Goal: Task Accomplishment & Management: Use online tool/utility

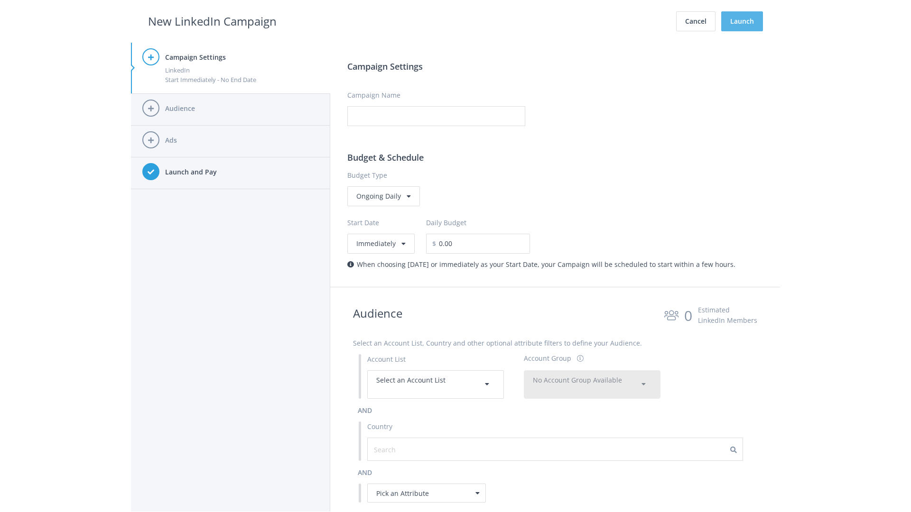
click at [742, 21] on button "Launch" at bounding box center [742, 21] width 42 height 20
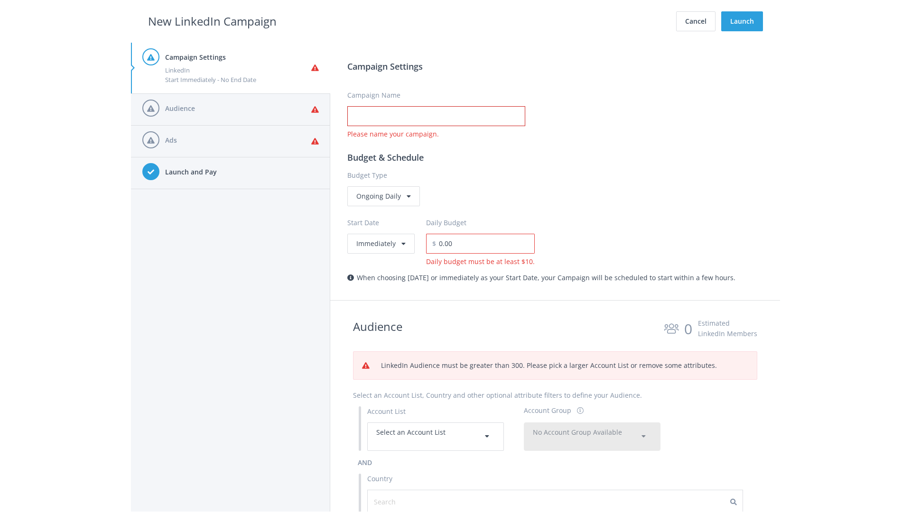
click at [436, 116] on input "Campaign Name" at bounding box center [436, 116] width 178 height 20
click at [212, 21] on h2 "New LinkedIn Campaign" at bounding box center [212, 21] width 129 height 18
type input "Campaign Name"
click at [212, 21] on h2 "New LinkedIn Campaign" at bounding box center [212, 21] width 129 height 18
click at [436, 436] on span "Select an Account List" at bounding box center [410, 432] width 69 height 9
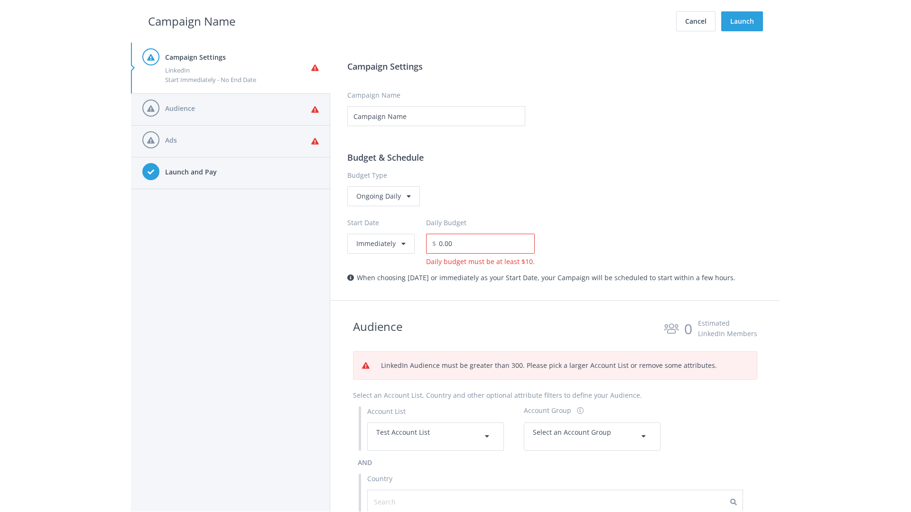
click at [592, 436] on span "Select an Account Group" at bounding box center [572, 432] width 78 height 9
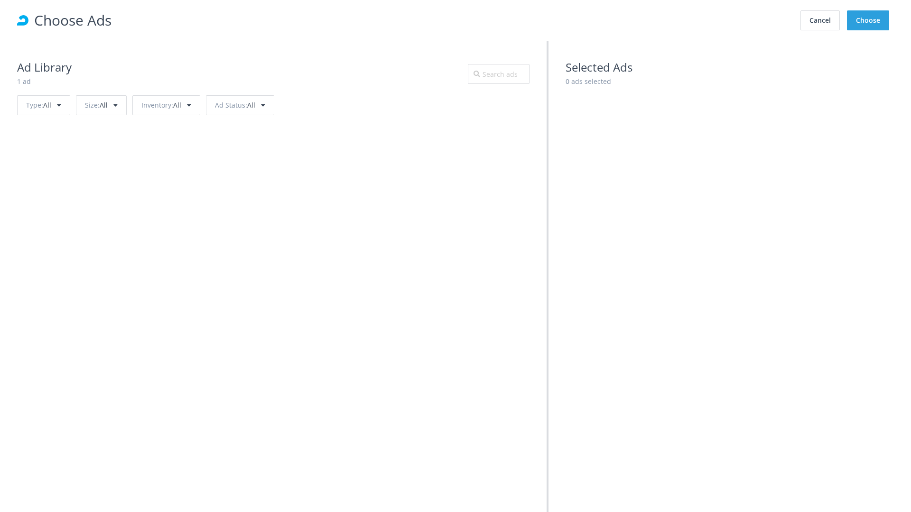
scroll to position [427, 0]
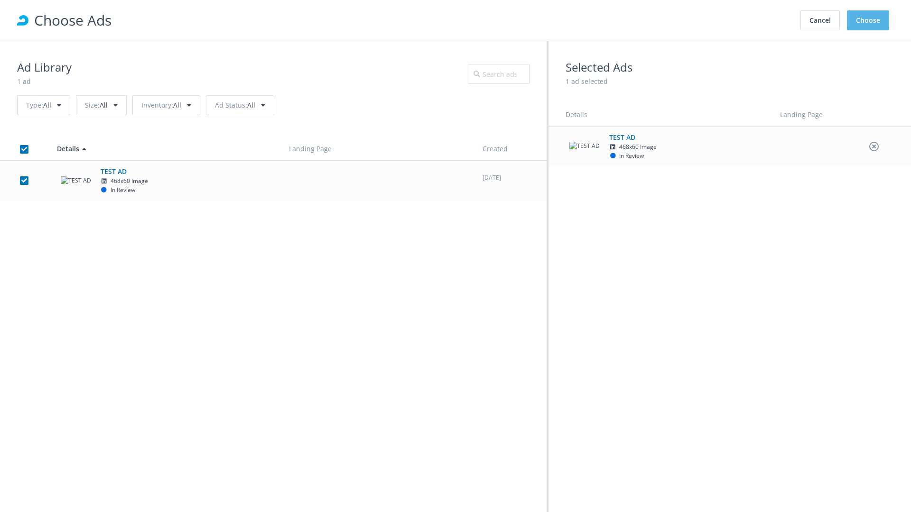
click at [868, 20] on button "Choose" at bounding box center [868, 20] width 42 height 20
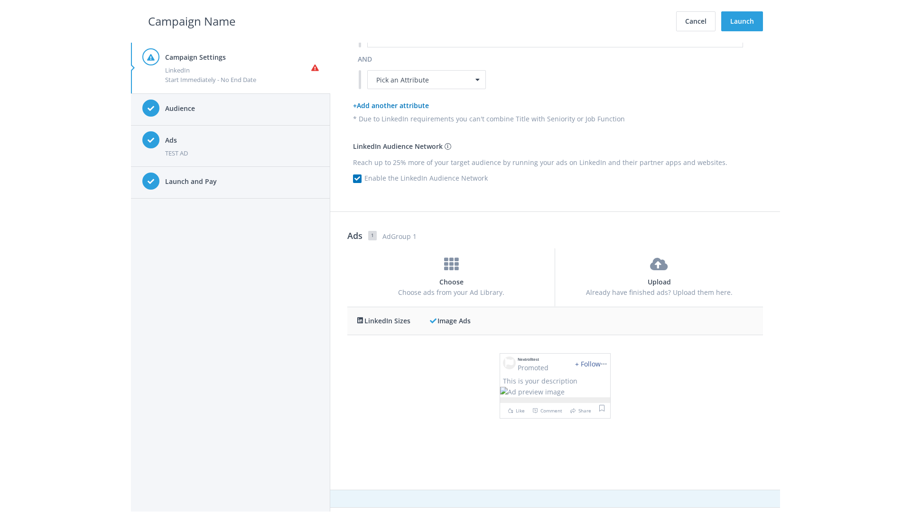
scroll to position [0, 0]
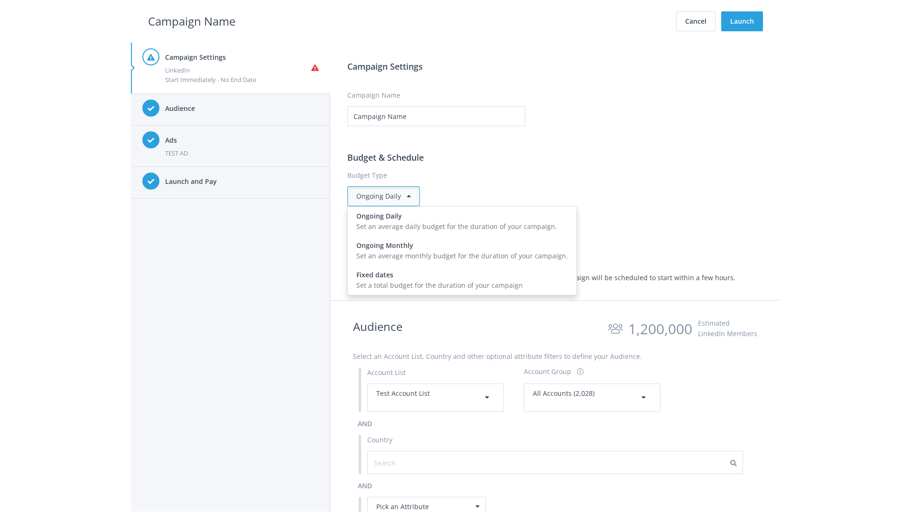
click at [489, 243] on input "0.00" at bounding box center [485, 244] width 99 height 20
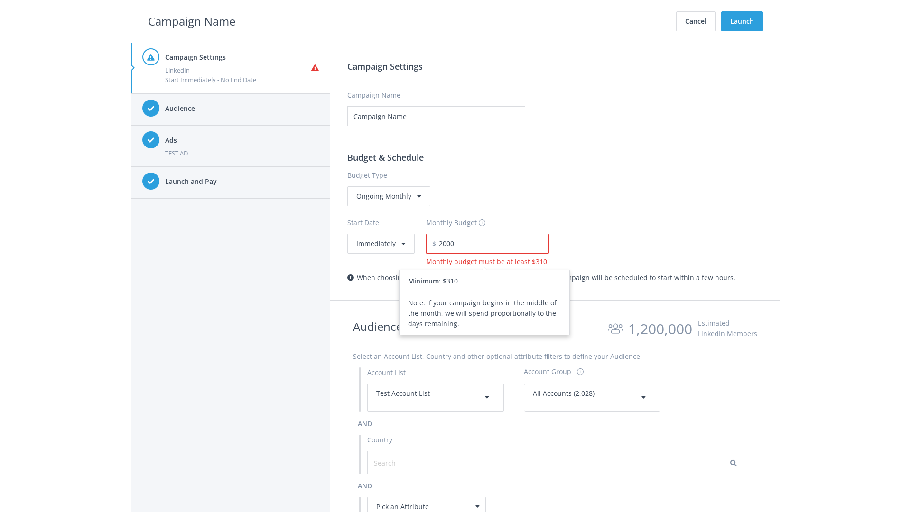
click at [192, 21] on h2 "Campaign Name" at bounding box center [191, 21] width 87 height 18
type input "2,000.00"
click at [380, 243] on button "Immediately" at bounding box center [380, 244] width 67 height 20
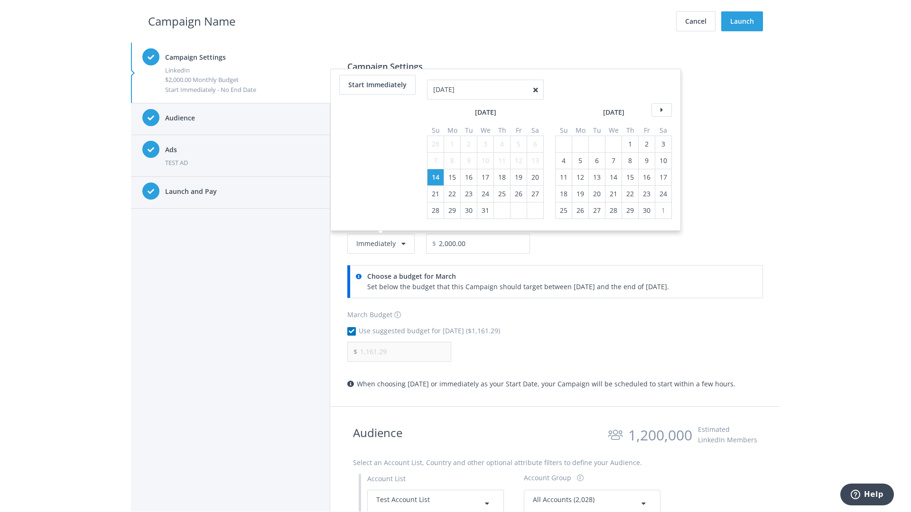
click at [501, 127] on table "March 2021 Su Mo Tu We Th Fr Sa 28 1 2 3 4 5 6 7 8 9 10 11 12 13 14 15 16 17 18…" at bounding box center [485, 165] width 117 height 107
type input "04/01/2021"
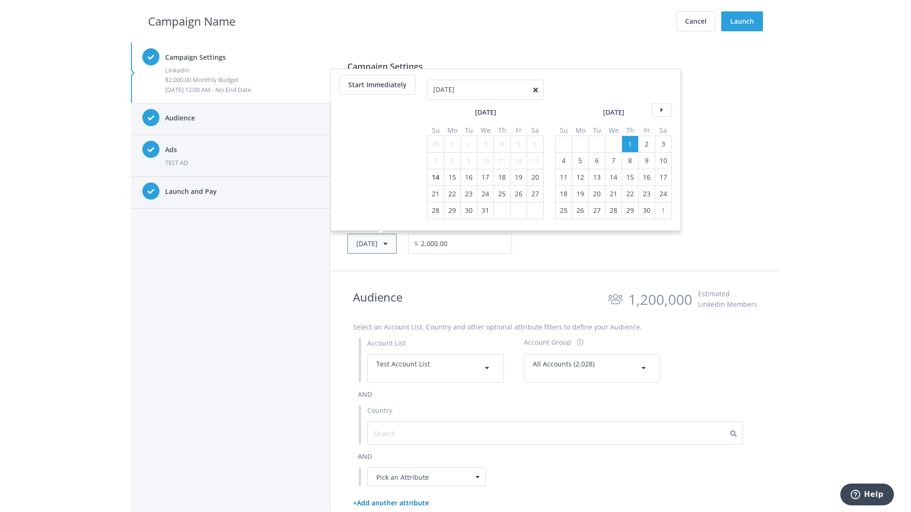
click at [386, 243] on button "Thu, Apr 1, 2021" at bounding box center [371, 244] width 49 height 20
click at [435, 144] on div "2" at bounding box center [435, 144] width 12 height 16
type input "05/02/2021"
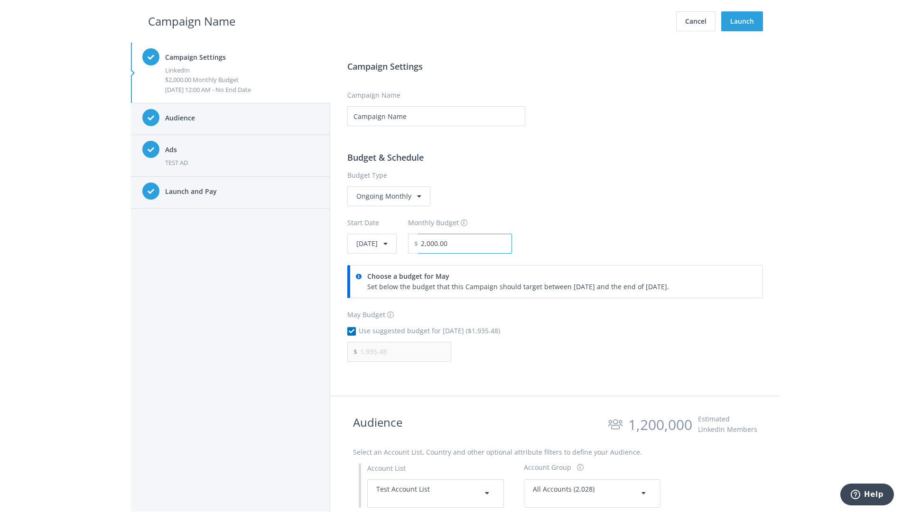
click at [491, 243] on input "2,000.00" at bounding box center [465, 244] width 94 height 20
click at [192, 21] on h2 "Campaign Name" at bounding box center [191, 21] width 87 height 18
type input "2,500.00"
type input "2,419.35"
checkbox input "false"
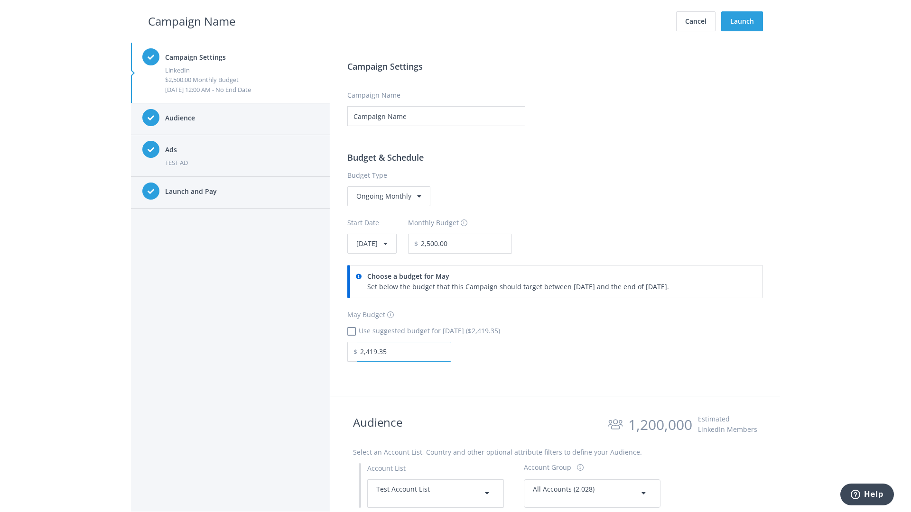
click at [404, 352] on input "2,419.35" at bounding box center [404, 352] width 94 height 20
type input "1,000.00"
click at [192, 21] on h2 "Campaign Name" at bounding box center [191, 21] width 87 height 18
click at [491, 243] on input "2,500.00" at bounding box center [465, 244] width 94 height 20
click at [192, 21] on h2 "Campaign Name" at bounding box center [191, 21] width 87 height 18
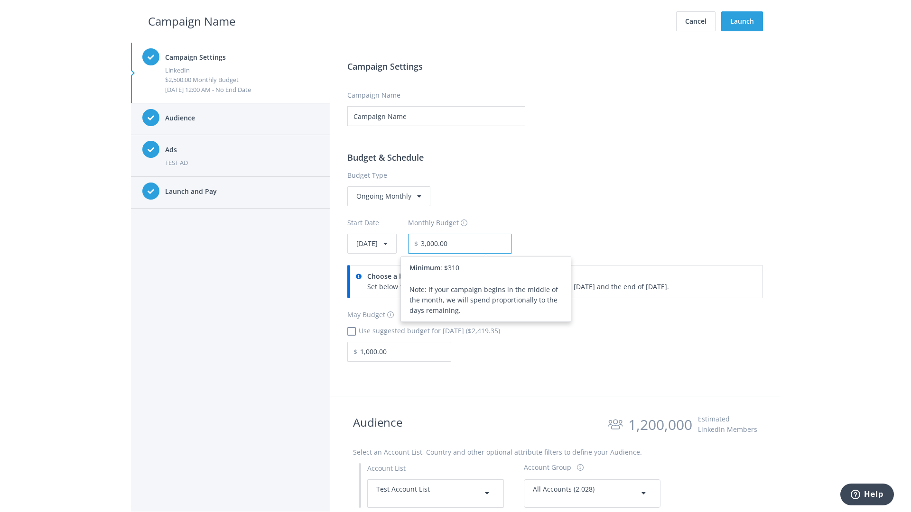
click at [491, 243] on input "3,000.00" at bounding box center [465, 244] width 94 height 20
click at [192, 21] on h2 "Campaign Name" at bounding box center [191, 21] width 87 height 18
type input "2,500.00"
checkbox input "true"
type input "2,419.35"
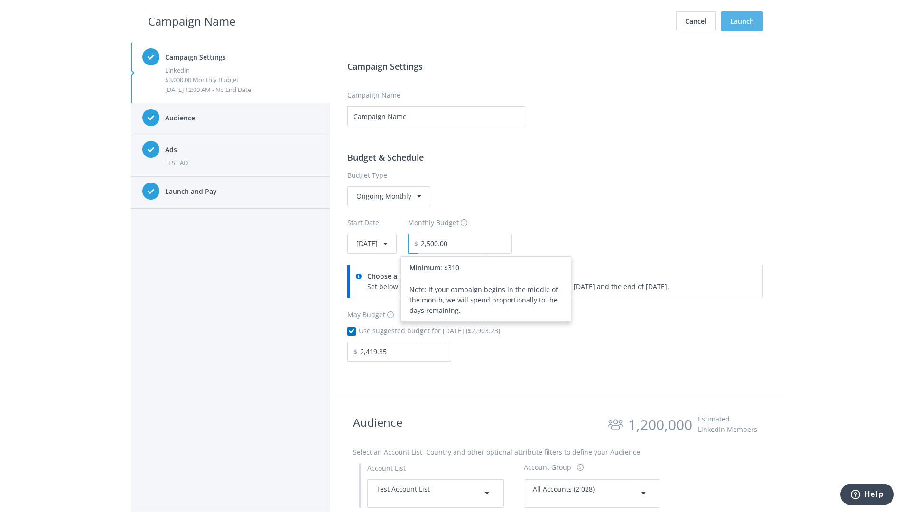
click at [742, 21] on button "Launch" at bounding box center [742, 21] width 42 height 20
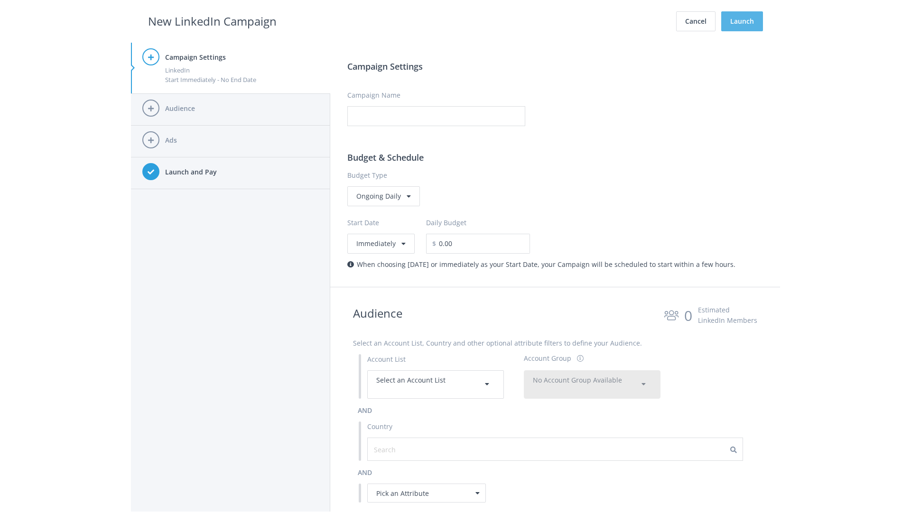
click at [742, 21] on button "Launch" at bounding box center [742, 21] width 42 height 20
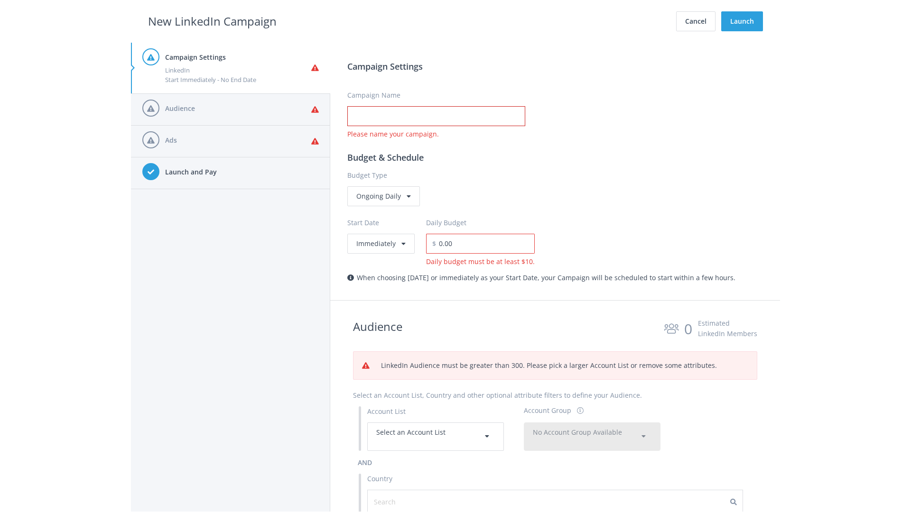
click at [436, 116] on input "Campaign Name" at bounding box center [436, 116] width 178 height 20
click at [212, 21] on h2 "New LinkedIn Campaign" at bounding box center [212, 21] width 129 height 18
type input "Campaign Name"
click at [212, 21] on h2 "New LinkedIn Campaign" at bounding box center [212, 21] width 129 height 18
click at [436, 436] on span "Select an Account List" at bounding box center [410, 432] width 69 height 9
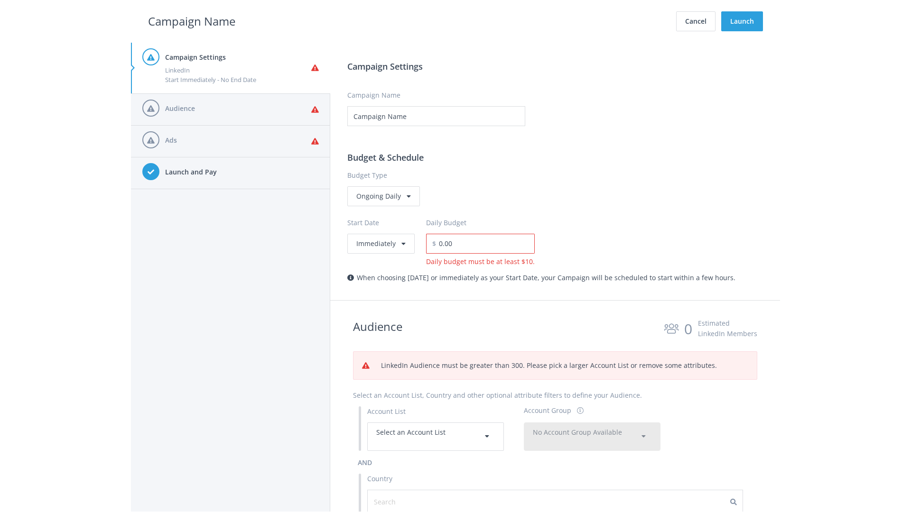
click at [592, 436] on span "No Account Group Available" at bounding box center [577, 432] width 89 height 9
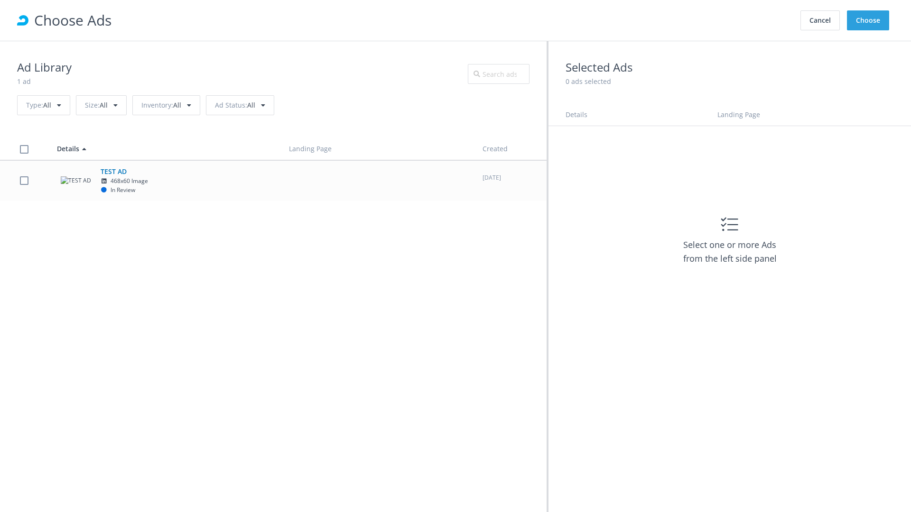
click at [273, 180] on td "TEST AD 468x60 Image In Review" at bounding box center [164, 180] width 232 height 40
checkbox input "true"
click at [868, 20] on button "Choose" at bounding box center [868, 20] width 42 height 20
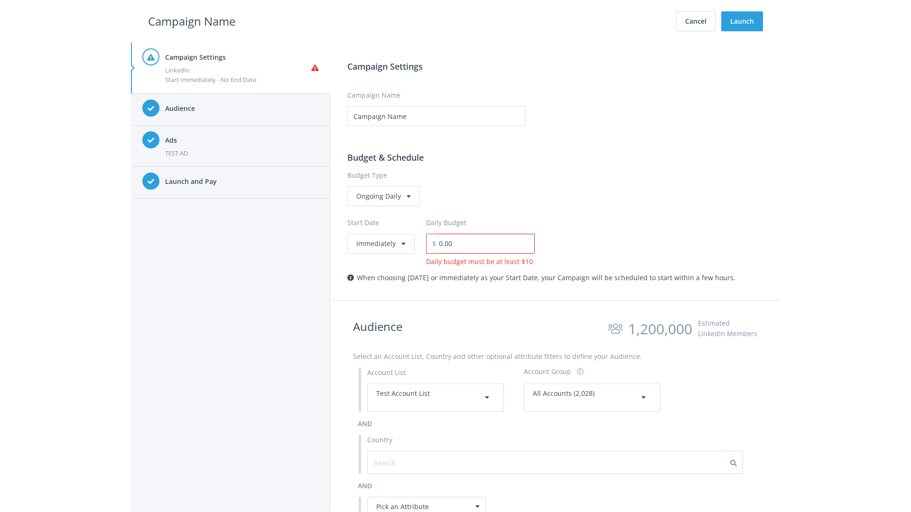
click at [482, 243] on input "0.00" at bounding box center [485, 244] width 99 height 20
click at [192, 21] on h2 "Campaign Name" at bounding box center [191, 21] width 87 height 18
type input "15.00"
click at [742, 21] on button "Launch" at bounding box center [742, 21] width 42 height 20
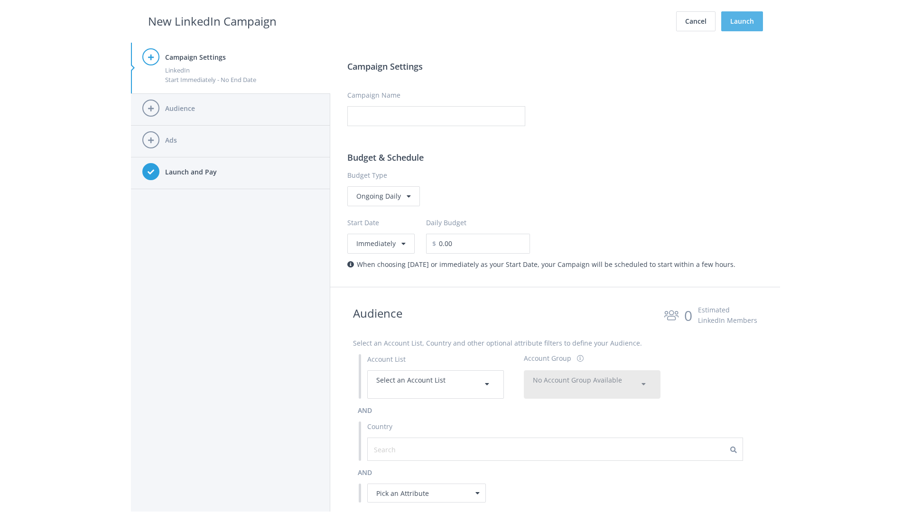
click at [742, 21] on button "Launch" at bounding box center [742, 21] width 42 height 20
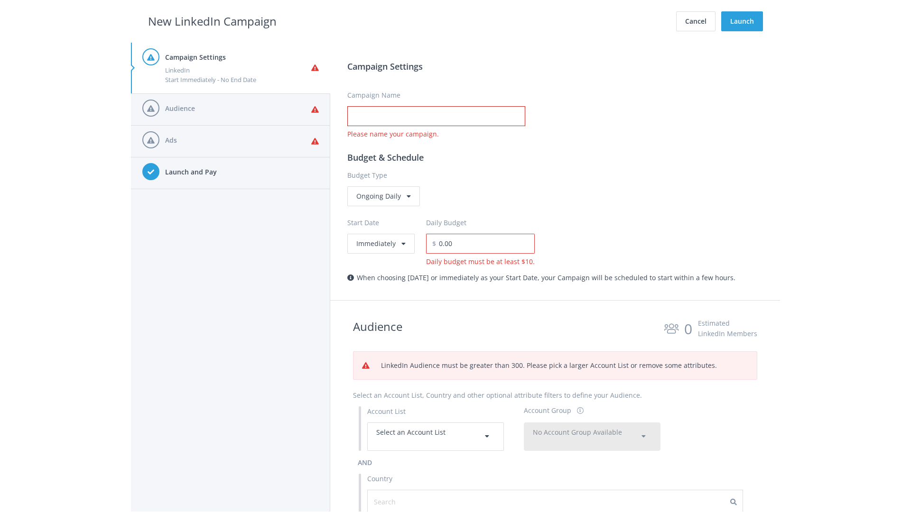
click at [436, 116] on input "Campaign Name" at bounding box center [436, 116] width 178 height 20
click at [212, 21] on h2 "New LinkedIn Campaign" at bounding box center [212, 21] width 129 height 18
type input "Campaign Name"
click at [212, 21] on h2 "New LinkedIn Campaign" at bounding box center [212, 21] width 129 height 18
click at [436, 436] on span "Select an Account List" at bounding box center [410, 432] width 69 height 9
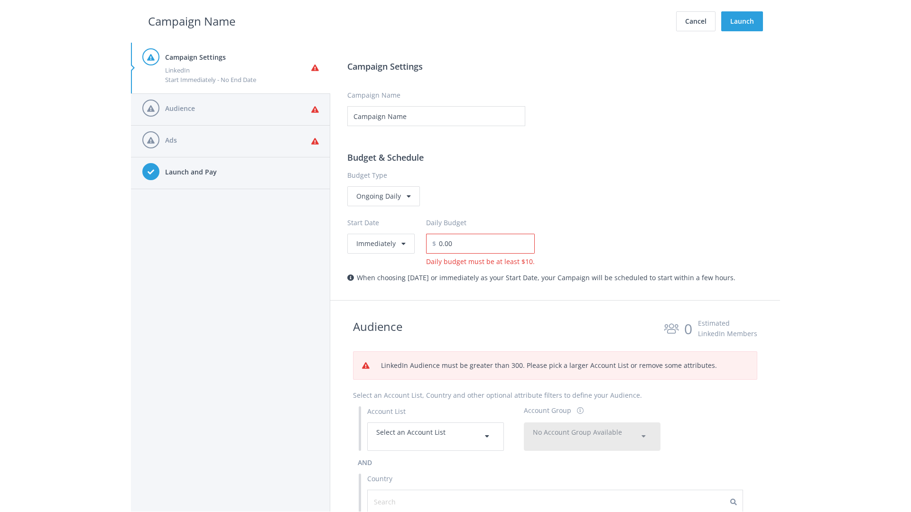
click at [592, 428] on span "No Account Group Available" at bounding box center [577, 432] width 89 height 9
click at [563, 456] on span "All Accounts (2,028)" at bounding box center [563, 460] width 60 height 9
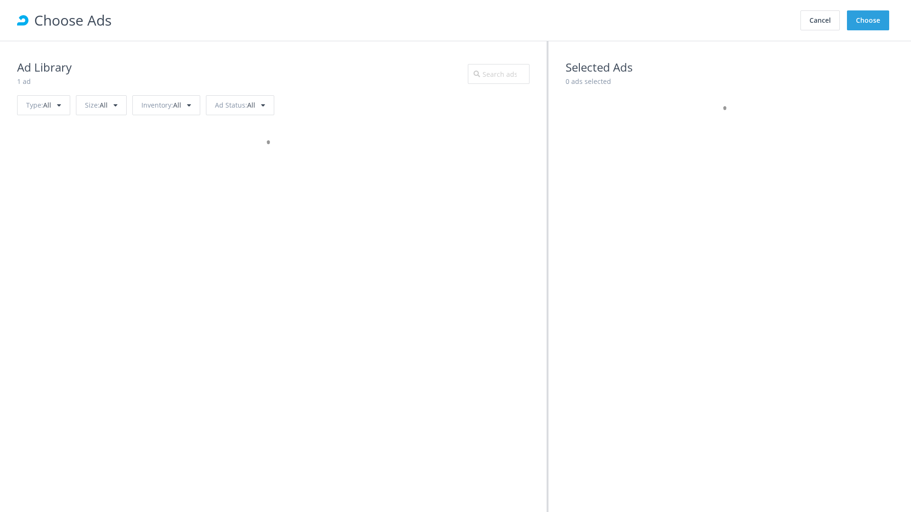
scroll to position [427, 0]
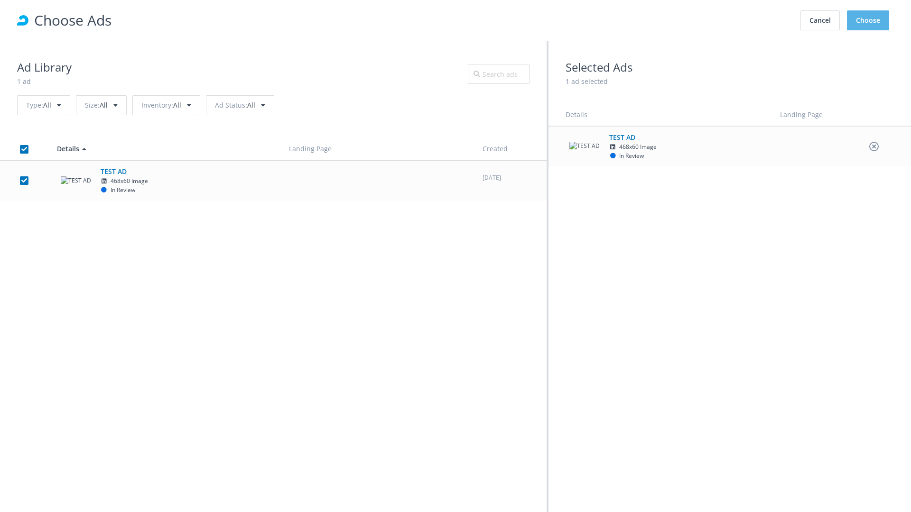
click at [868, 20] on button "Choose" at bounding box center [868, 20] width 42 height 20
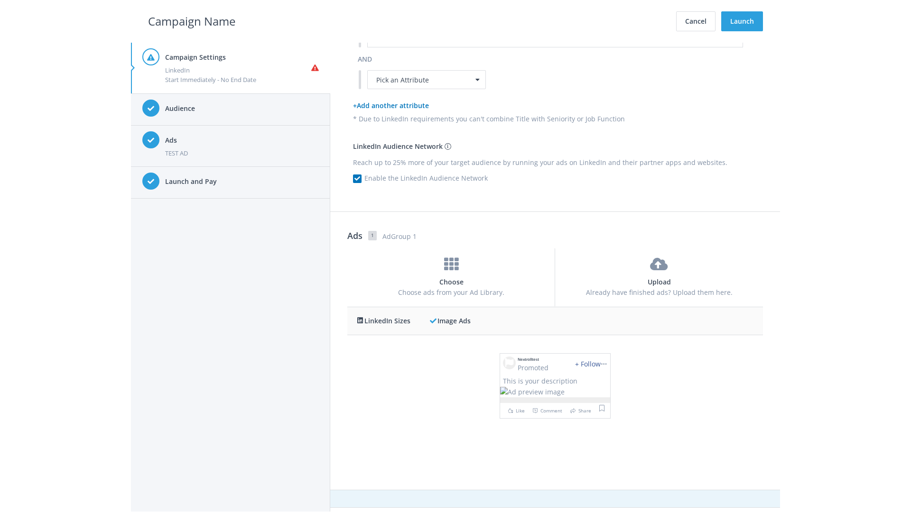
scroll to position [0, 0]
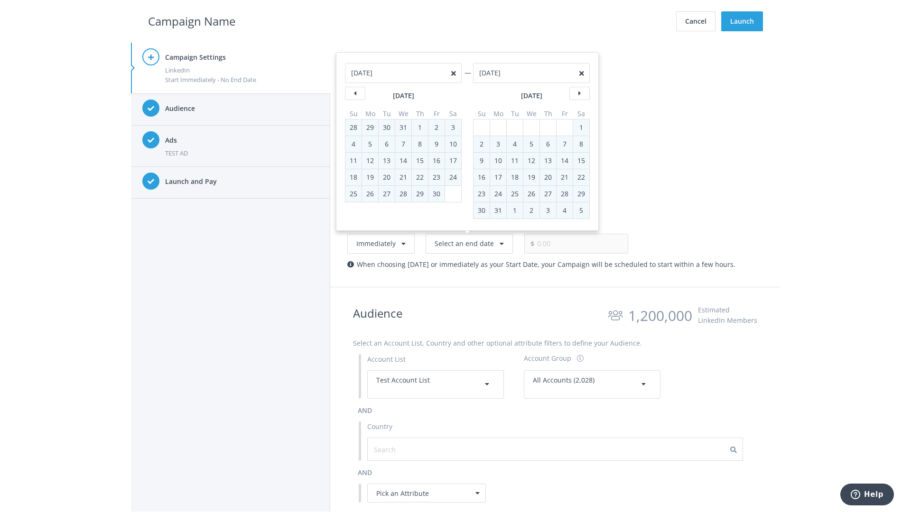
click at [482, 144] on div "2" at bounding box center [481, 144] width 12 height 16
type input "05/02/2021"
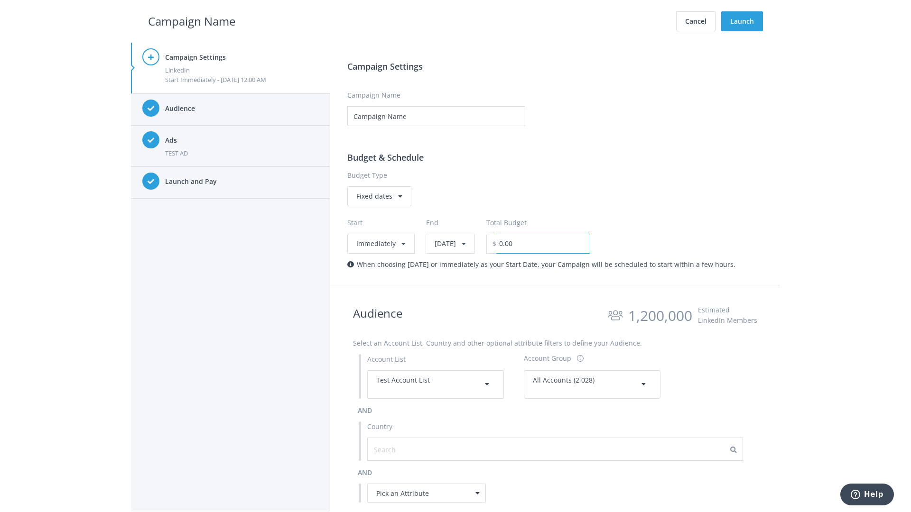
click at [567, 243] on input "0.00" at bounding box center [543, 244] width 94 height 20
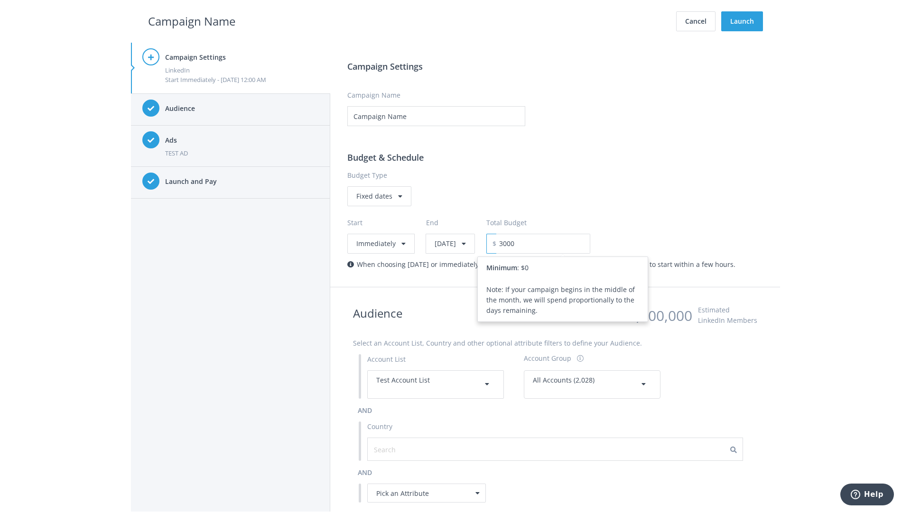
click at [192, 21] on h2 "Campaign Name" at bounding box center [191, 21] width 87 height 18
type input "3,000.00"
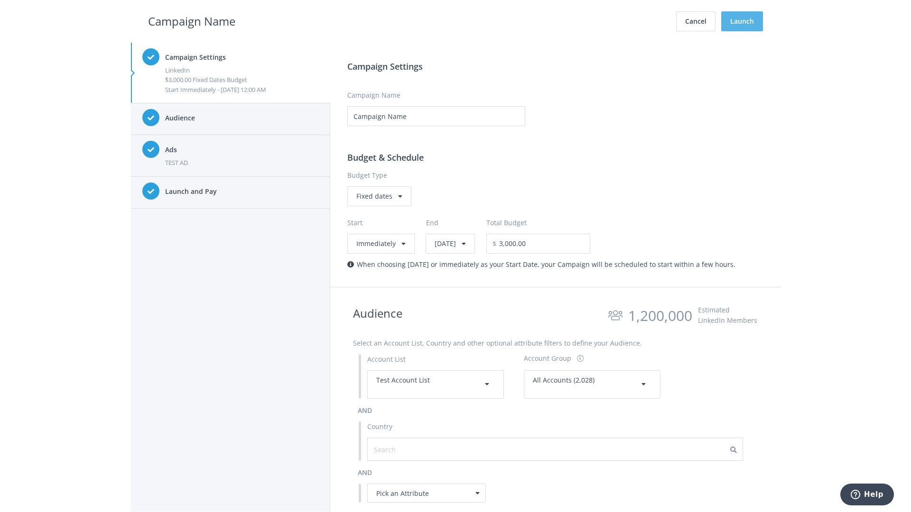
click at [742, 21] on button "Launch" at bounding box center [742, 21] width 42 height 20
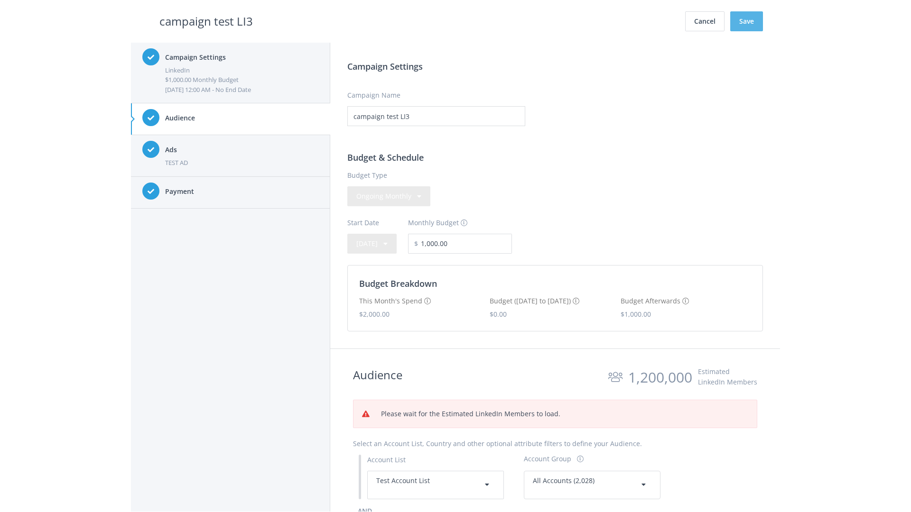
click at [746, 21] on button "Save" at bounding box center [746, 21] width 33 height 20
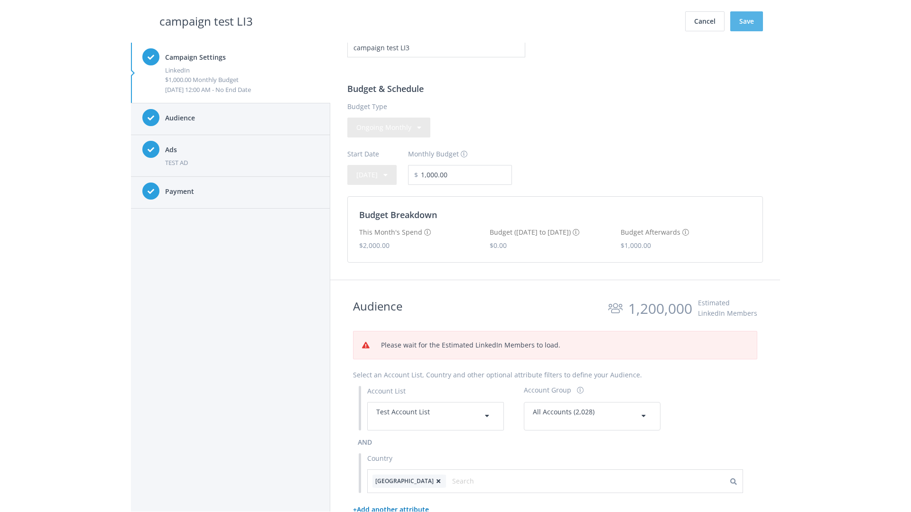
scroll to position [207, 0]
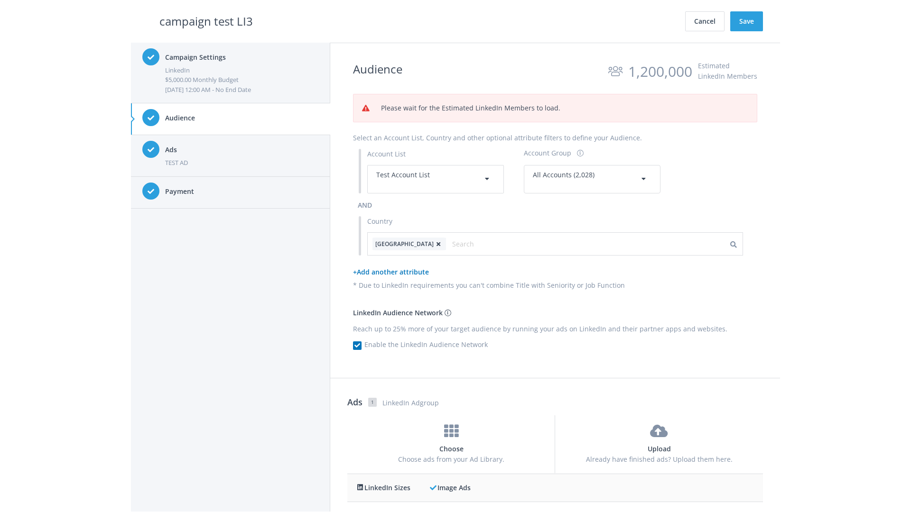
scroll to position [293, 0]
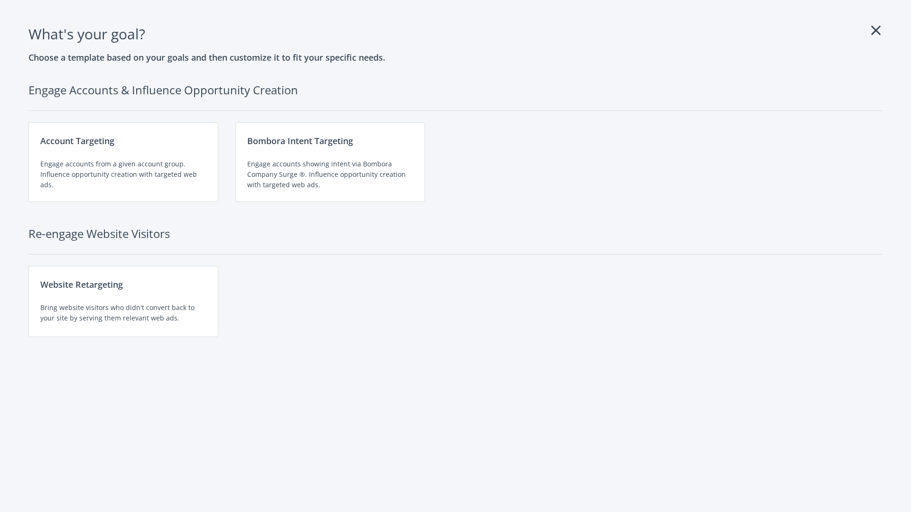
click at [123, 162] on div "Engage accounts from a given account group. Influence opportunity creation with…" at bounding box center [123, 174] width 166 height 31
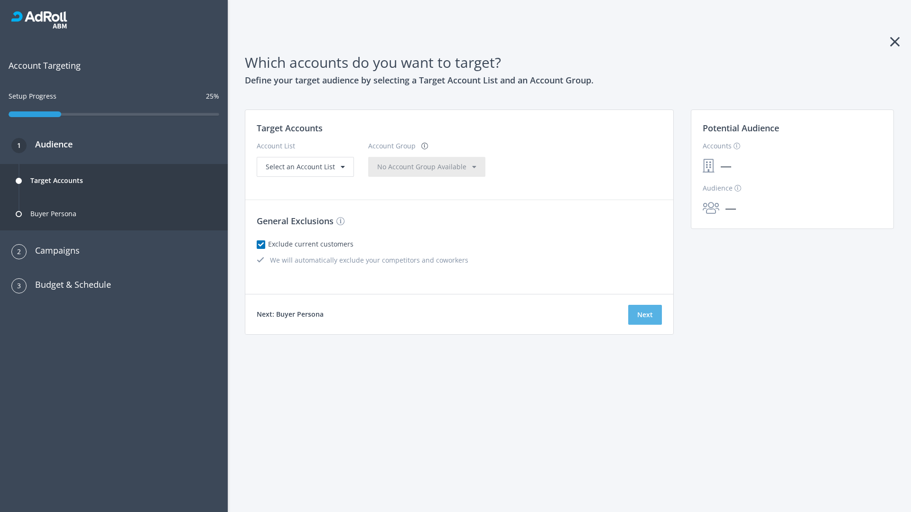
click at [645, 315] on button "Next" at bounding box center [645, 315] width 34 height 20
click at [304, 171] on span "Select an Account List" at bounding box center [300, 166] width 69 height 9
click at [403, 171] on span "No Account Group Available" at bounding box center [421, 166] width 89 height 9
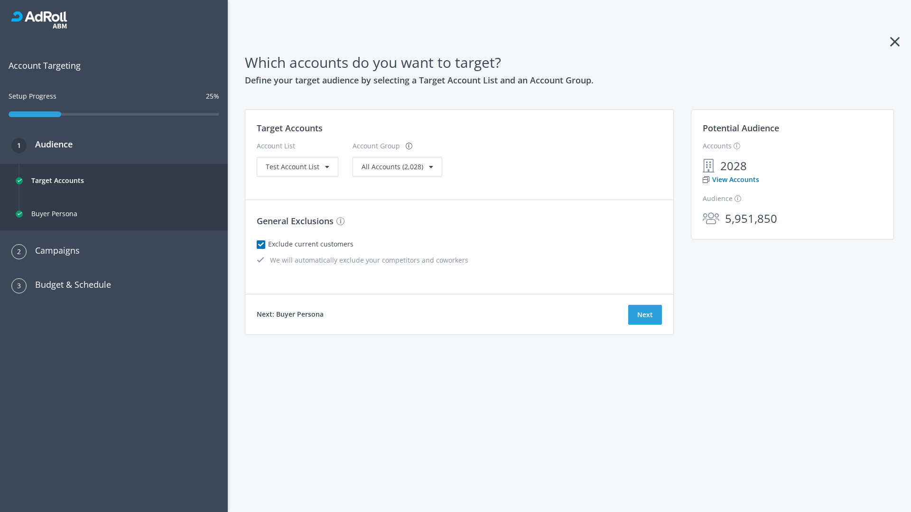
click at [730, 180] on link "View Accounts" at bounding box center [731, 180] width 56 height 10
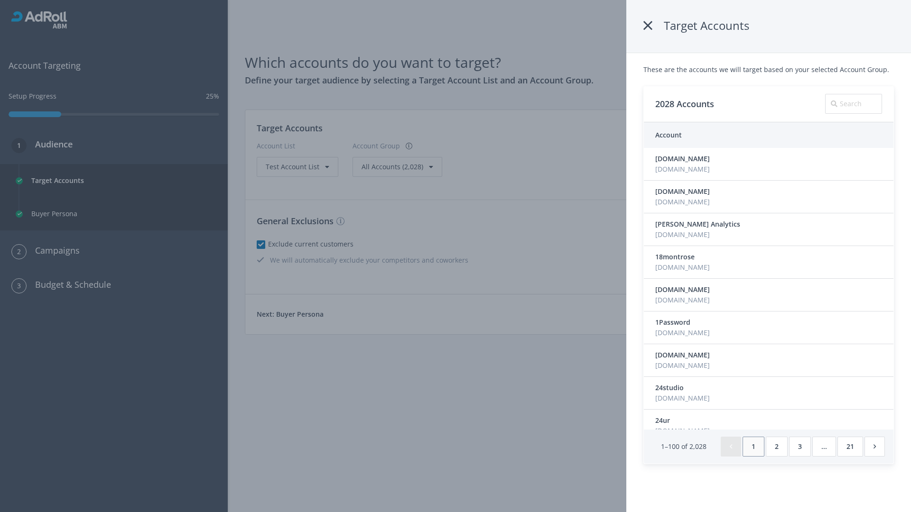
click at [648, 26] on icon at bounding box center [647, 25] width 9 height 17
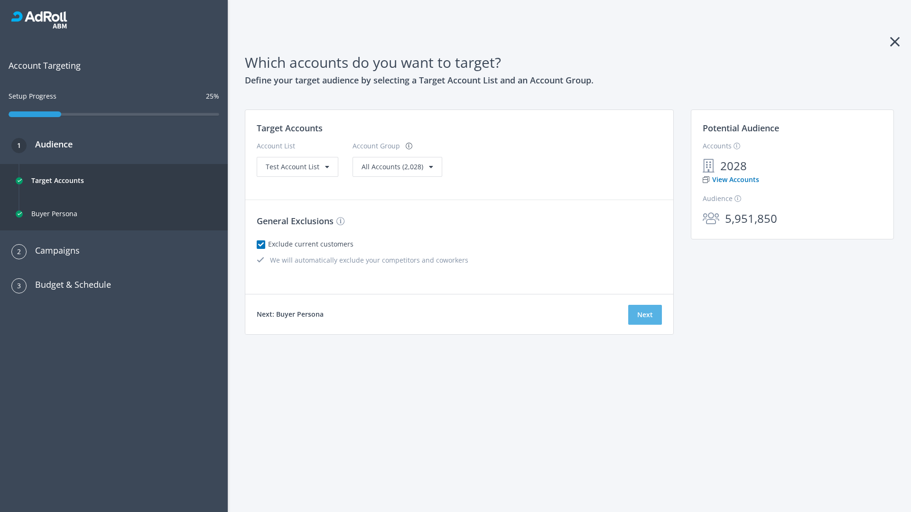
click at [645, 315] on button "Next" at bounding box center [645, 315] width 34 height 20
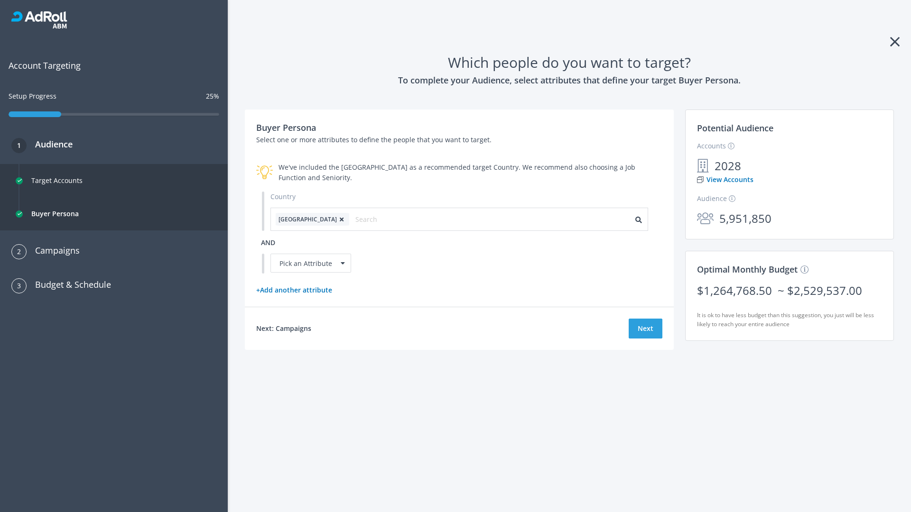
click at [337, 219] on icon at bounding box center [341, 220] width 9 height 6
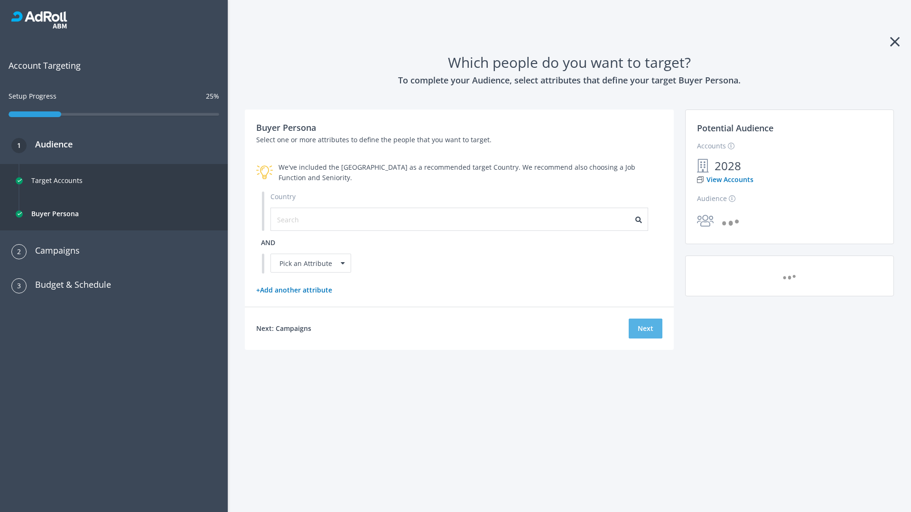
click at [645, 328] on button "Next" at bounding box center [646, 329] width 34 height 20
click at [314, 219] on input "text" at bounding box center [319, 219] width 85 height 10
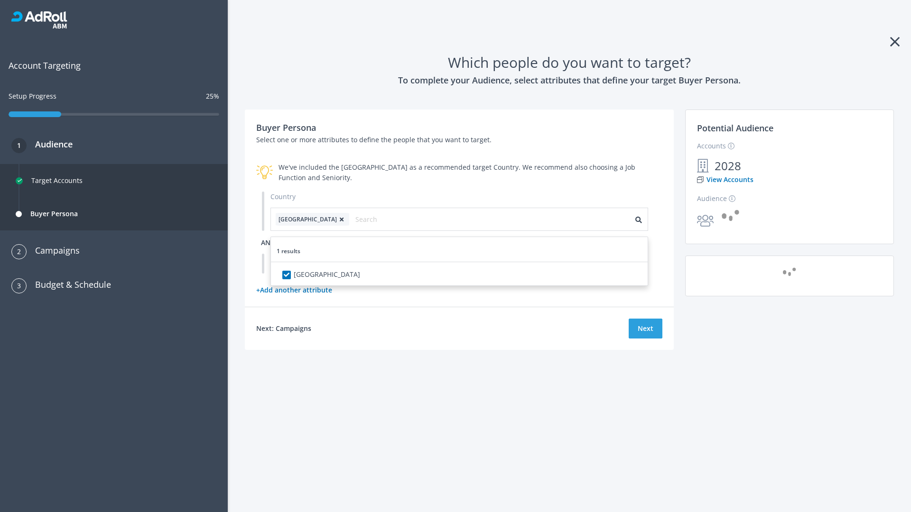
click at [268, 242] on span "and" at bounding box center [268, 242] width 14 height 9
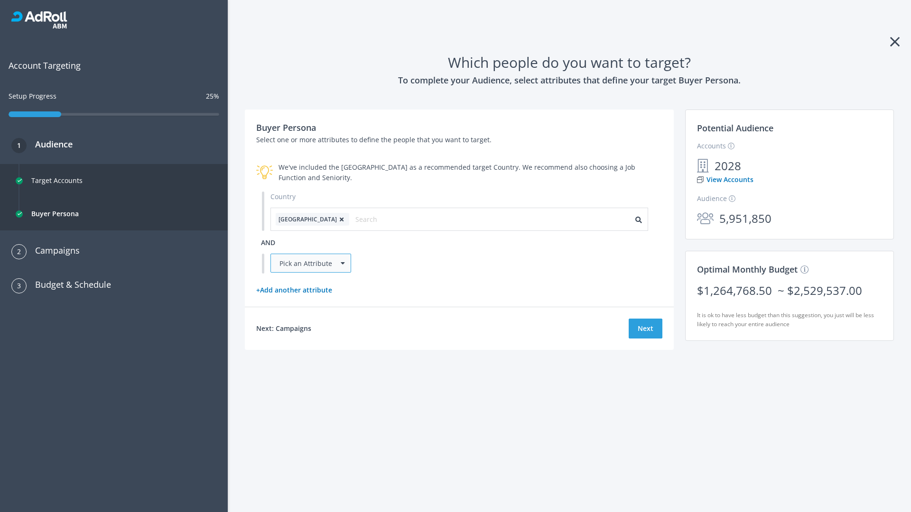
click at [311, 263] on div "Pick an Attribute" at bounding box center [310, 263] width 81 height 19
click at [645, 339] on button "Next" at bounding box center [646, 329] width 34 height 20
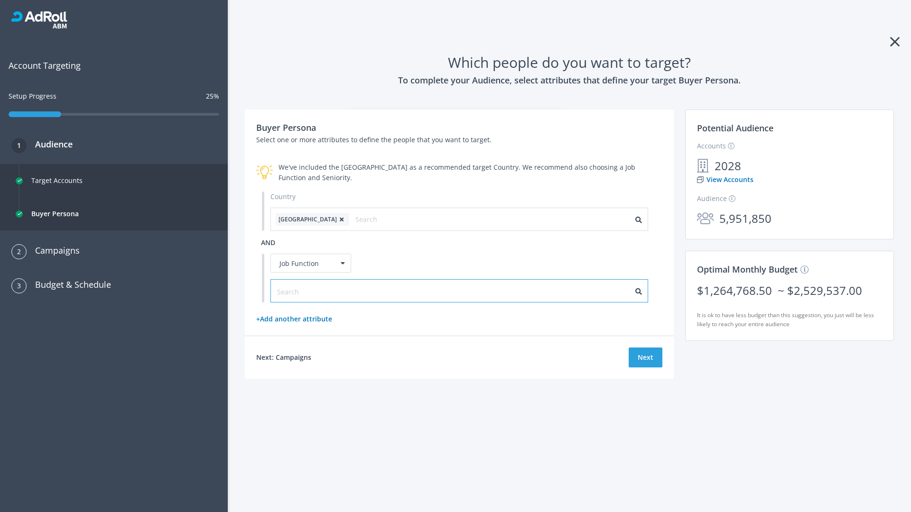
click at [314, 291] on input "text" at bounding box center [319, 292] width 85 height 10
click at [645, 358] on button "Next" at bounding box center [646, 358] width 34 height 20
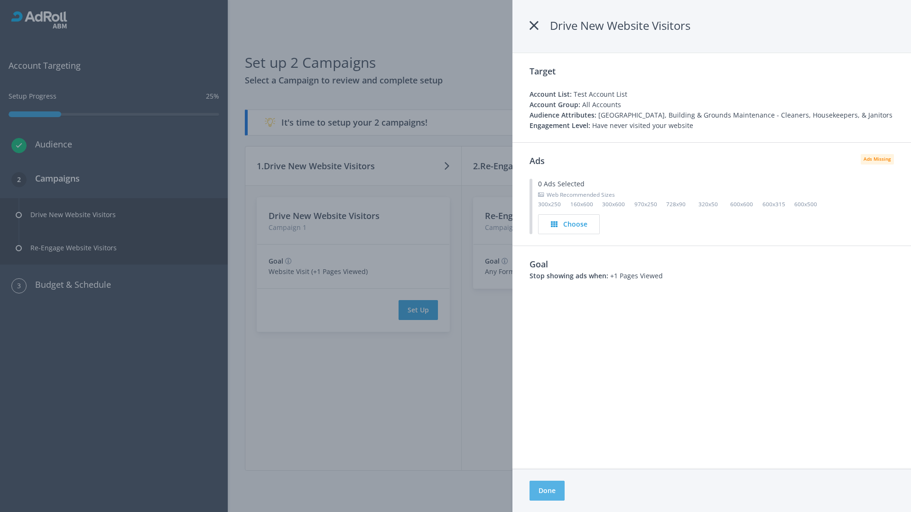
click at [547, 491] on button "Done" at bounding box center [546, 491] width 35 height 20
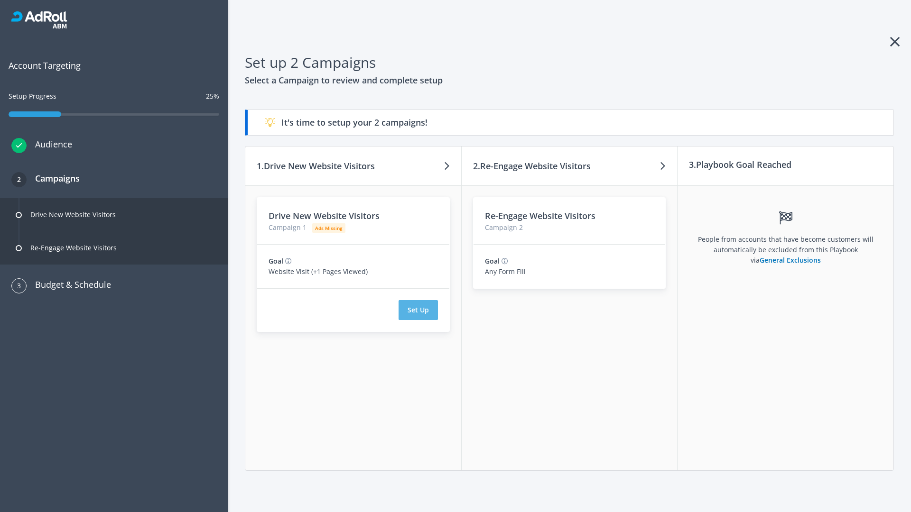
click at [418, 310] on button "Set Up" at bounding box center [418, 310] width 39 height 20
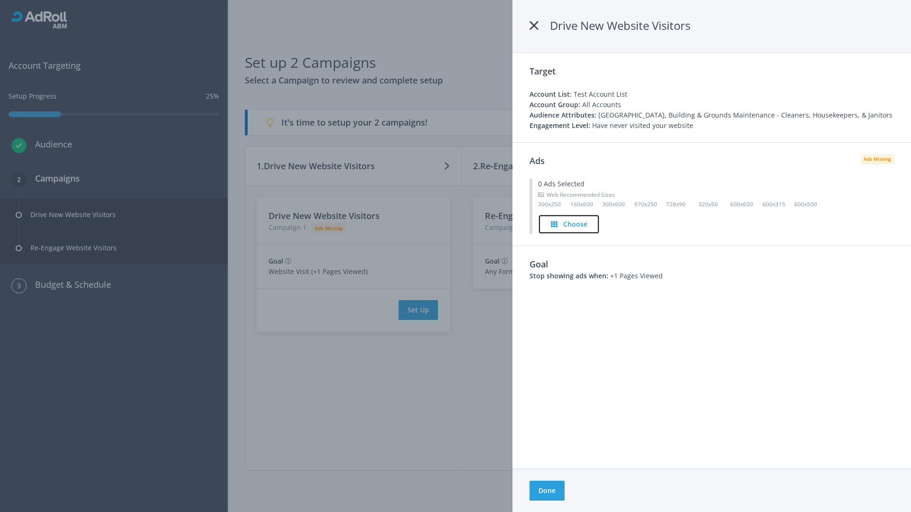
click at [569, 224] on h4 "Choose" at bounding box center [575, 224] width 24 height 10
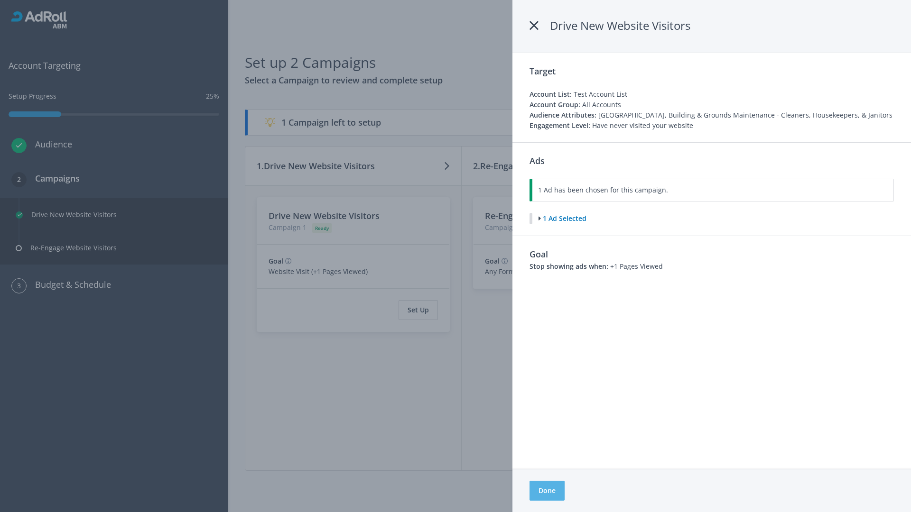
click at [547, 491] on button "Done" at bounding box center [546, 491] width 35 height 20
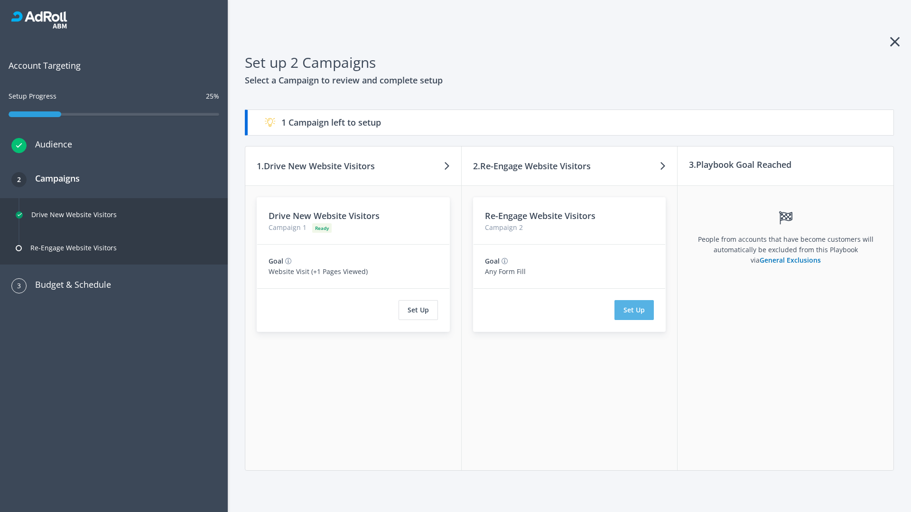
click at [634, 310] on button "Set Up" at bounding box center [633, 310] width 39 height 20
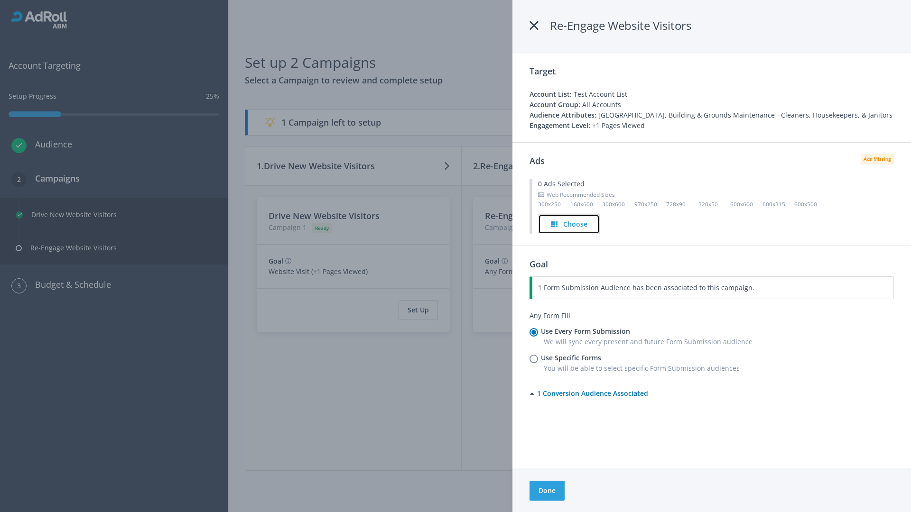
click at [569, 224] on h4 "Choose" at bounding box center [575, 224] width 24 height 10
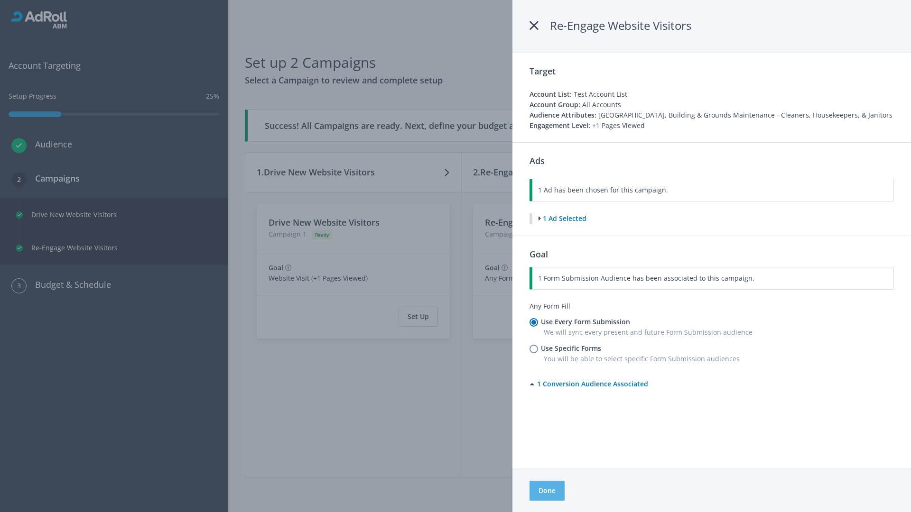
click at [547, 491] on button "Done" at bounding box center [546, 491] width 35 height 20
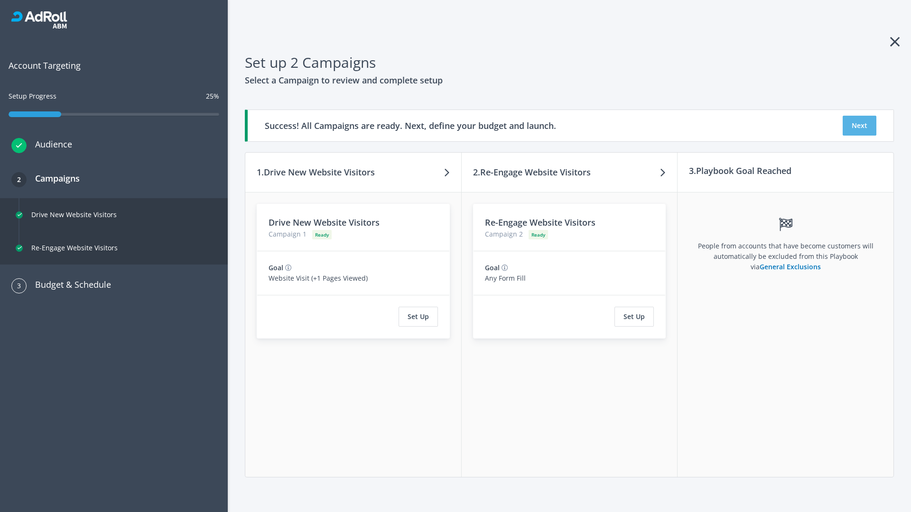
click at [859, 126] on button "Next" at bounding box center [860, 126] width 34 height 20
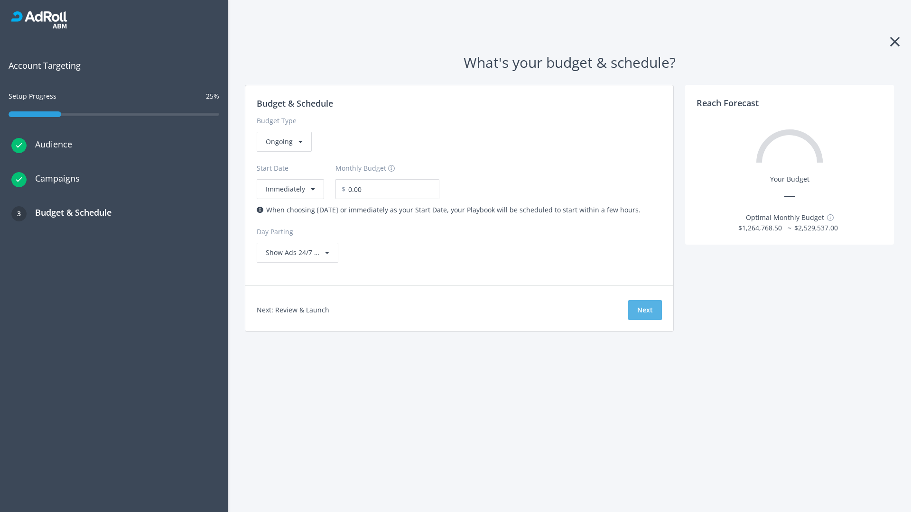
click at [645, 310] on button "Next" at bounding box center [645, 310] width 34 height 20
click at [283, 152] on div "Ongoing" at bounding box center [284, 142] width 55 height 20
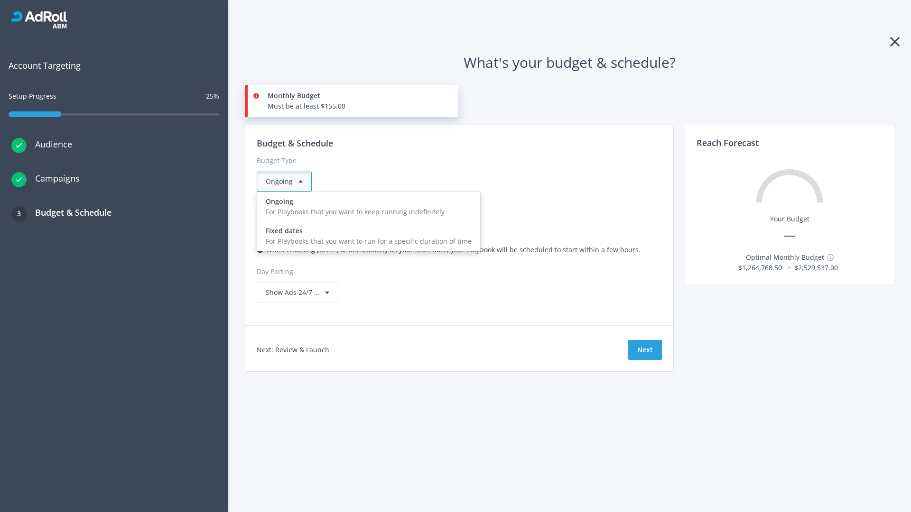
click at [366, 236] on div "For Playbooks that you want to run for a specific duration of time" at bounding box center [369, 241] width 206 height 10
click at [288, 182] on div "Ongoing" at bounding box center [284, 182] width 55 height 20
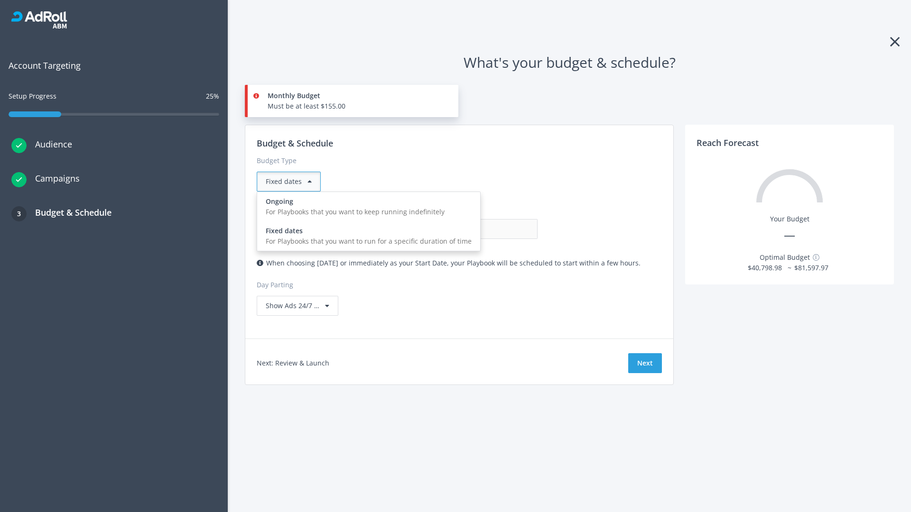
click at [366, 207] on div "For Playbooks that you want to keep running indefinitely" at bounding box center [369, 212] width 206 height 10
click at [444, 229] on input "0.00" at bounding box center [491, 229] width 94 height 20
click at [444, 229] on input "1.00" at bounding box center [491, 229] width 94 height 20
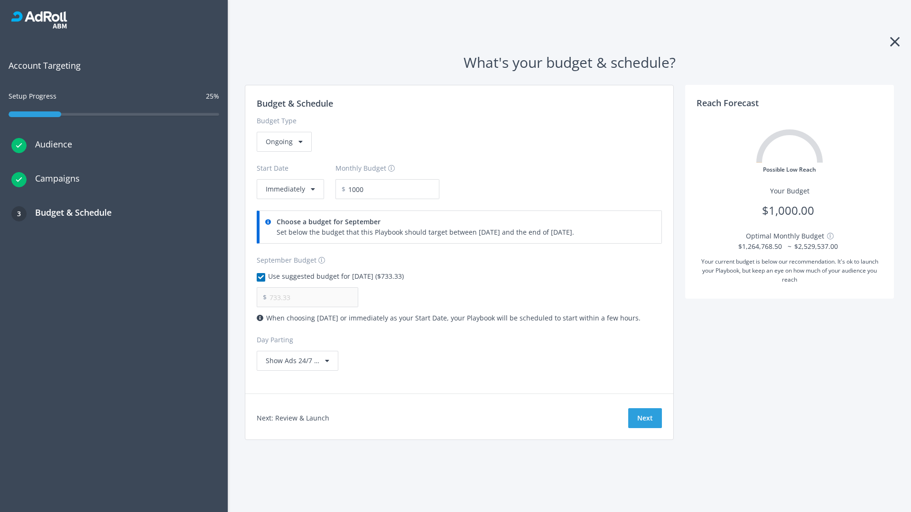
type input "1,000.00"
click at [289, 189] on button "Immediately" at bounding box center [290, 189] width 67 height 20
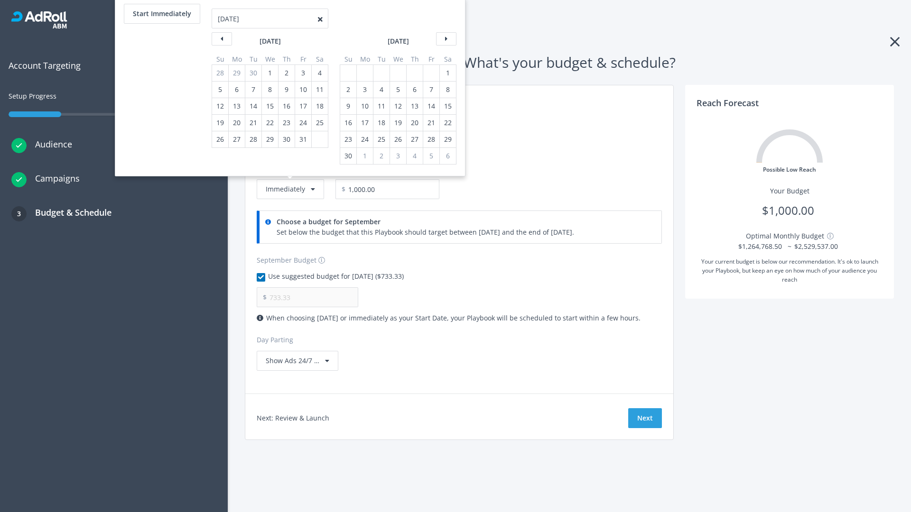
click at [347, 90] on div "2" at bounding box center [348, 90] width 12 height 16
type input "966.67"
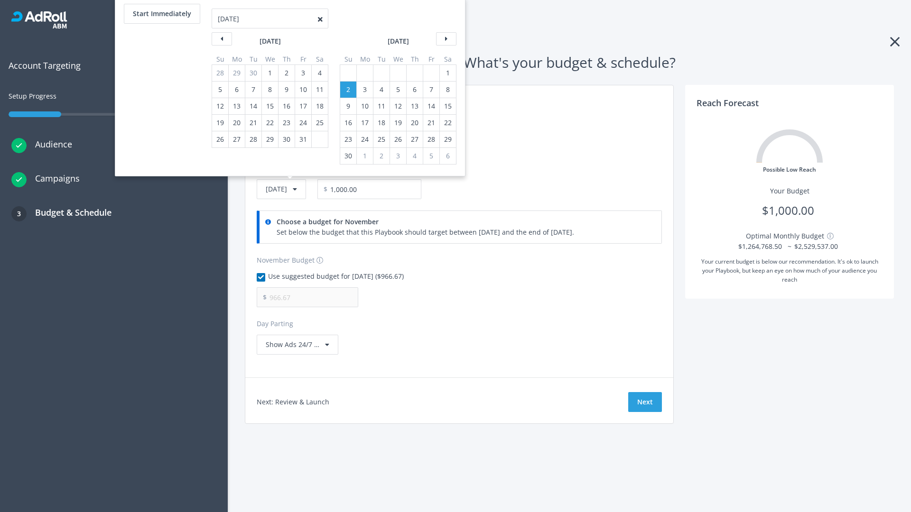
click at [447, 73] on div "1" at bounding box center [448, 73] width 12 height 16
click at [161, 14] on button "Start Immediately" at bounding box center [162, 14] width 76 height 20
type input "09/09/2025"
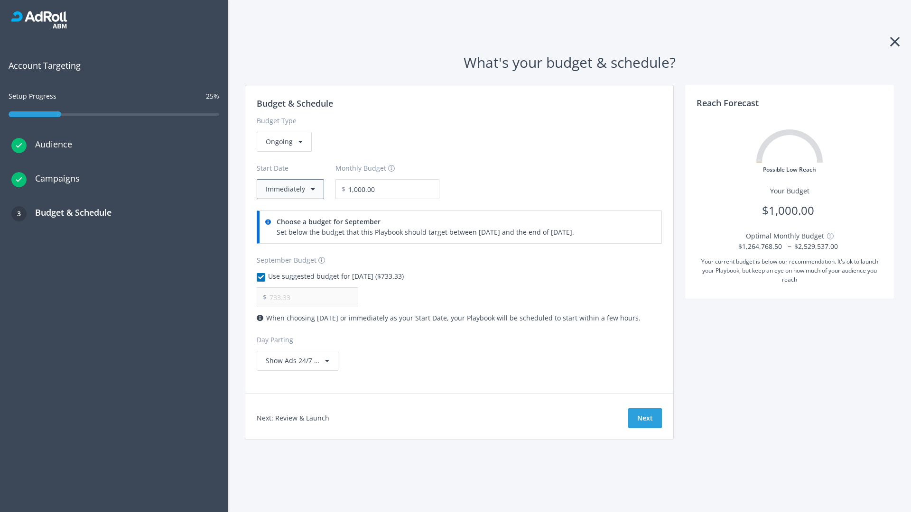
click at [289, 189] on button "Immediately" at bounding box center [290, 189] width 67 height 20
click at [645, 418] on button "Next" at bounding box center [645, 418] width 34 height 20
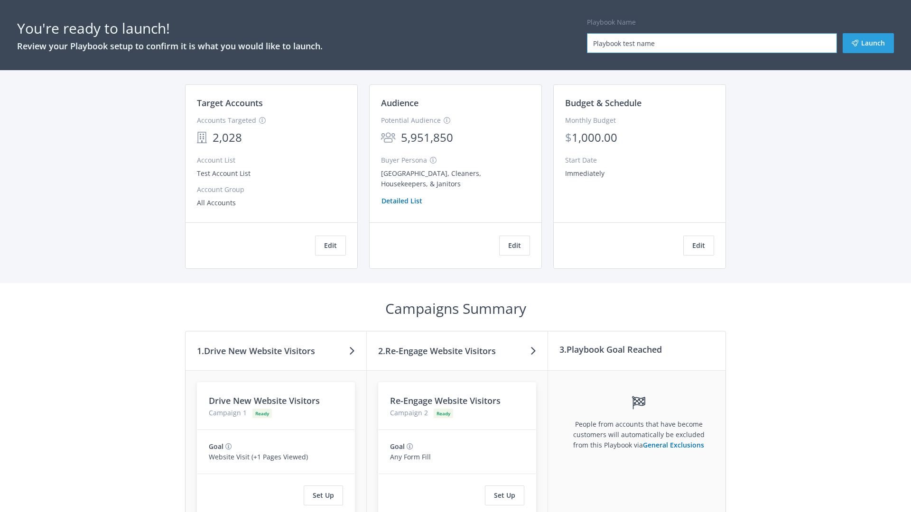
type input "Playbook test name"
click at [868, 43] on button "Launch" at bounding box center [868, 43] width 51 height 20
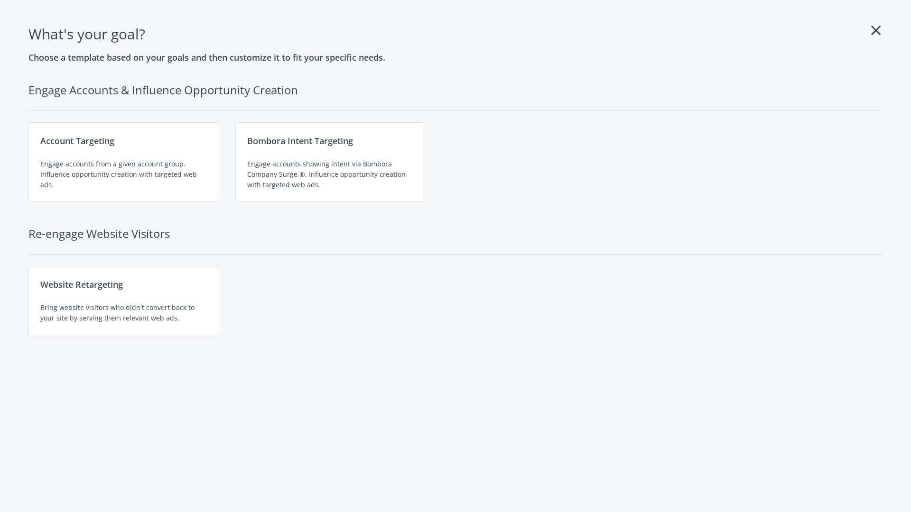
click at [330, 162] on div "Engage accounts showing intent via Bombora Company Surge ®. Influence opportuni…" at bounding box center [330, 174] width 166 height 31
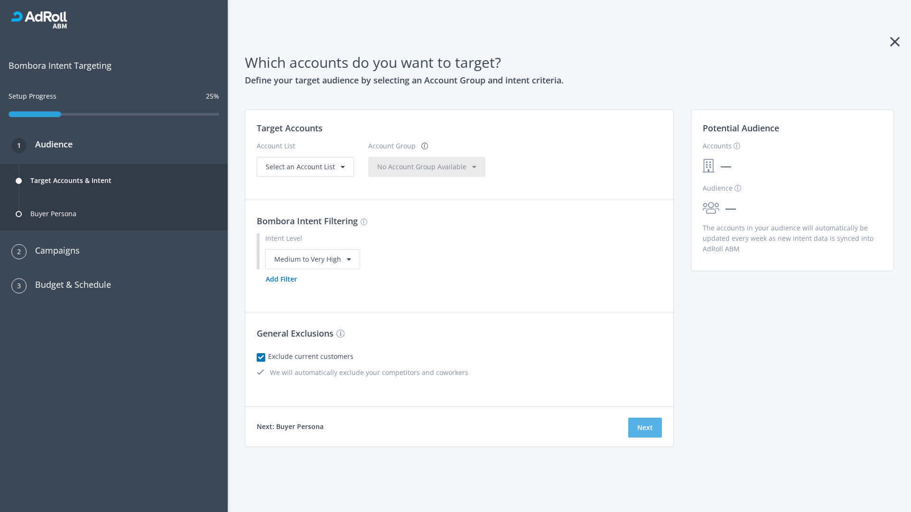
click at [645, 427] on button "Next" at bounding box center [645, 428] width 34 height 20
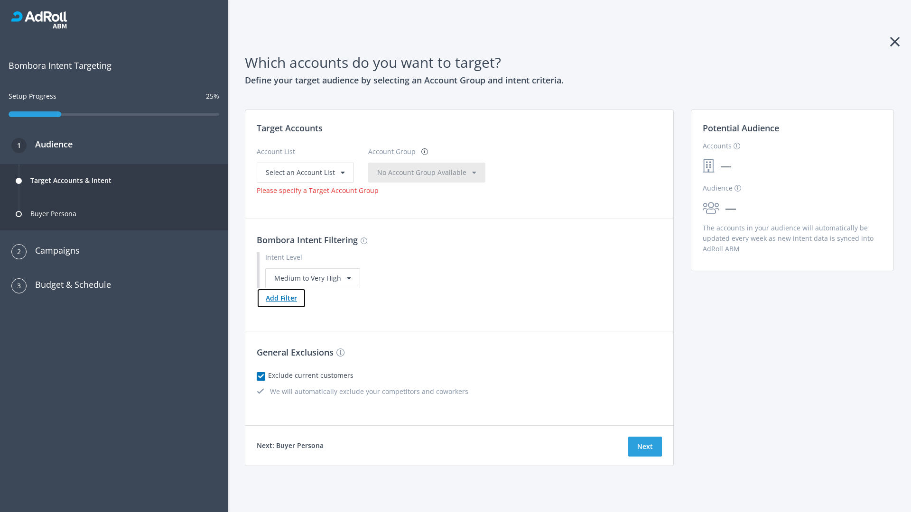
click at [281, 298] on button "Add Filter" at bounding box center [281, 298] width 49 height 20
click at [645, 457] on button "Next" at bounding box center [645, 447] width 34 height 20
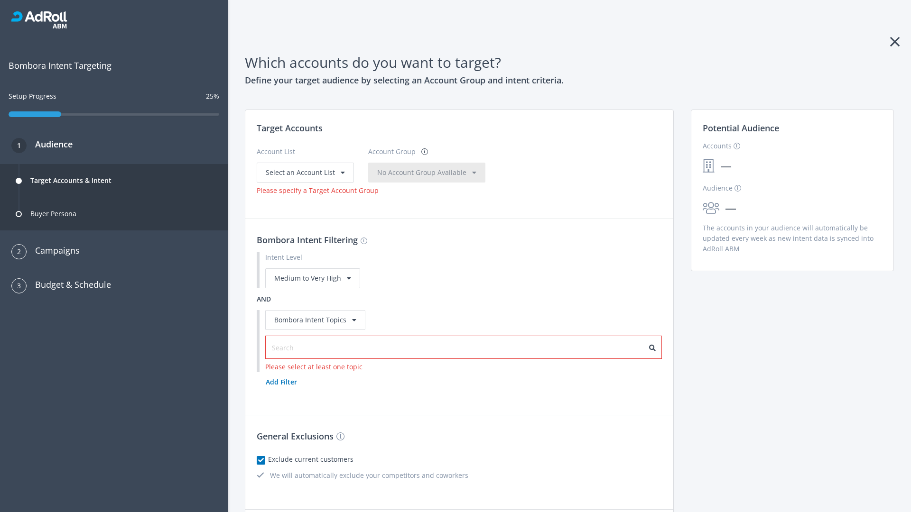
click at [309, 343] on input "text" at bounding box center [314, 348] width 85 height 10
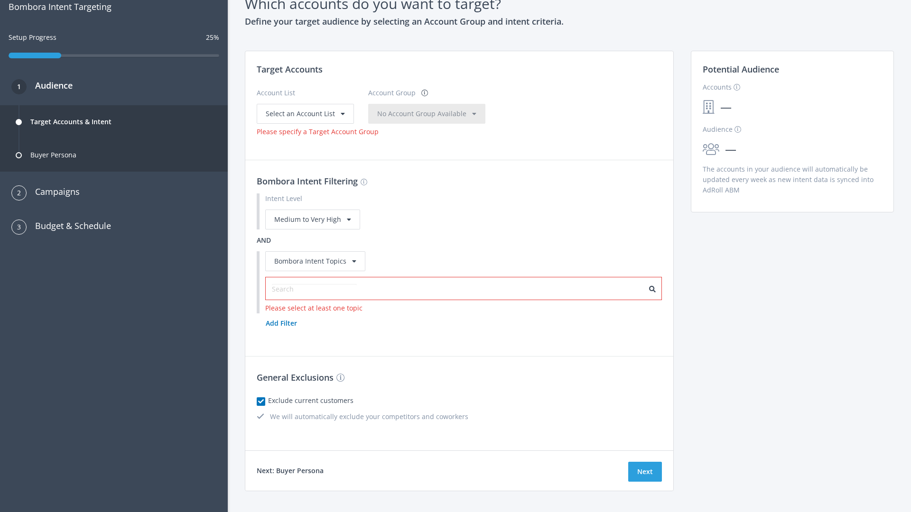
click at [304, 113] on span "Select an Account List" at bounding box center [300, 113] width 69 height 9
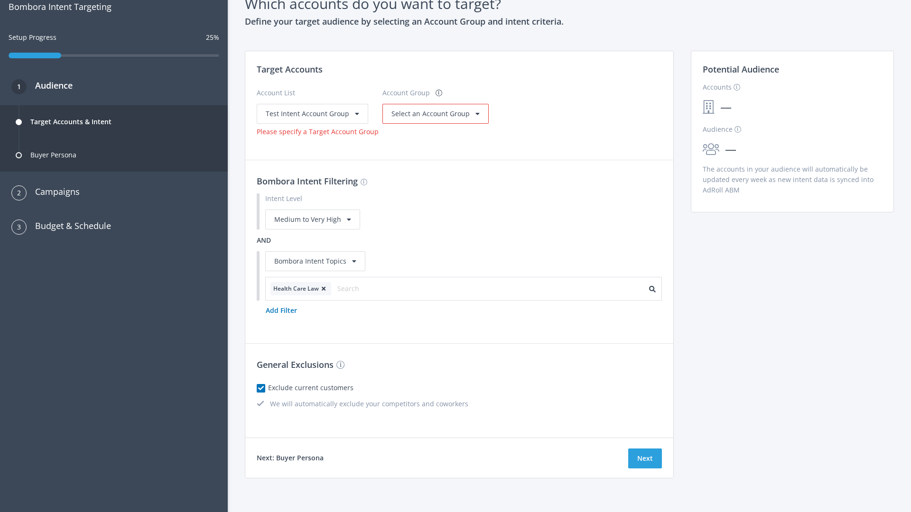
click at [432, 113] on span "Select an Account Group" at bounding box center [430, 113] width 78 height 9
click at [419, 118] on span "Select an Account Group" at bounding box center [430, 113] width 78 height 9
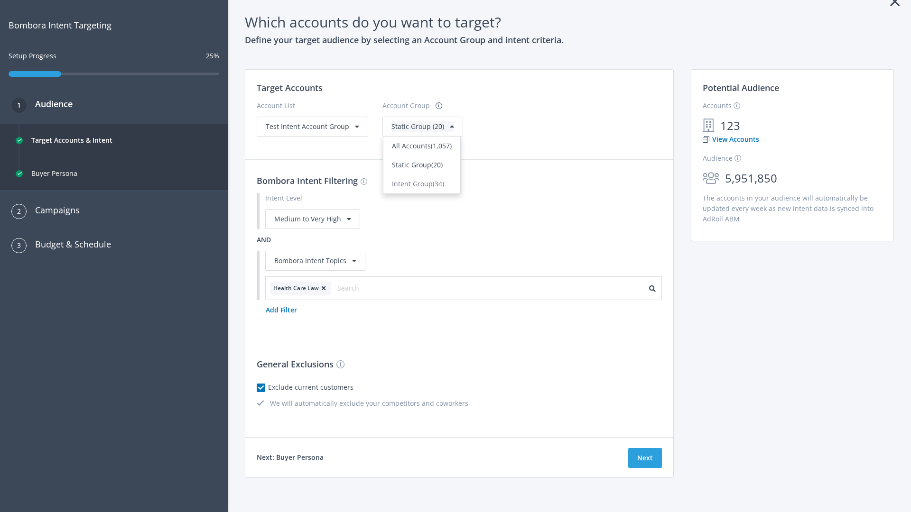
scroll to position [0, 0]
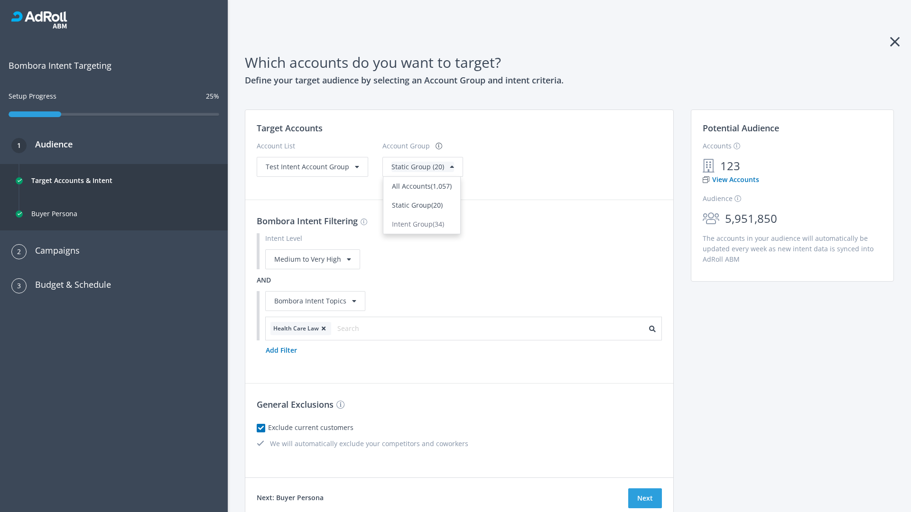
click at [419, 205] on span "Static Group (20)" at bounding box center [417, 205] width 51 height 9
click at [311, 167] on span "Test Intent Account Group" at bounding box center [307, 166] width 83 height 9
click at [403, 171] on span "Static Group (20)" at bounding box center [417, 166] width 53 height 9
click at [645, 499] on button "Next" at bounding box center [645, 499] width 34 height 20
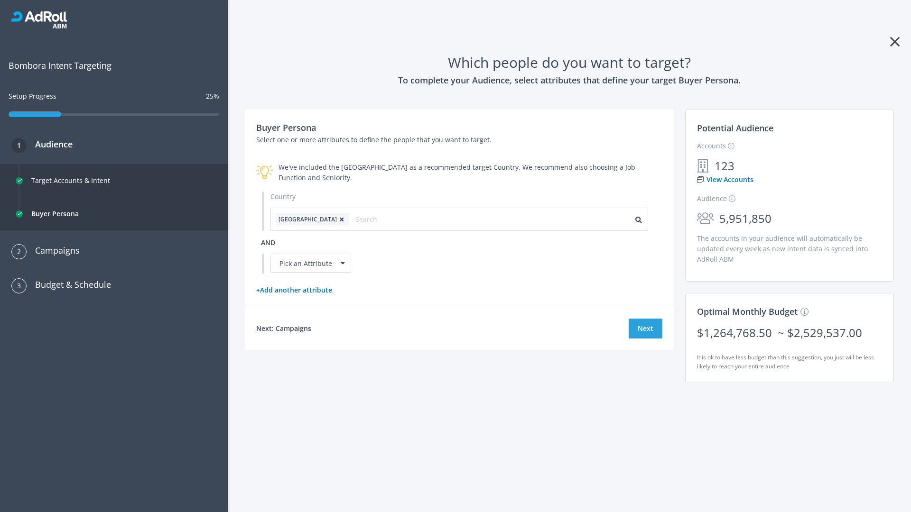
click at [337, 219] on icon at bounding box center [341, 220] width 9 height 6
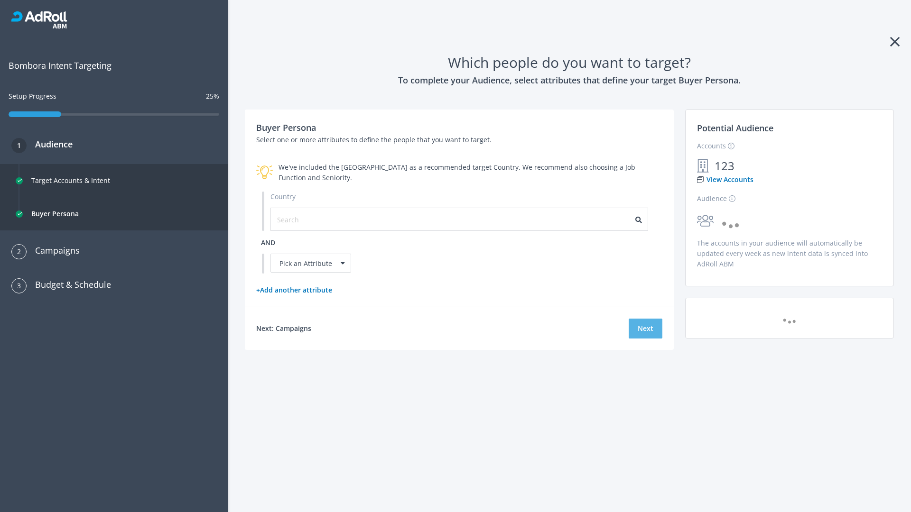
click at [645, 328] on button "Next" at bounding box center [646, 329] width 34 height 20
click at [314, 219] on input "text" at bounding box center [319, 219] width 85 height 10
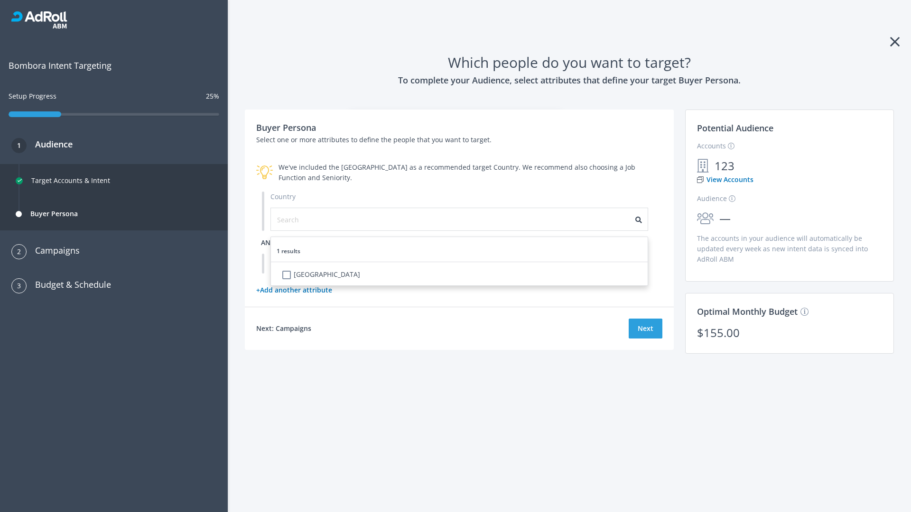
click at [462, 276] on li "[GEOGRAPHIC_DATA]" at bounding box center [462, 276] width 371 height 19
checkbox input "true"
click at [268, 242] on span "and" at bounding box center [268, 242] width 14 height 9
click at [311, 263] on div "Pick an Attribute" at bounding box center [310, 263] width 81 height 19
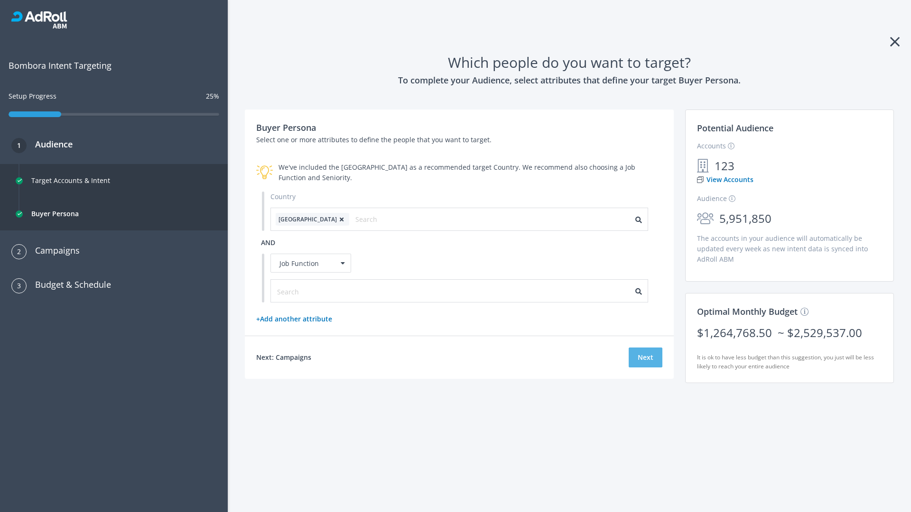
click at [645, 358] on button "Next" at bounding box center [646, 358] width 34 height 20
click at [314, 291] on input "text" at bounding box center [319, 292] width 85 height 10
click at [645, 358] on button "Next" at bounding box center [646, 358] width 34 height 20
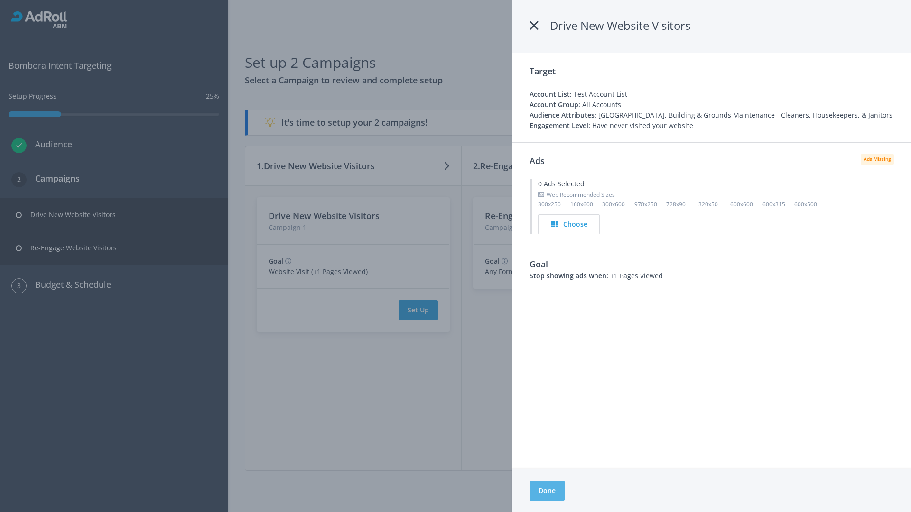
click at [547, 491] on button "Done" at bounding box center [546, 491] width 35 height 20
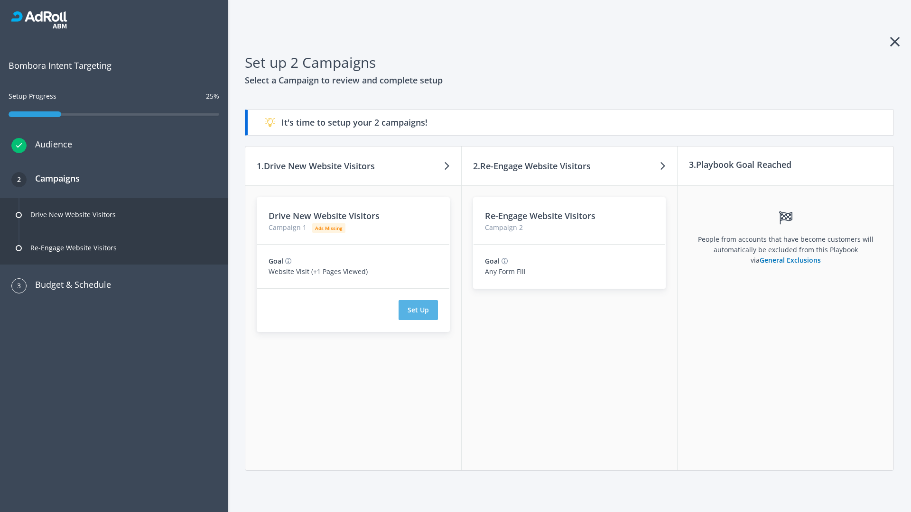
click at [418, 310] on button "Set Up" at bounding box center [418, 310] width 39 height 20
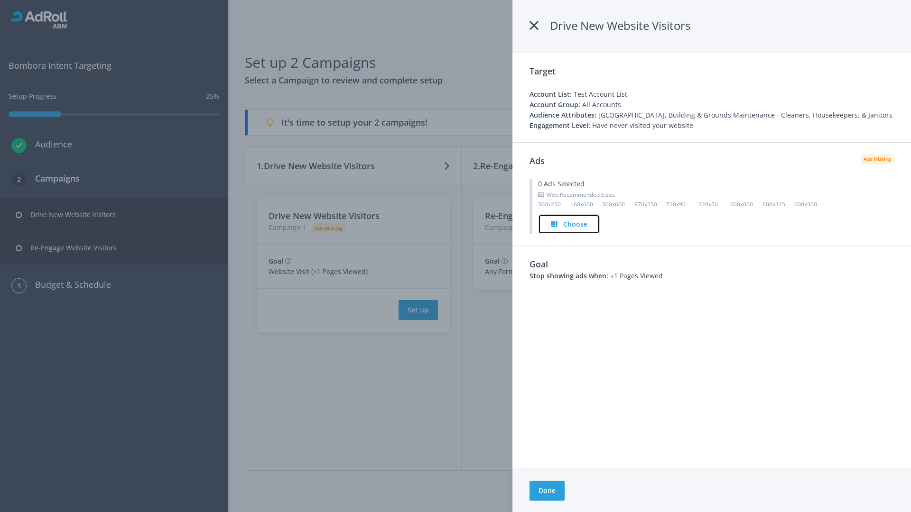
click at [569, 224] on h4 "Choose" at bounding box center [575, 224] width 24 height 10
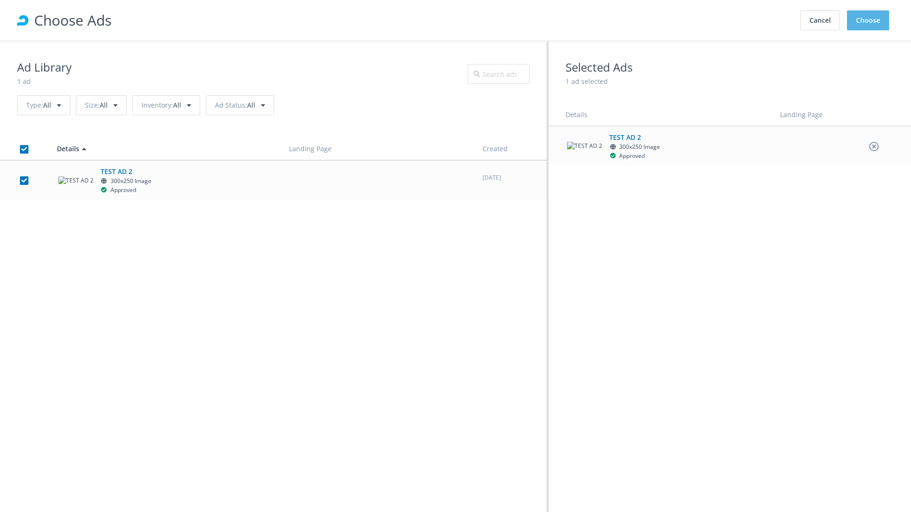
click at [868, 20] on button "Choose" at bounding box center [868, 20] width 42 height 20
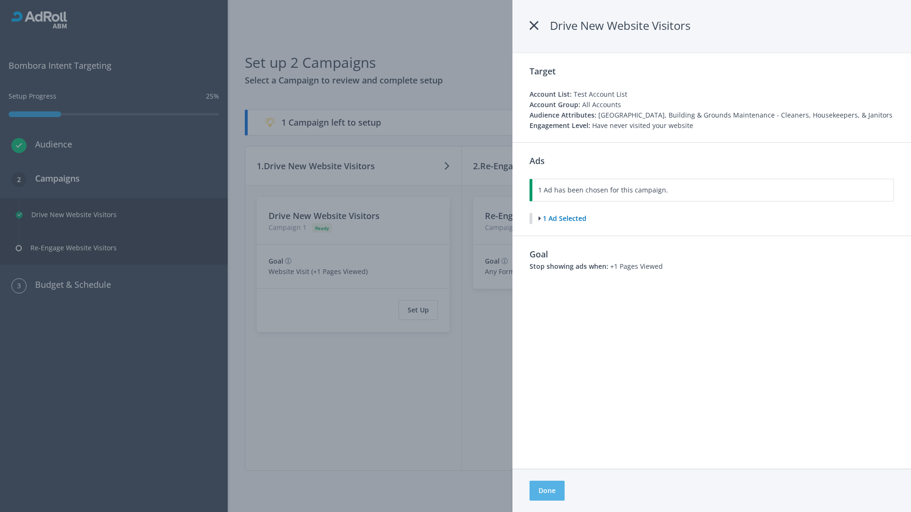
click at [547, 491] on button "Done" at bounding box center [546, 491] width 35 height 20
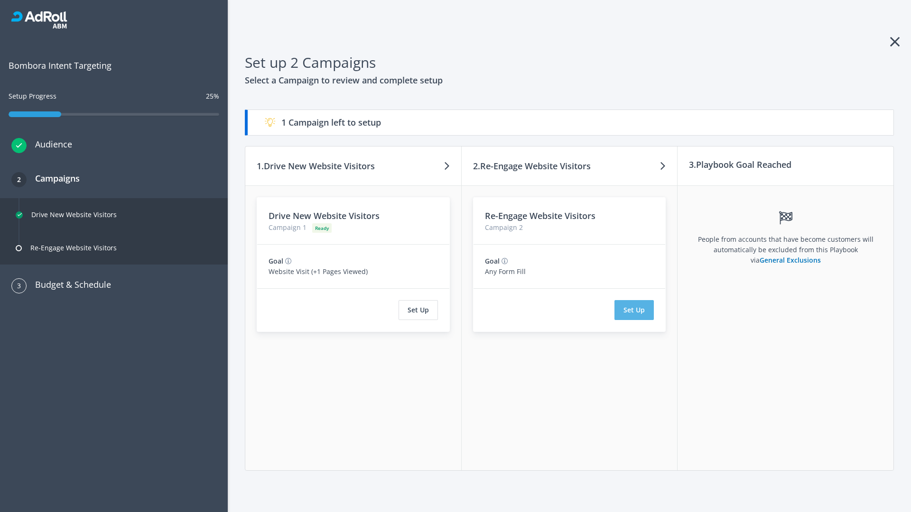
click at [634, 310] on button "Set Up" at bounding box center [633, 310] width 39 height 20
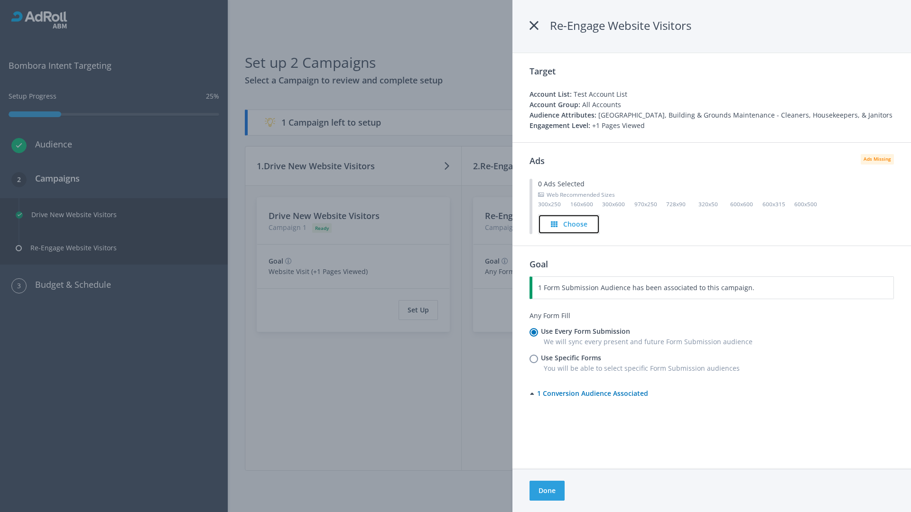
click at [569, 224] on h4 "Choose" at bounding box center [575, 224] width 24 height 10
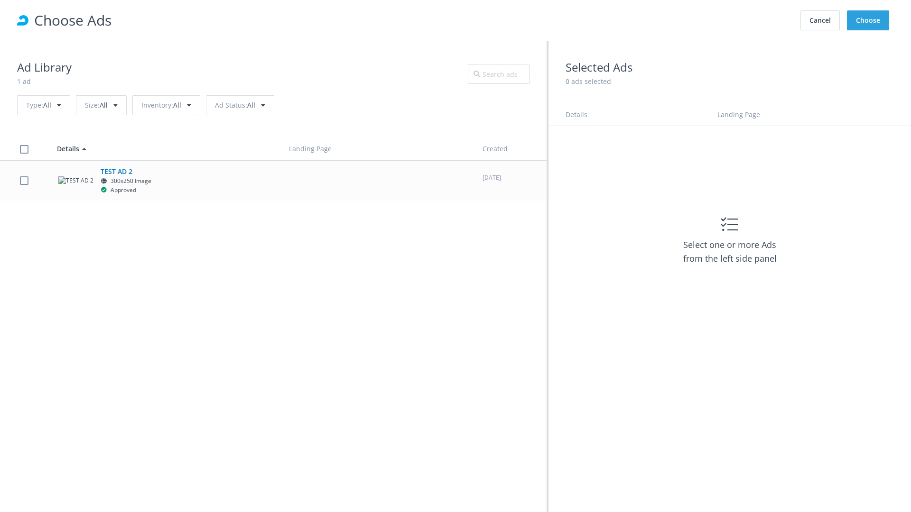
click at [24, 180] on label at bounding box center [24, 180] width 9 height 9
checkbox input "true"
click at [868, 20] on button "Choose" at bounding box center [868, 20] width 42 height 20
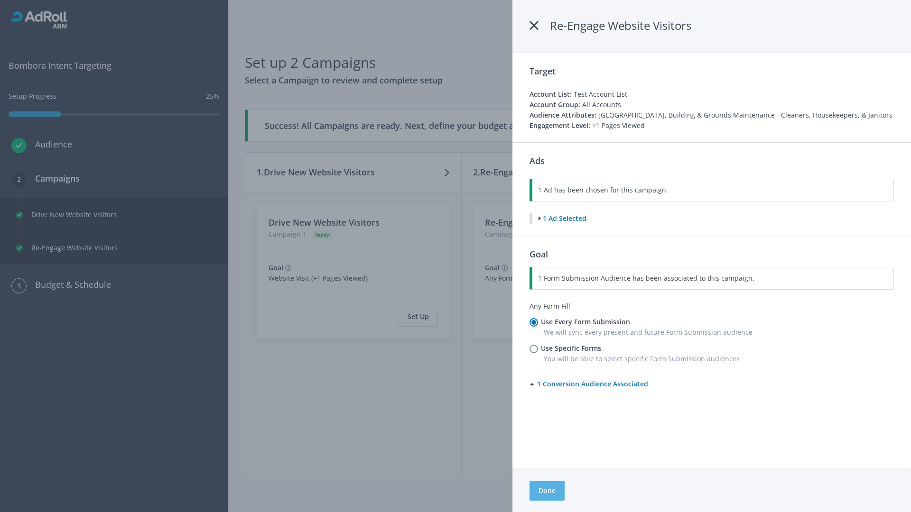
click at [547, 491] on button "Done" at bounding box center [546, 491] width 35 height 20
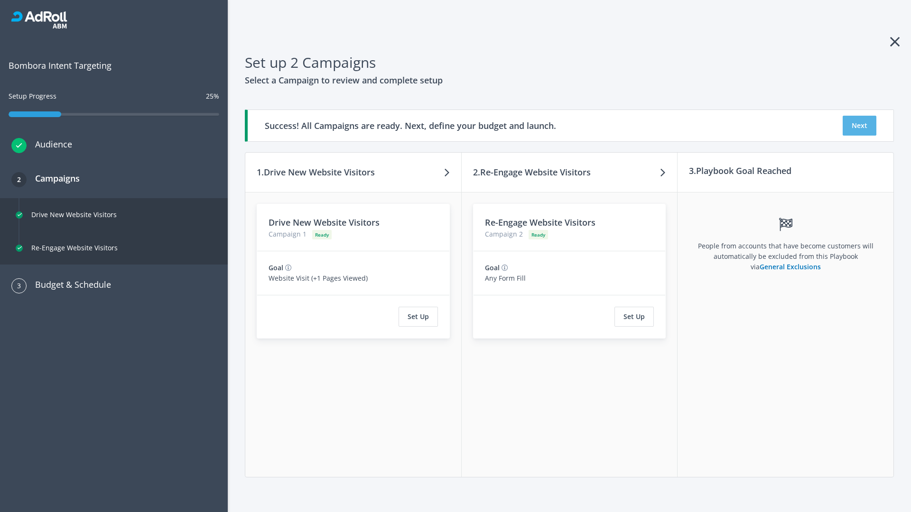
click at [859, 126] on button "Next" at bounding box center [860, 126] width 34 height 20
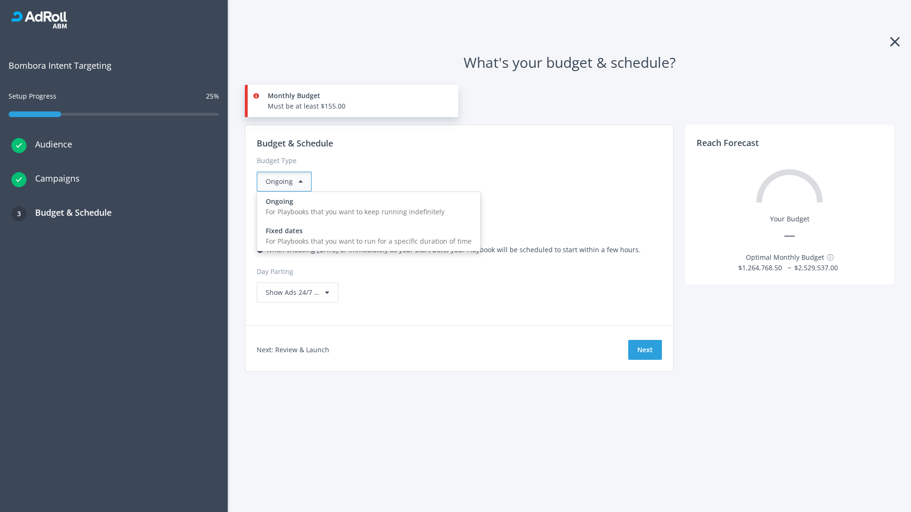
click at [366, 236] on div "For Playbooks that you want to run for a specific duration of time" at bounding box center [369, 241] width 206 height 10
click at [288, 182] on div "Ongoing" at bounding box center [284, 182] width 55 height 20
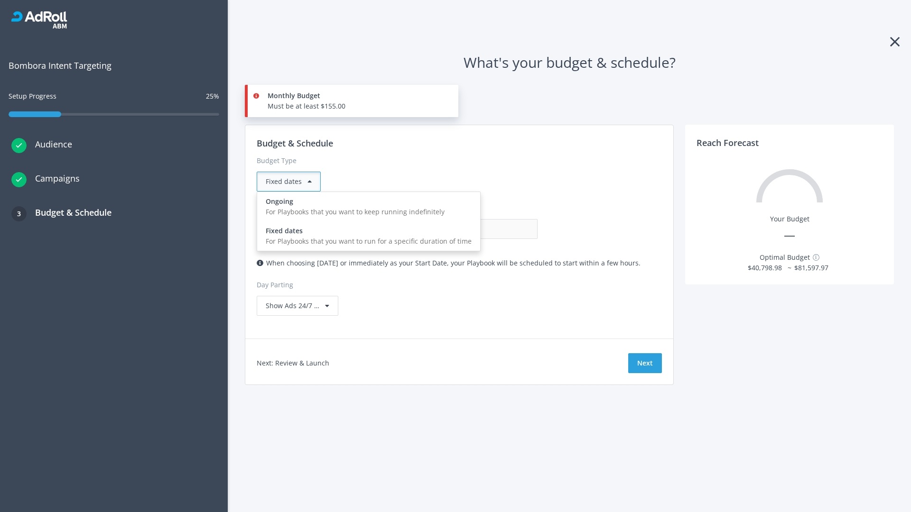
click at [366, 207] on div "For Playbooks that you want to keep running indefinitely" at bounding box center [369, 212] width 206 height 10
click at [444, 229] on input "0.00" at bounding box center [491, 229] width 94 height 20
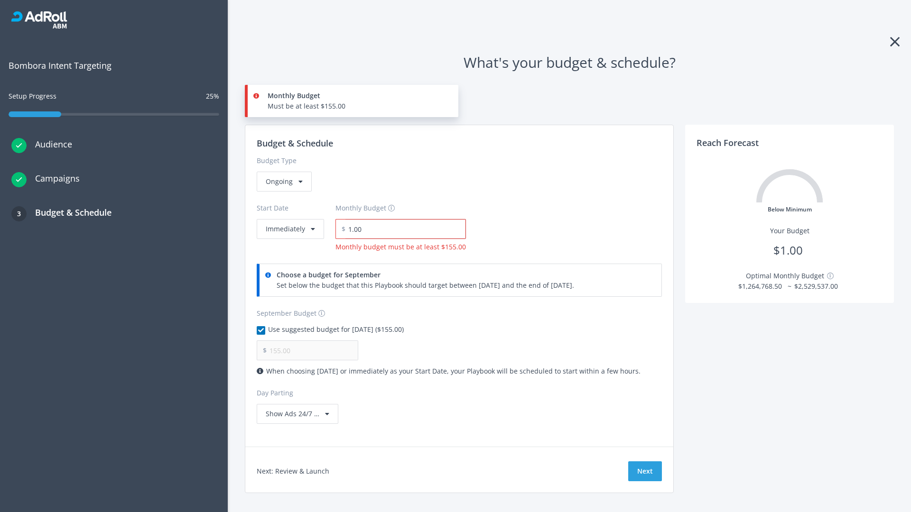
click at [402, 229] on input "1.00" at bounding box center [405, 229] width 121 height 20
type input "1,000.00"
click at [289, 219] on button "Immediately" at bounding box center [290, 229] width 67 height 20
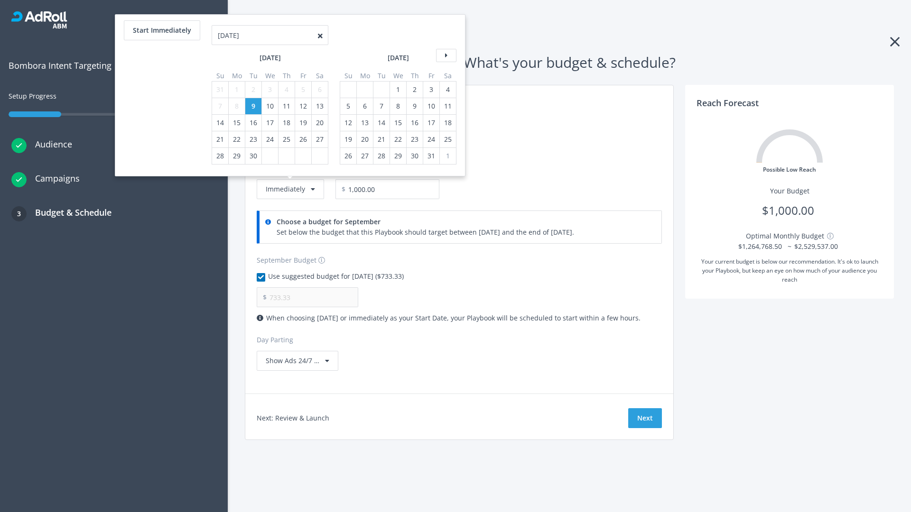
click at [445, 56] on icon at bounding box center [446, 55] width 20 height 13
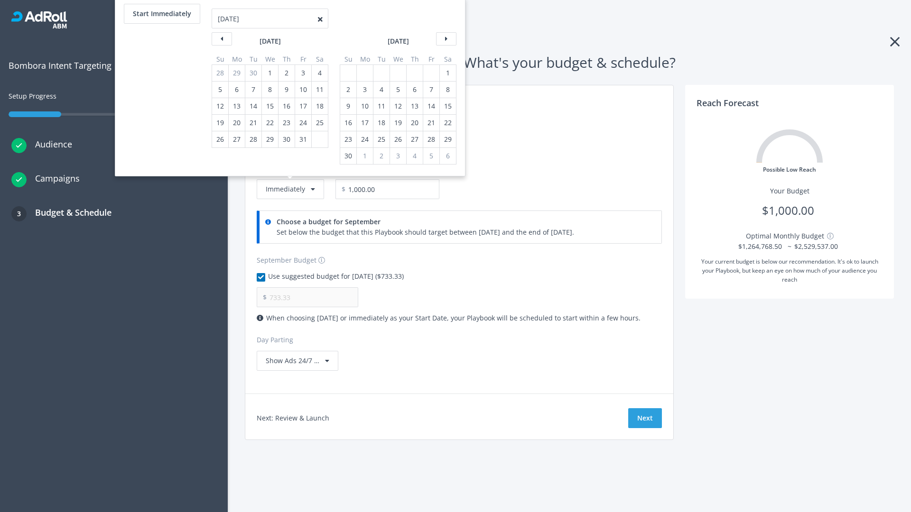
click at [347, 90] on div "2" at bounding box center [348, 90] width 12 height 16
type input "966.67"
click at [447, 73] on div "1" at bounding box center [448, 73] width 12 height 16
click at [161, 14] on button "Start Immediately" at bounding box center [162, 14] width 76 height 20
type input "[DATE]"
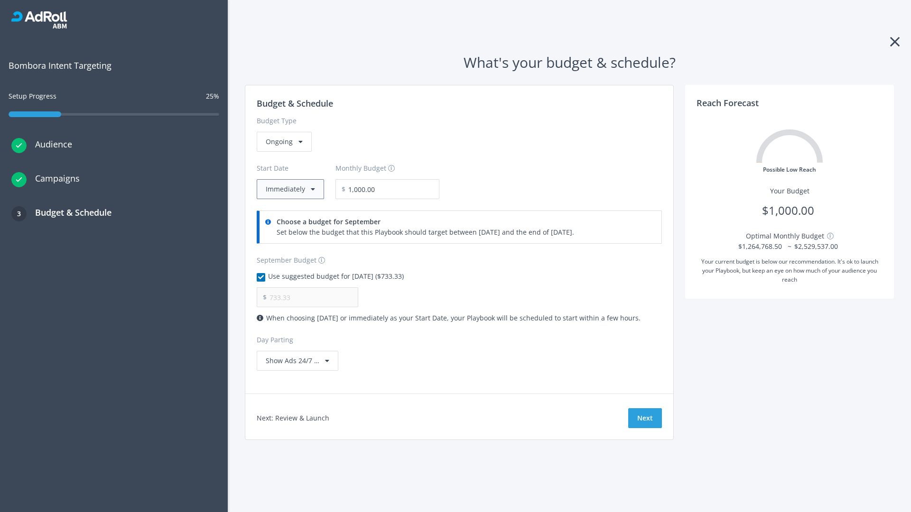
click at [289, 189] on button "Immediately" at bounding box center [290, 189] width 67 height 20
click at [645, 418] on button "Next" at bounding box center [645, 418] width 34 height 20
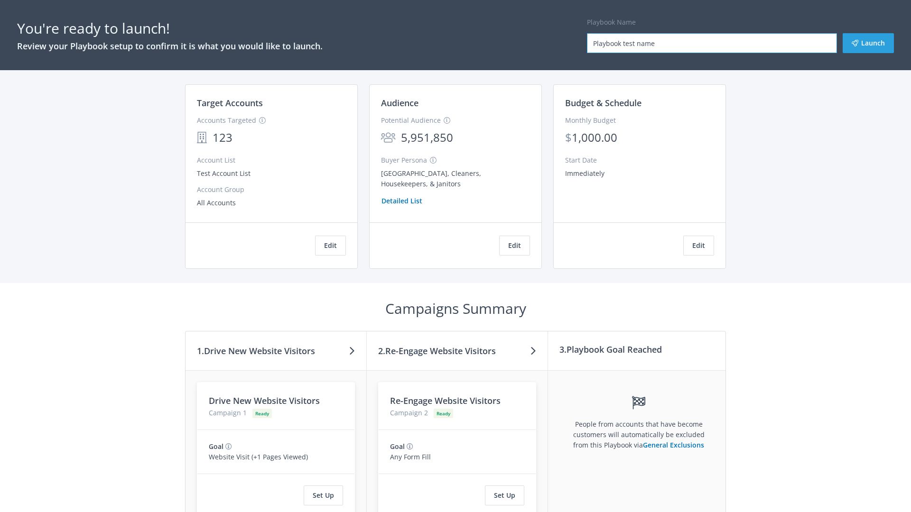
type input "Playbook test name"
click at [868, 43] on button "Launch" at bounding box center [868, 43] width 51 height 20
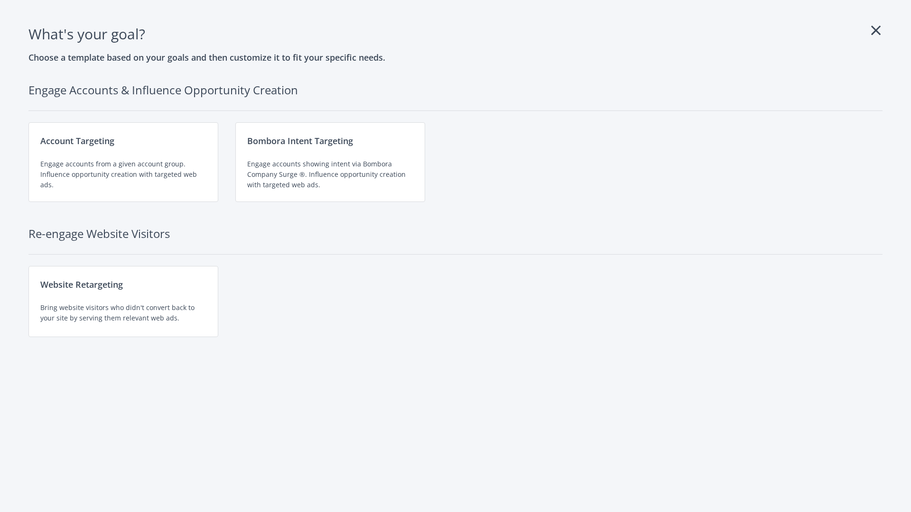
click at [123, 302] on div "Website Retargeting Bring website visitors who didn't convert back to your site…" at bounding box center [123, 301] width 190 height 71
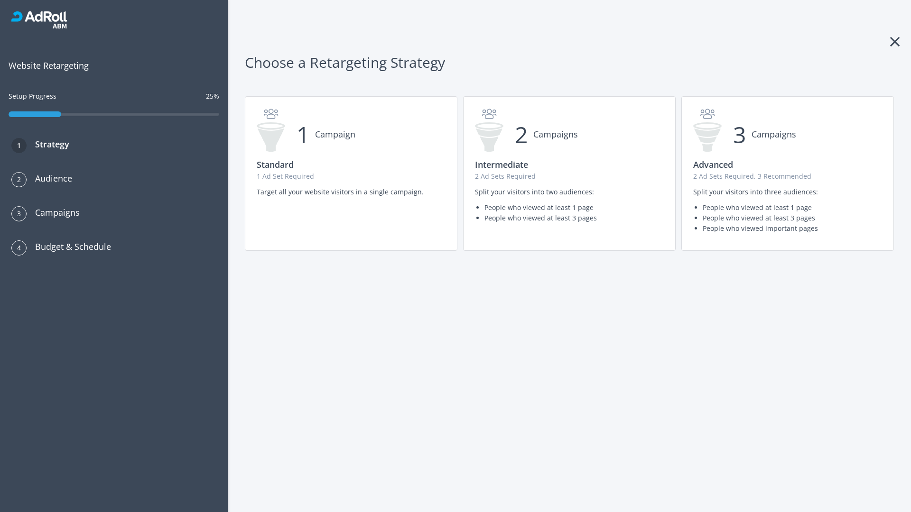
click at [788, 174] on p "2 Ad Sets Required, 3 Recommended" at bounding box center [787, 176] width 189 height 10
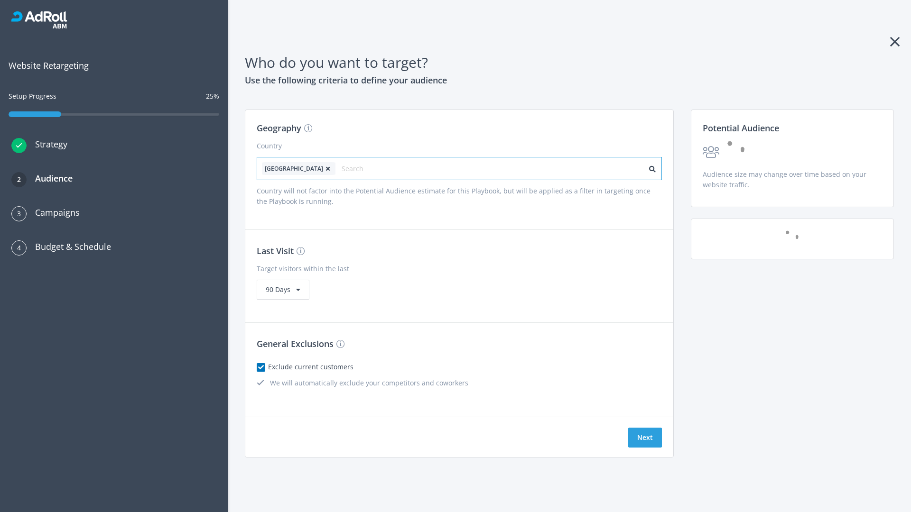
click at [357, 168] on input "text" at bounding box center [384, 168] width 85 height 13
type input "[GEOGRAPHIC_DATA]"
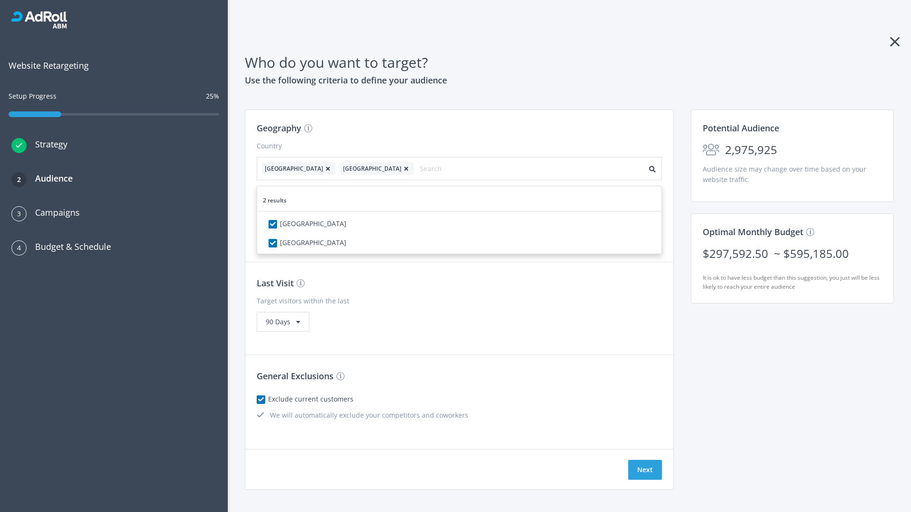
click at [323, 168] on icon at bounding box center [327, 169] width 9 height 6
click at [645, 460] on button "Next" at bounding box center [645, 470] width 34 height 20
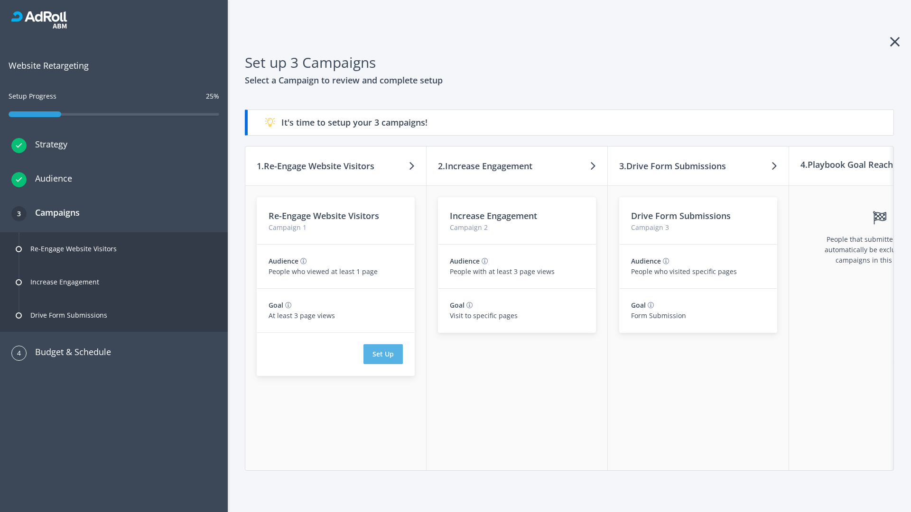
click at [383, 354] on button "Set Up" at bounding box center [382, 354] width 39 height 20
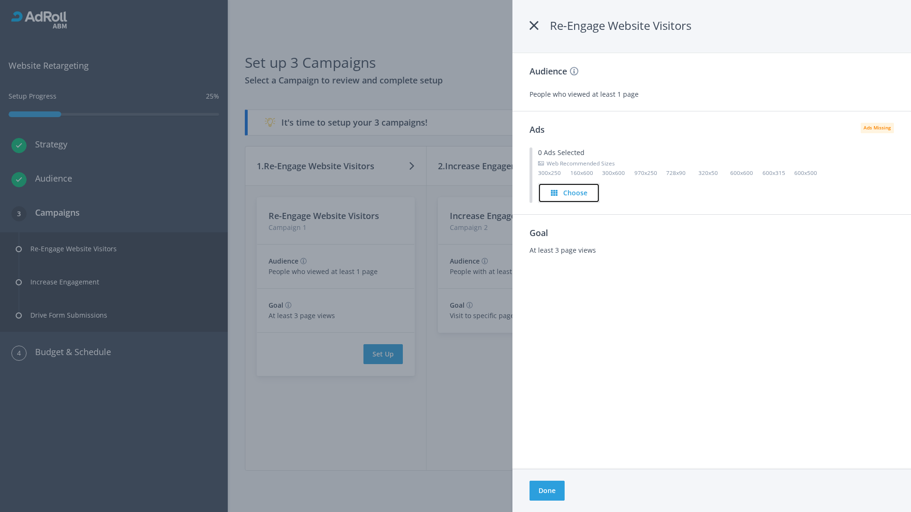
click at [569, 193] on h4 "Choose" at bounding box center [575, 193] width 24 height 10
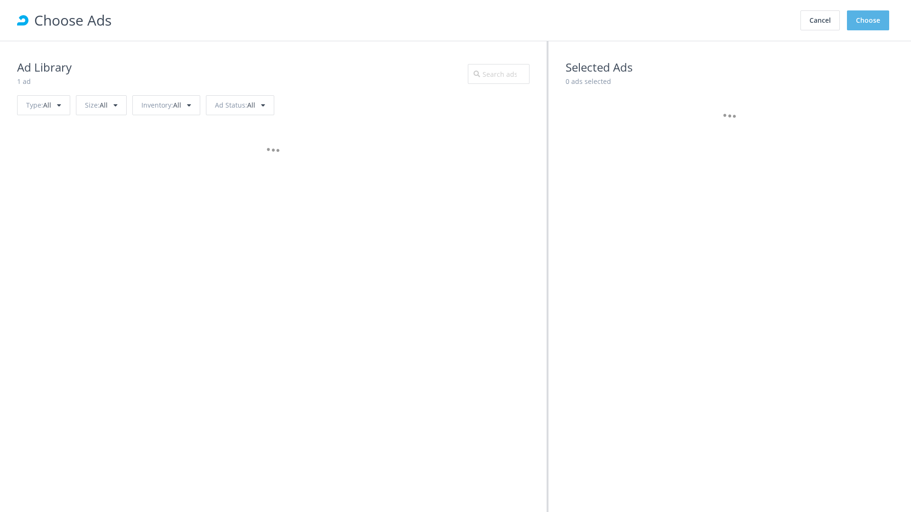
click at [868, 20] on button "Choose" at bounding box center [868, 20] width 42 height 20
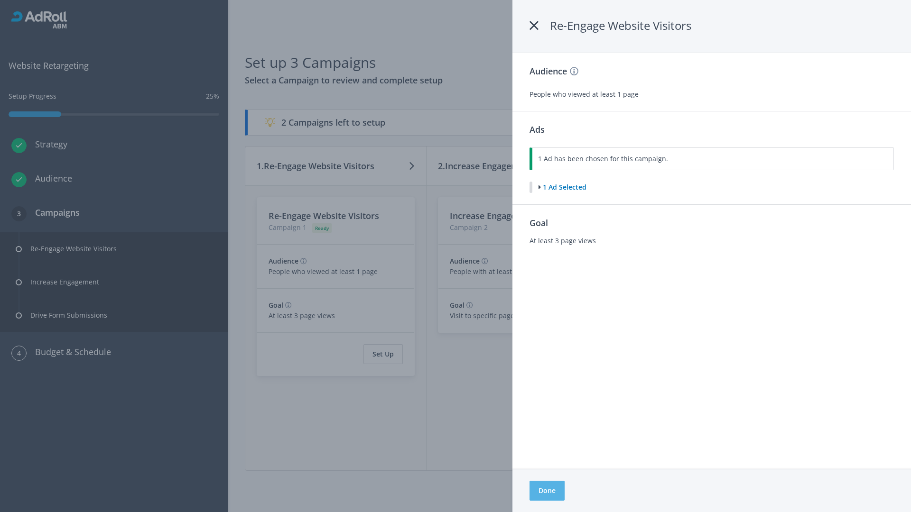
click at [547, 491] on button "Done" at bounding box center [546, 491] width 35 height 20
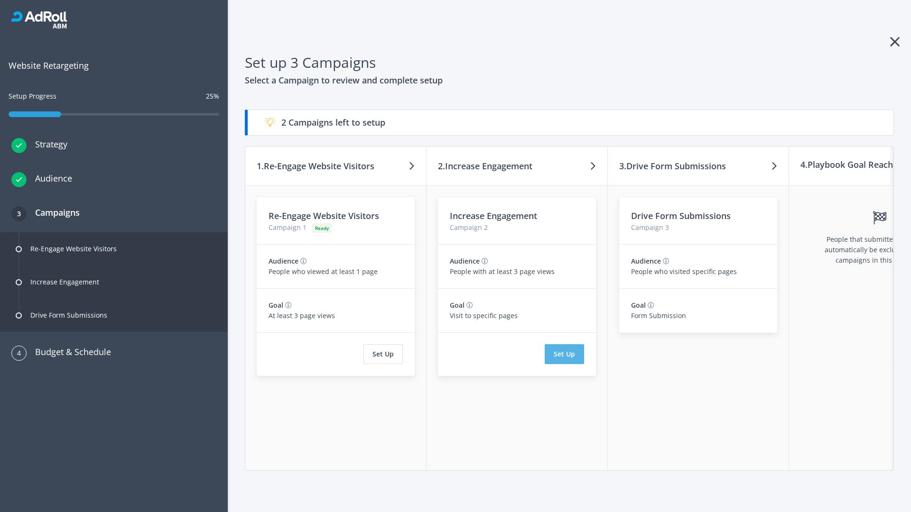
click at [564, 354] on button "Set Up" at bounding box center [564, 354] width 39 height 20
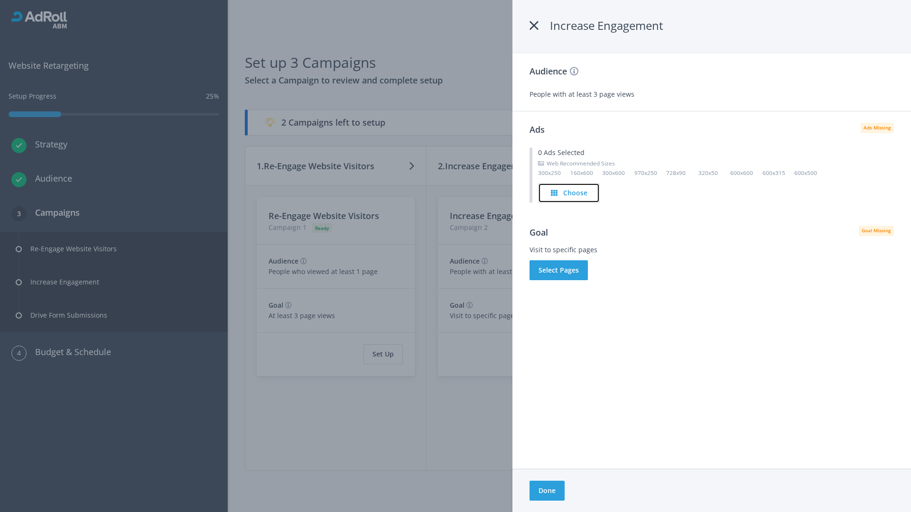
click at [569, 193] on h4 "Choose" at bounding box center [575, 193] width 24 height 10
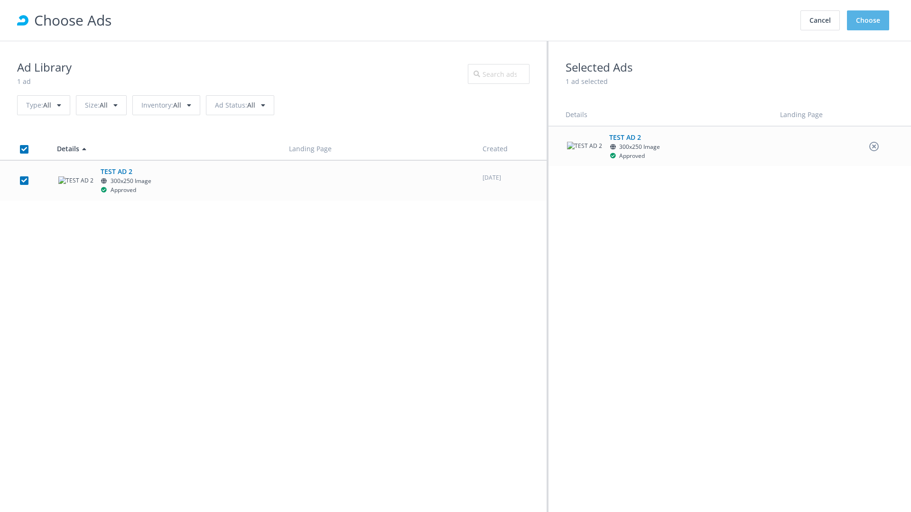
click at [868, 20] on button "Choose" at bounding box center [868, 20] width 42 height 20
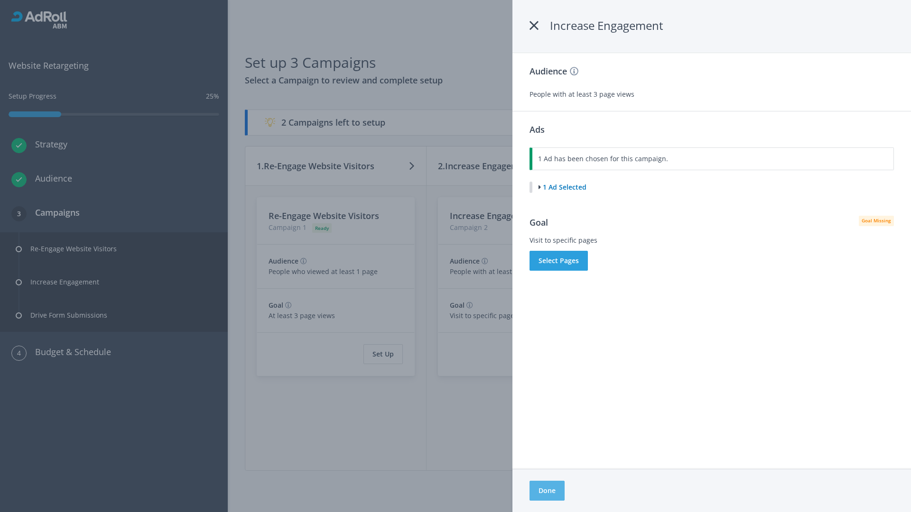
click at [547, 491] on button "Done" at bounding box center [546, 491] width 35 height 20
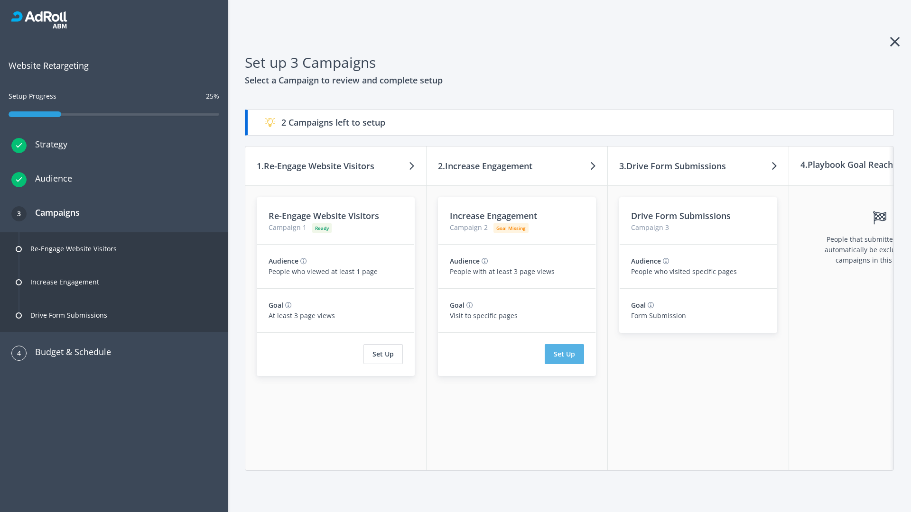
click at [564, 354] on button "Set Up" at bounding box center [564, 354] width 39 height 20
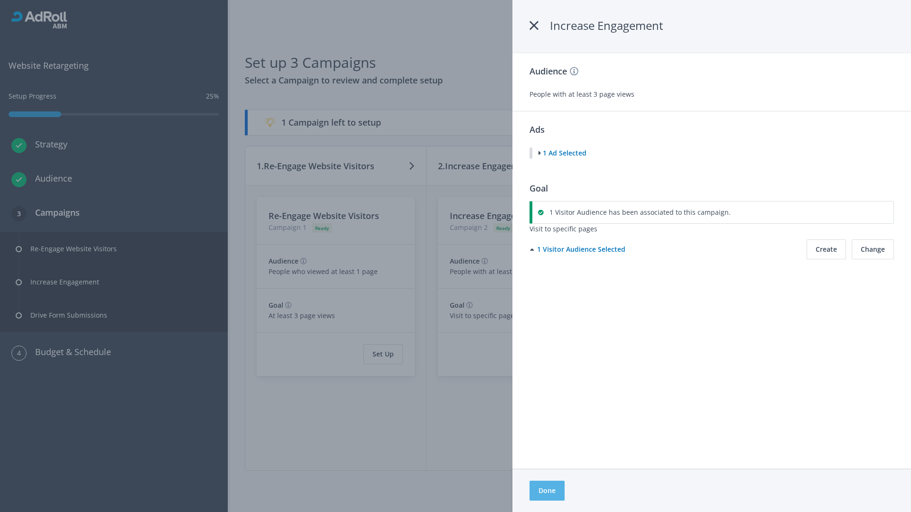
click at [547, 491] on button "Done" at bounding box center [546, 491] width 35 height 20
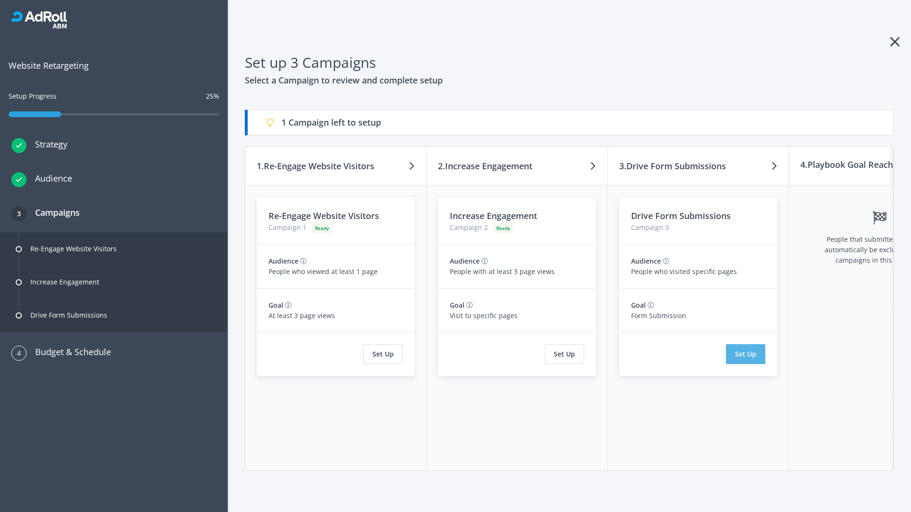
click at [745, 354] on button "Set Up" at bounding box center [745, 354] width 39 height 20
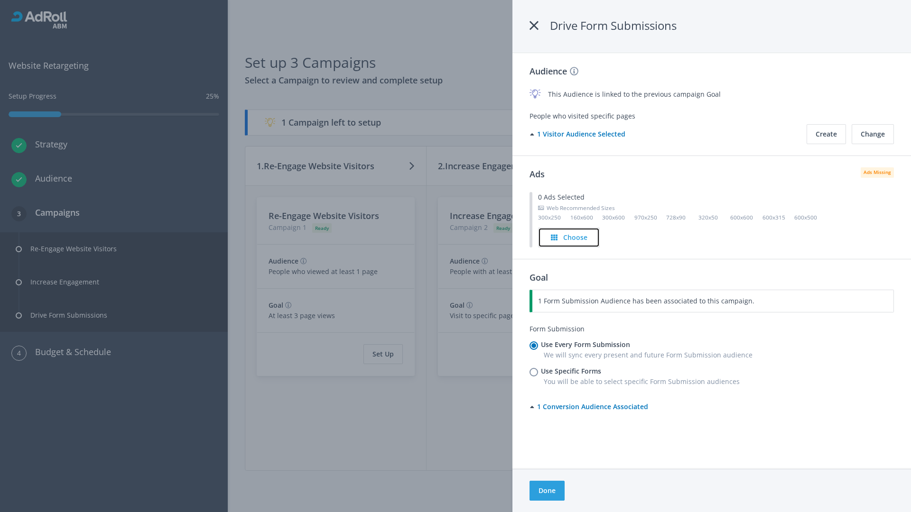
click at [569, 237] on h4 "Choose" at bounding box center [575, 237] width 24 height 10
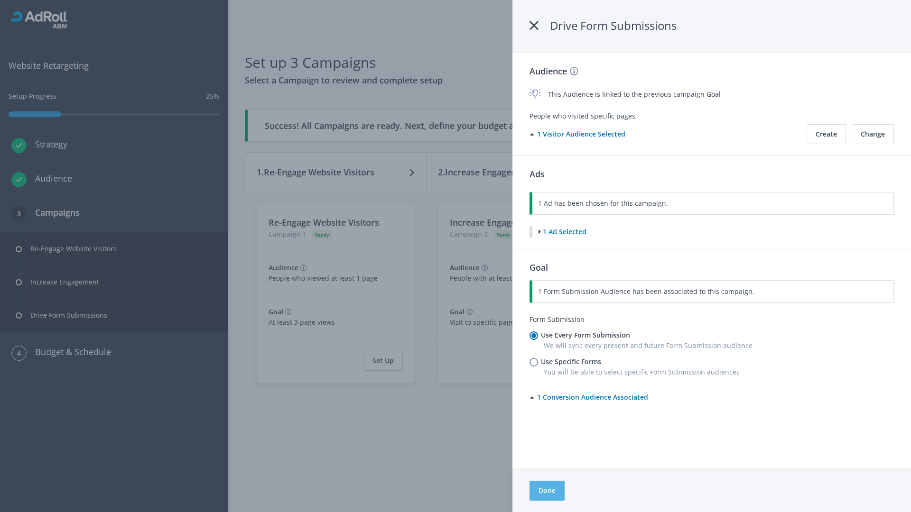
click at [547, 491] on button "Done" at bounding box center [546, 491] width 35 height 20
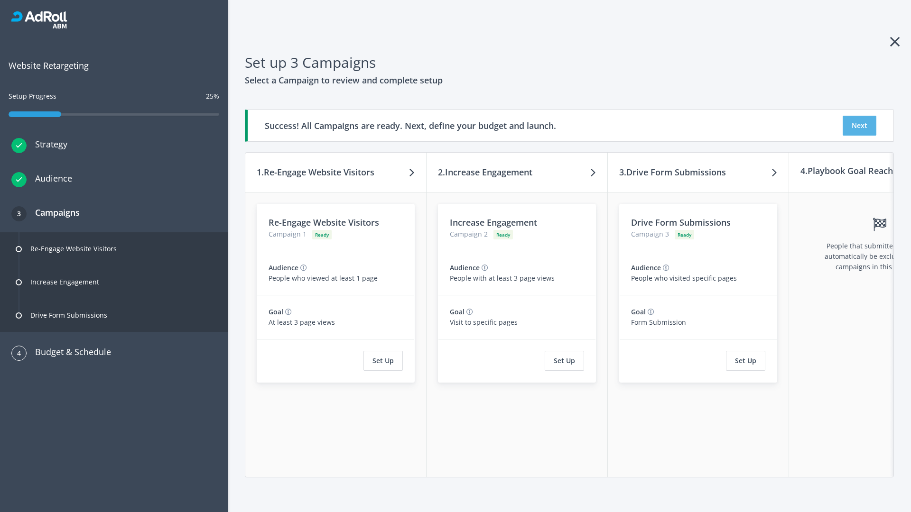
click at [859, 126] on button "Next" at bounding box center [860, 126] width 34 height 20
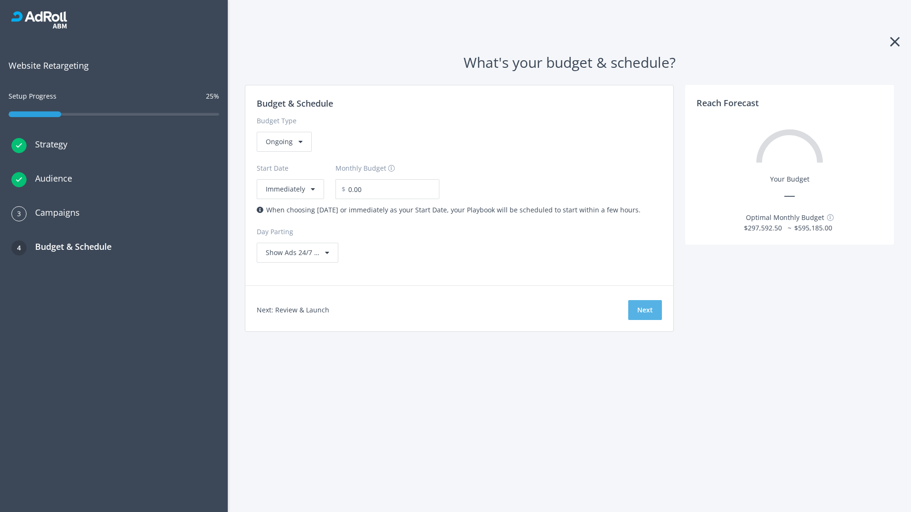
click at [645, 310] on button "Next" at bounding box center [645, 310] width 34 height 20
click at [283, 152] on div "Ongoing" at bounding box center [284, 142] width 55 height 20
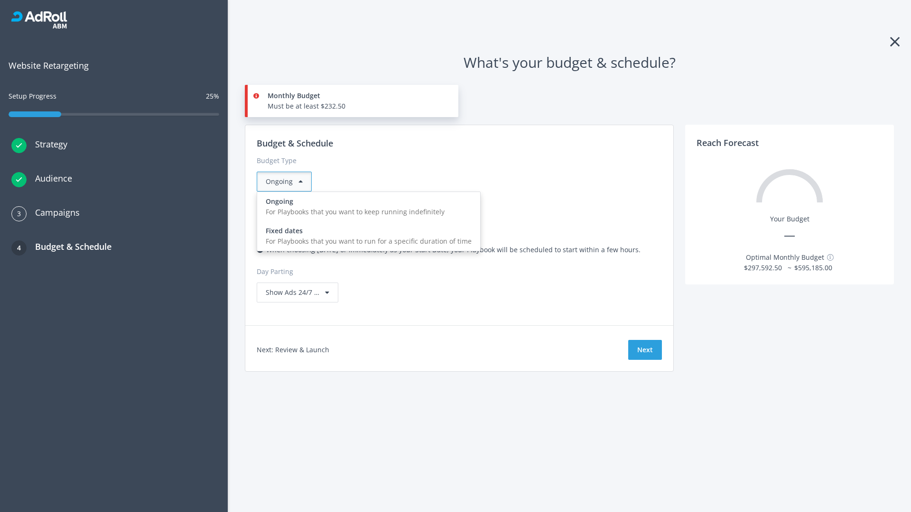
click at [366, 236] on div "For Playbooks that you want to run for a specific duration of time" at bounding box center [369, 241] width 206 height 10
click at [288, 182] on div "Ongoing" at bounding box center [284, 182] width 55 height 20
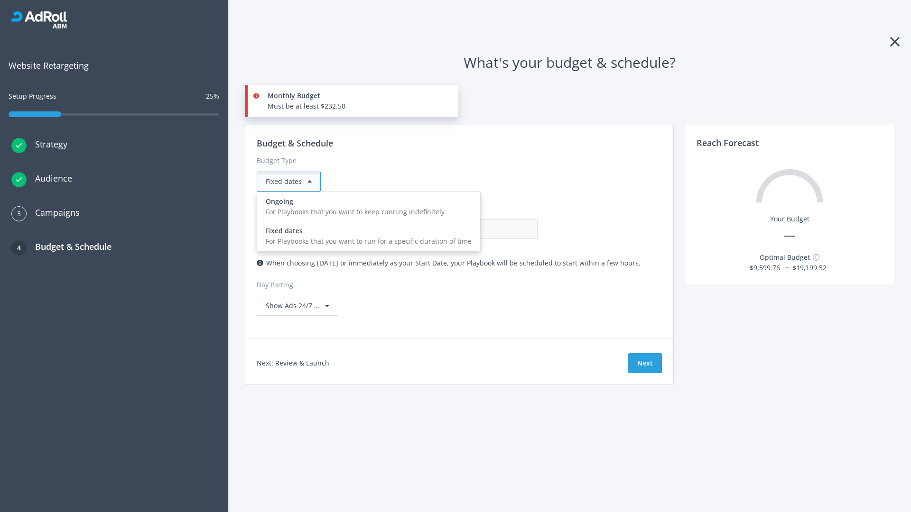
click at [366, 207] on div "For Playbooks that you want to keep running indefinitely" at bounding box center [369, 212] width 206 height 10
click at [444, 229] on input "0.00" at bounding box center [491, 229] width 94 height 20
click at [444, 229] on input "1.00" at bounding box center [491, 229] width 94 height 20
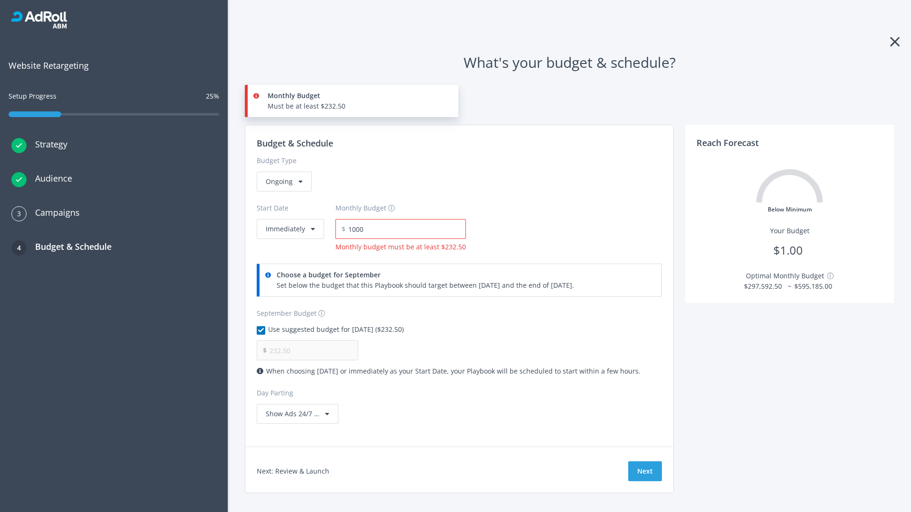
type input "1,000.00"
click at [289, 219] on button "Immediately" at bounding box center [290, 229] width 67 height 20
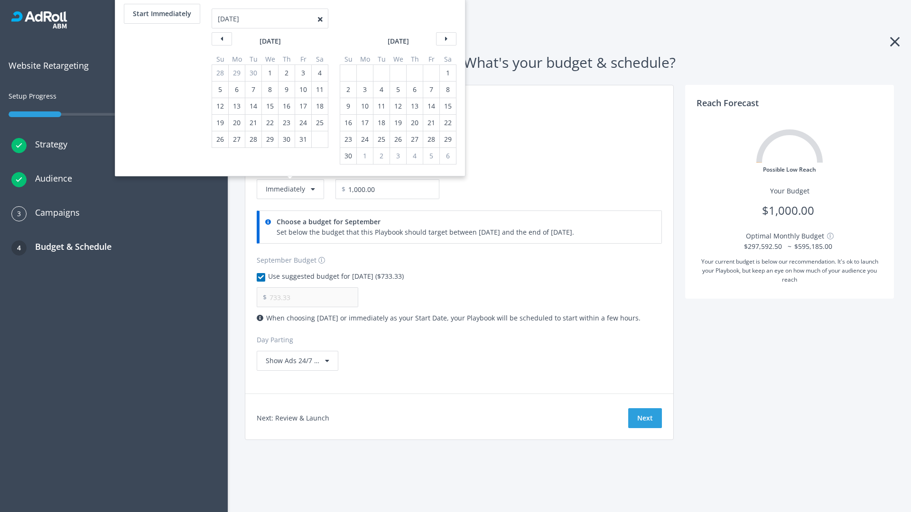
click at [347, 90] on div "2" at bounding box center [348, 90] width 12 height 16
type input "966.67"
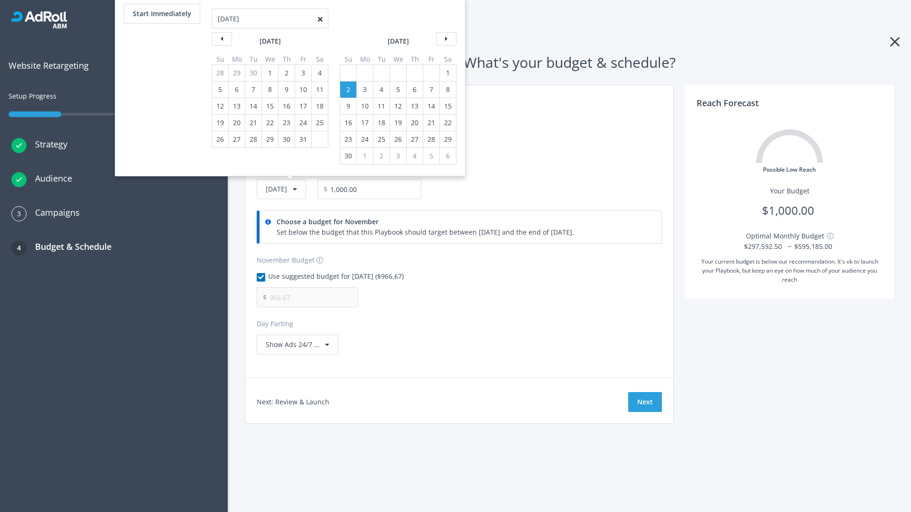
click at [447, 73] on div "1" at bounding box center [448, 73] width 12 height 16
click at [161, 14] on button "Start Immediately" at bounding box center [162, 14] width 76 height 20
type input "09/09/2025"
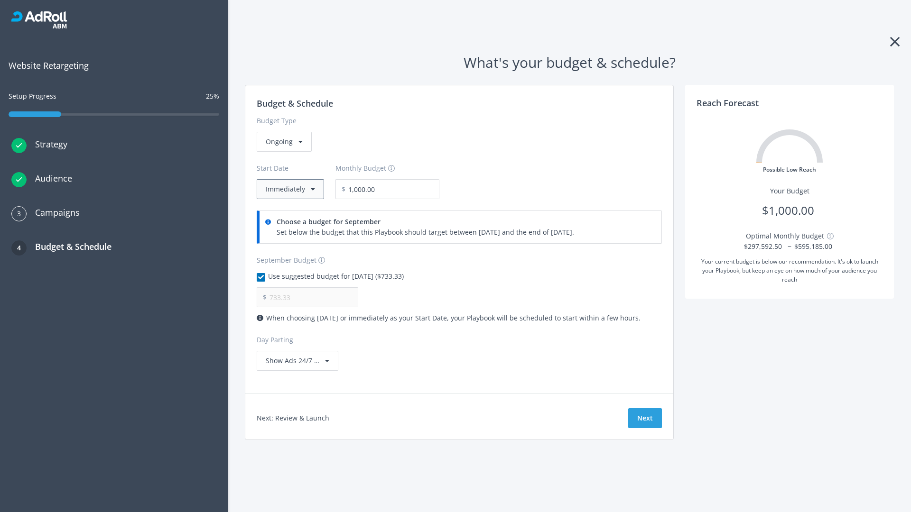
click at [289, 189] on button "Immediately" at bounding box center [290, 189] width 67 height 20
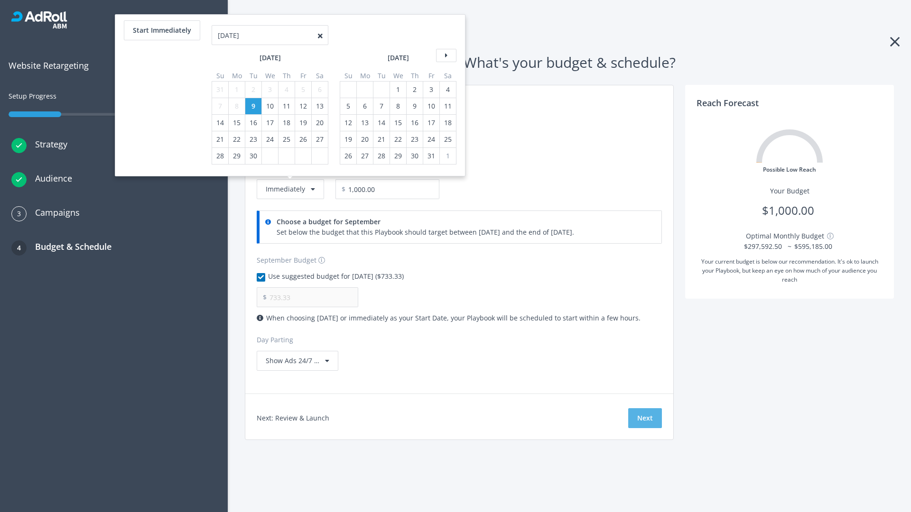
click at [645, 418] on button "Next" at bounding box center [645, 418] width 34 height 20
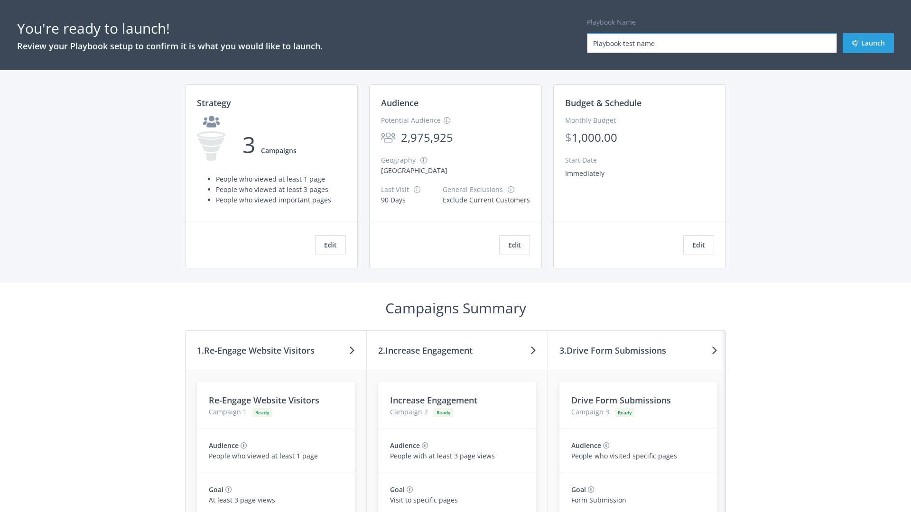
type input "Playbook test name"
click at [868, 43] on button "Launch" at bounding box center [868, 43] width 51 height 20
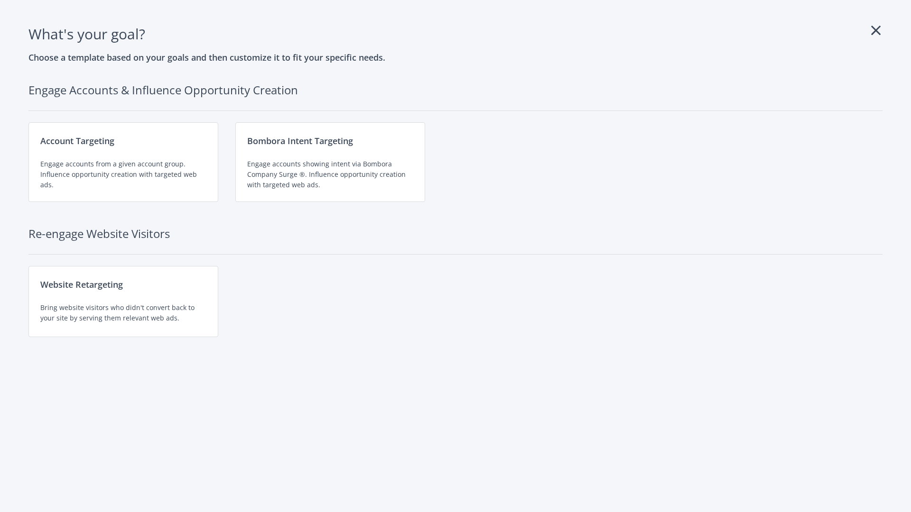
click at [123, 302] on div "Website Retargeting Bring website visitors who didn't convert back to your site…" at bounding box center [123, 301] width 190 height 71
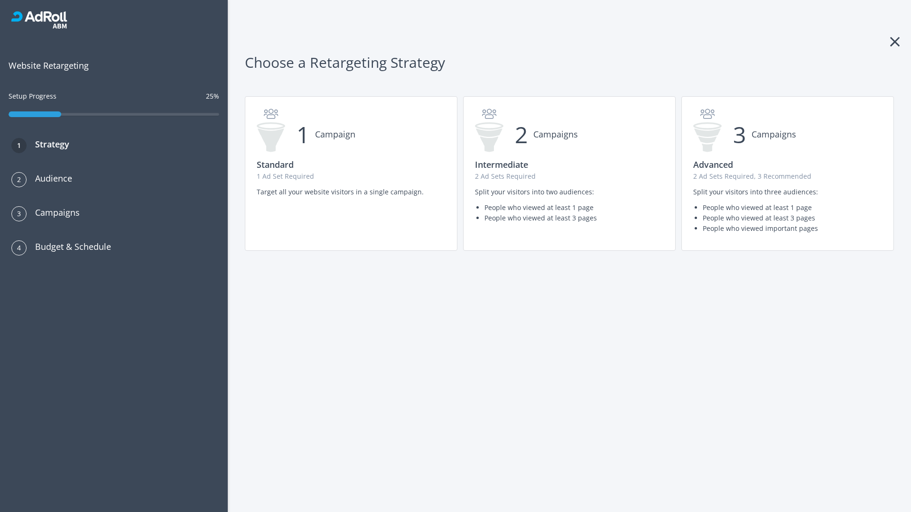
click at [569, 174] on p "2 Ad Sets Required" at bounding box center [569, 176] width 189 height 10
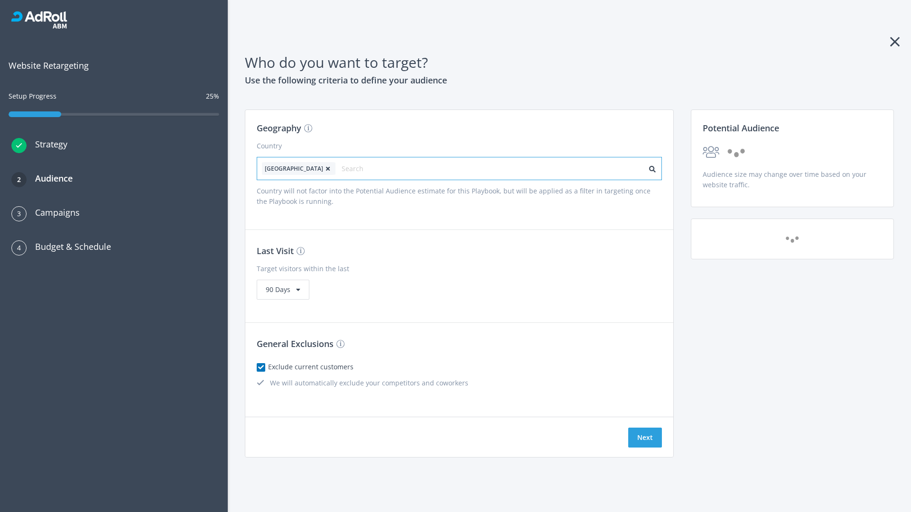
click at [357, 168] on input "text" at bounding box center [384, 168] width 85 height 13
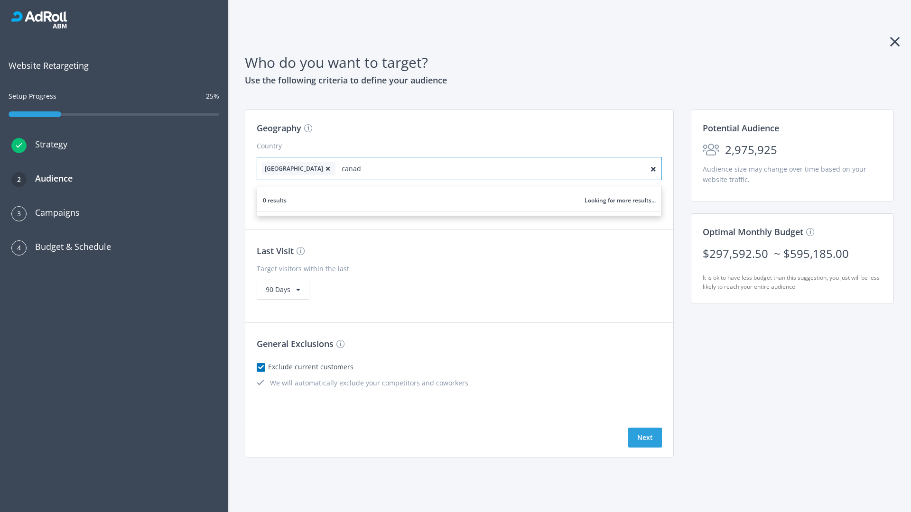
type input "[GEOGRAPHIC_DATA]"
click at [323, 168] on icon at bounding box center [327, 169] width 9 height 6
click at [645, 438] on button "Next" at bounding box center [645, 438] width 34 height 20
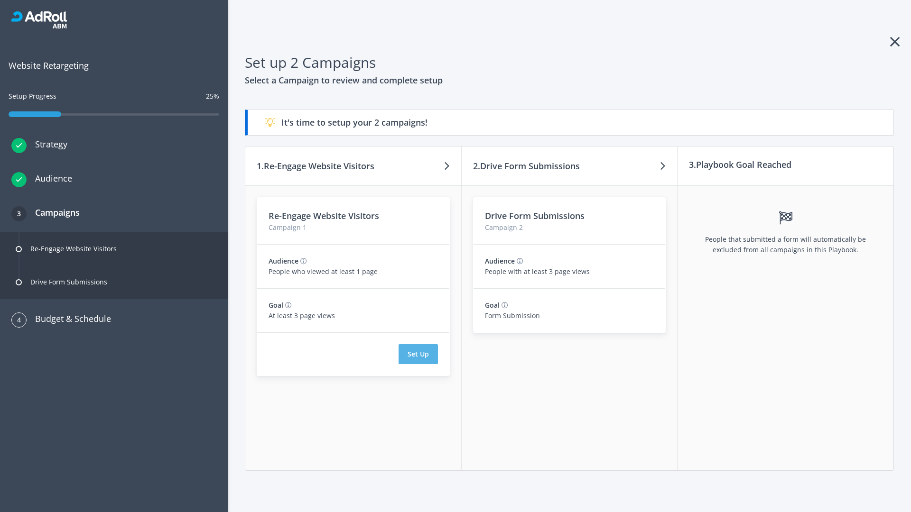
click at [418, 354] on button "Set Up" at bounding box center [418, 354] width 39 height 20
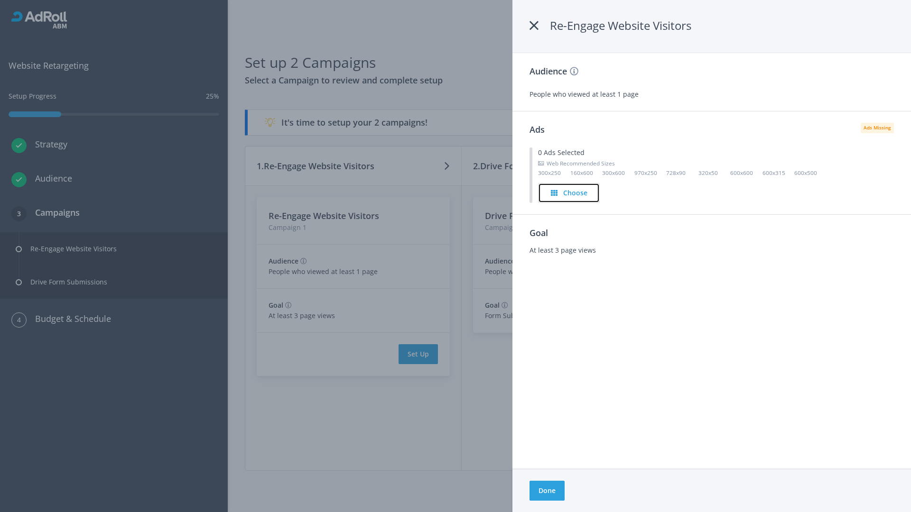
click at [569, 193] on h4 "Choose" at bounding box center [575, 193] width 24 height 10
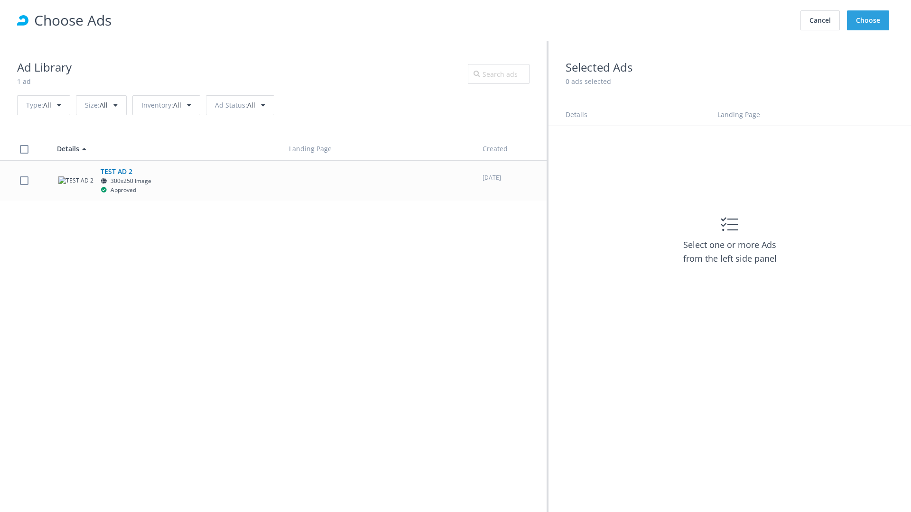
click at [24, 180] on label at bounding box center [24, 180] width 9 height 9
checkbox input "true"
click at [868, 20] on button "Choose" at bounding box center [868, 20] width 42 height 20
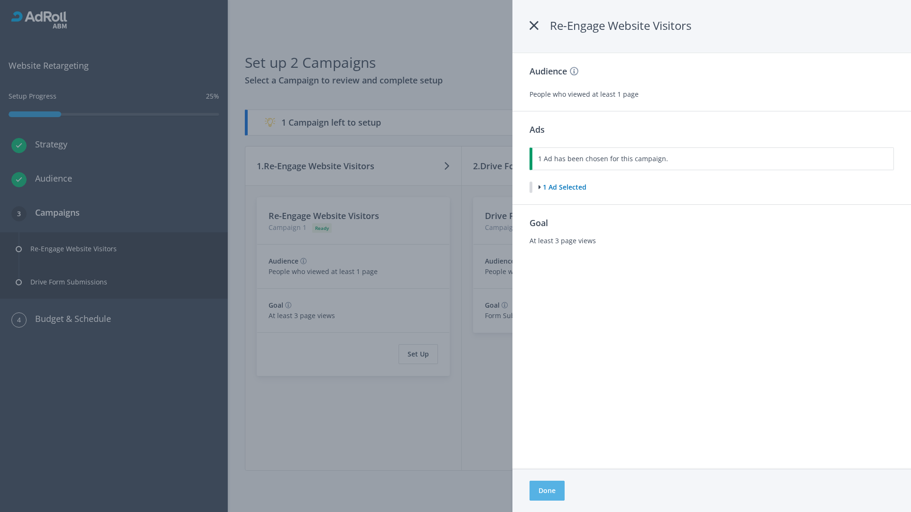
click at [547, 491] on button "Done" at bounding box center [546, 491] width 35 height 20
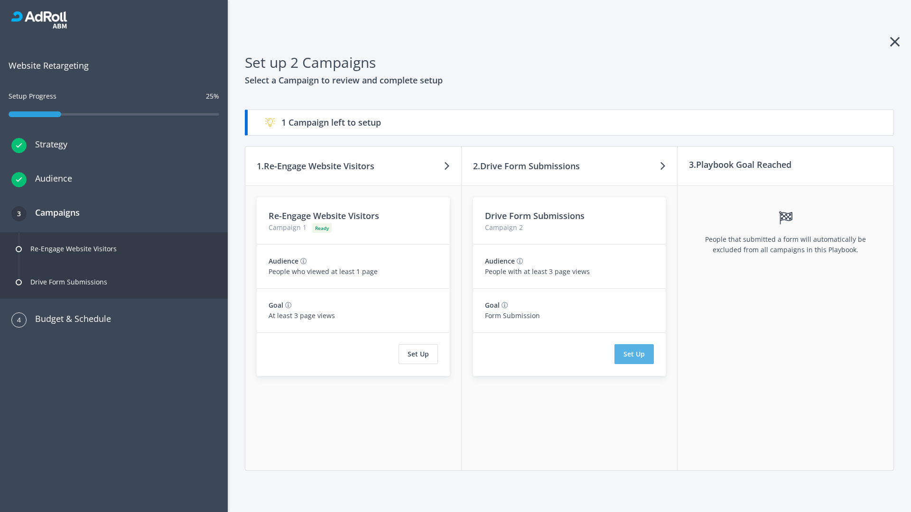
click at [634, 354] on button "Set Up" at bounding box center [633, 354] width 39 height 20
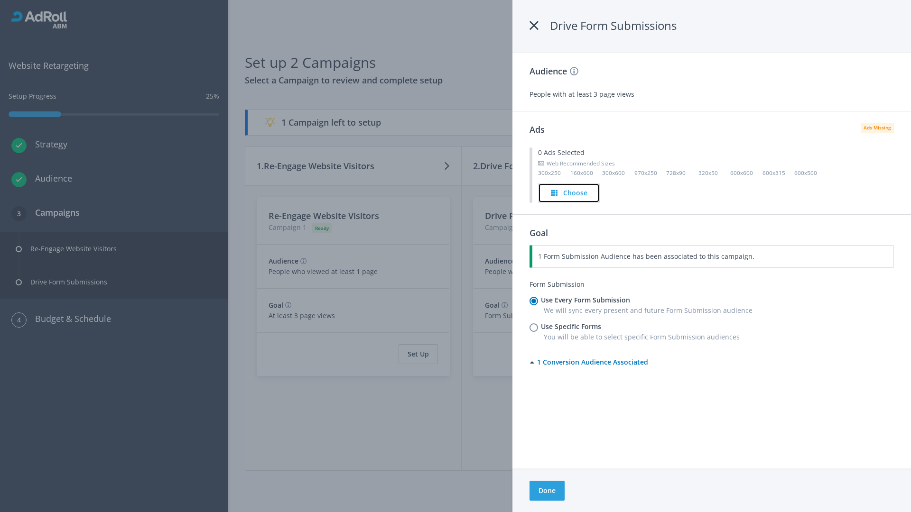
click at [569, 193] on h4 "Choose" at bounding box center [575, 193] width 24 height 10
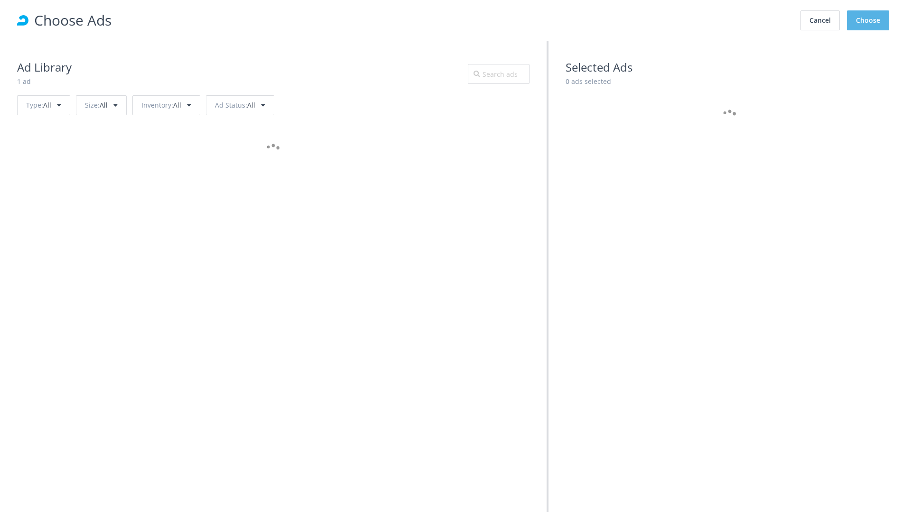
click at [868, 20] on button "Choose" at bounding box center [868, 20] width 42 height 20
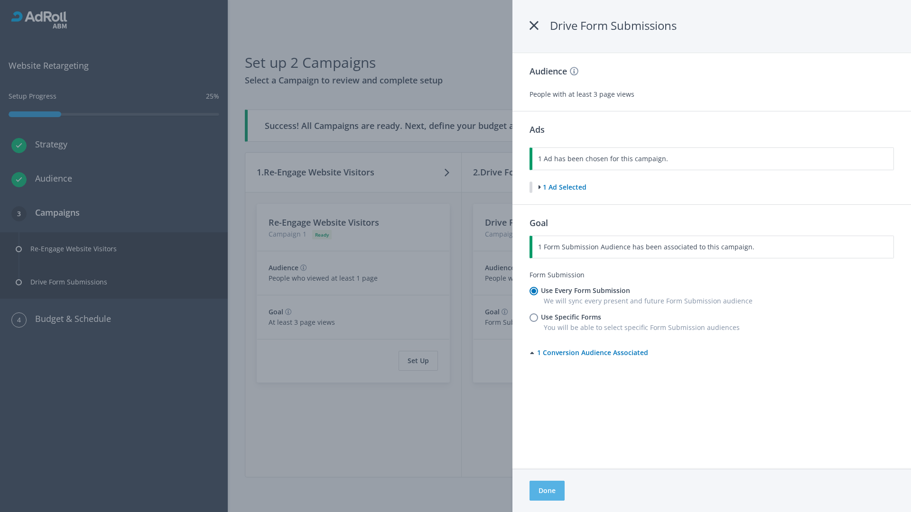
click at [547, 491] on button "Done" at bounding box center [546, 491] width 35 height 20
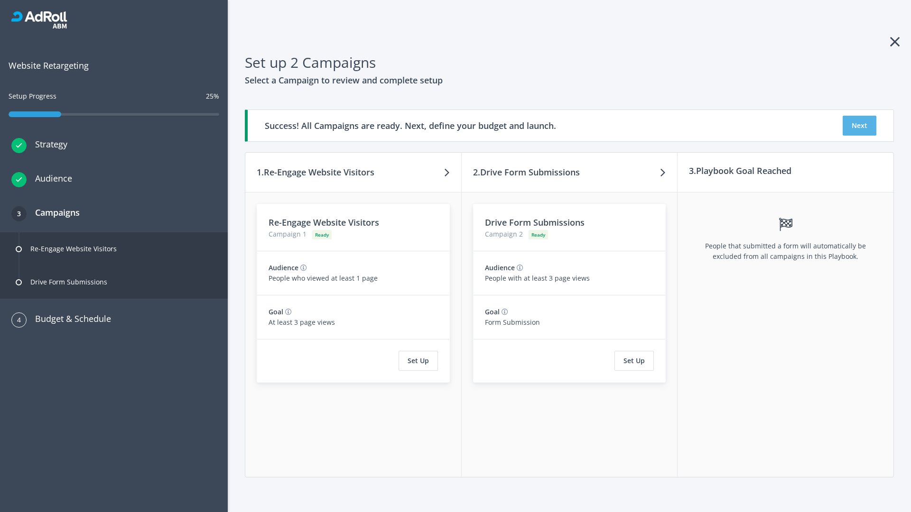
click at [859, 126] on button "Next" at bounding box center [860, 126] width 34 height 20
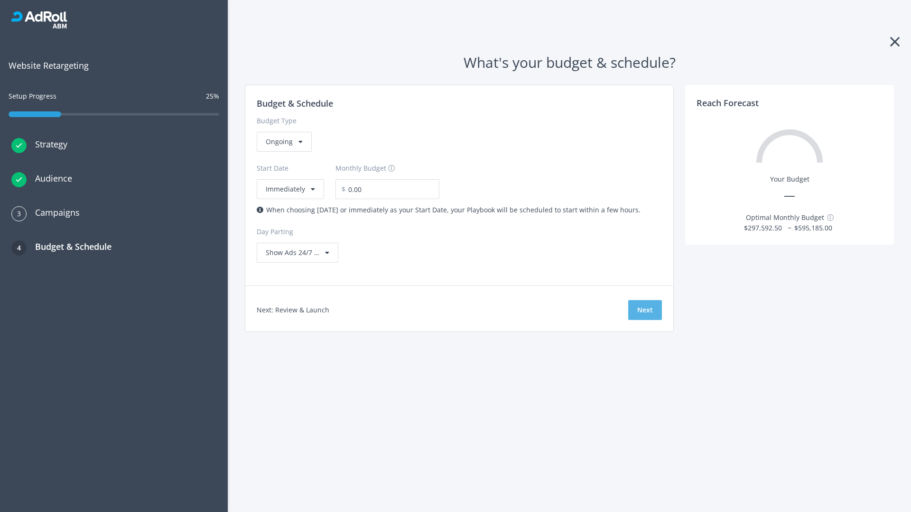
click at [645, 310] on button "Next" at bounding box center [645, 310] width 34 height 20
click at [283, 152] on div "Ongoing" at bounding box center [284, 142] width 55 height 20
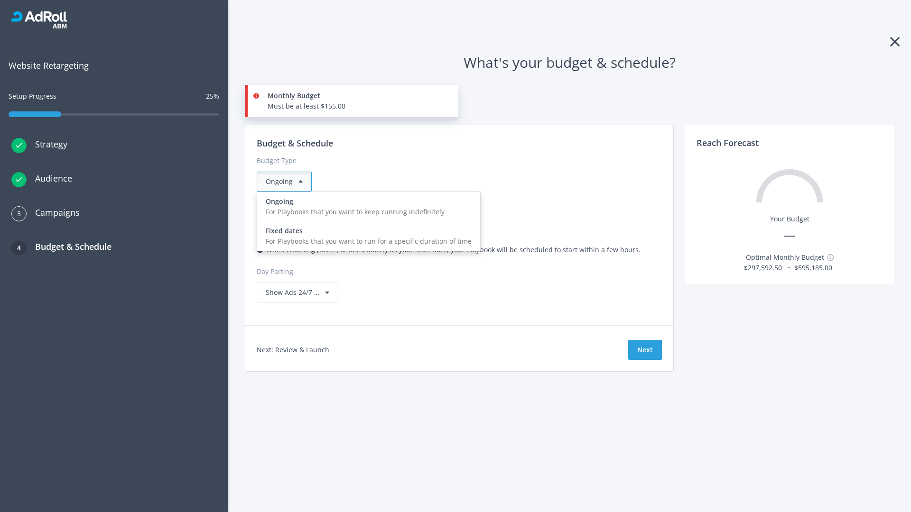
click at [366, 236] on div "For Playbooks that you want to run for a specific duration of time" at bounding box center [369, 241] width 206 height 10
click at [288, 182] on div "Ongoing" at bounding box center [284, 182] width 55 height 20
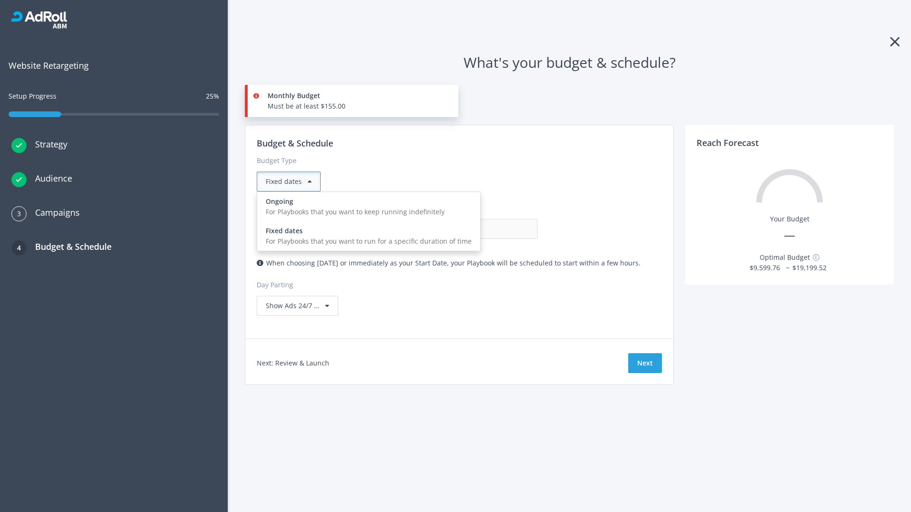
click at [366, 207] on div "For Playbooks that you want to keep running indefinitely" at bounding box center [369, 212] width 206 height 10
click at [444, 229] on input "0.00" at bounding box center [491, 229] width 94 height 20
click at [444, 229] on input "1.00" at bounding box center [491, 229] width 94 height 20
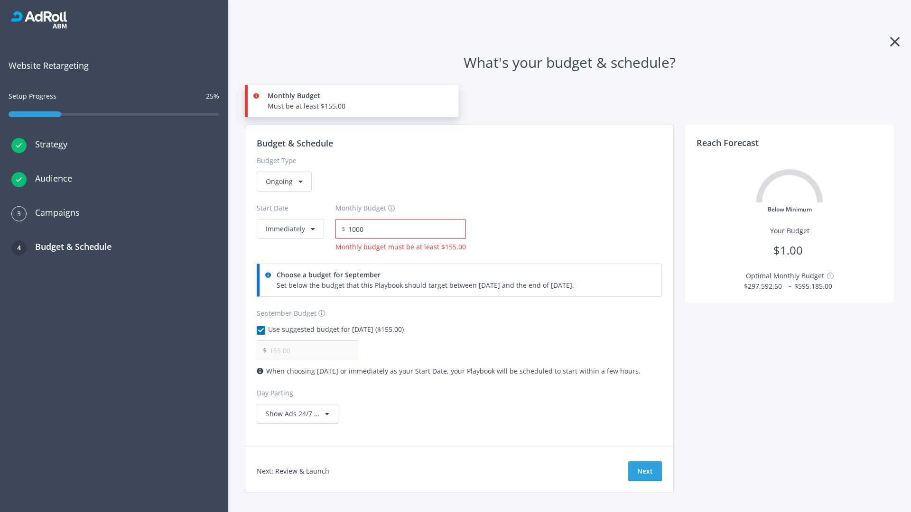
type input "1,000.00"
click at [289, 219] on button "Immediately" at bounding box center [290, 229] width 67 height 20
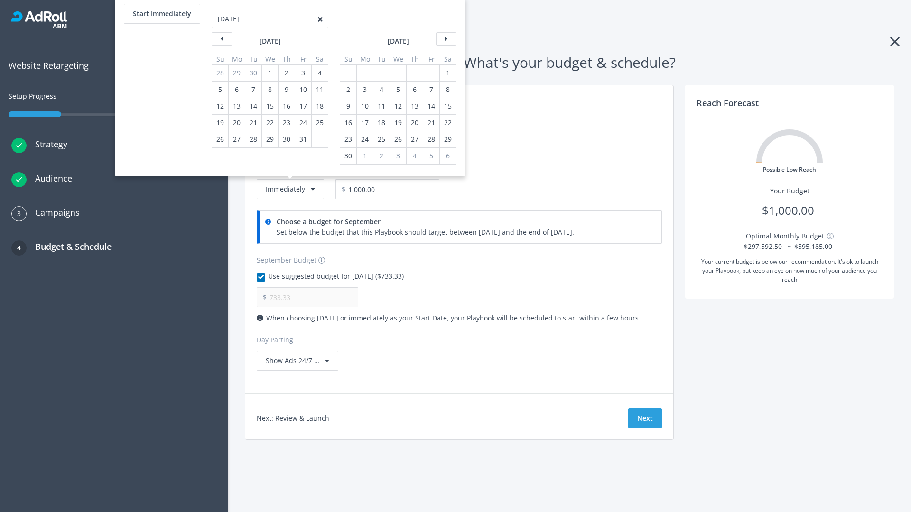
click at [347, 90] on div "2" at bounding box center [348, 90] width 12 height 16
type input "966.67"
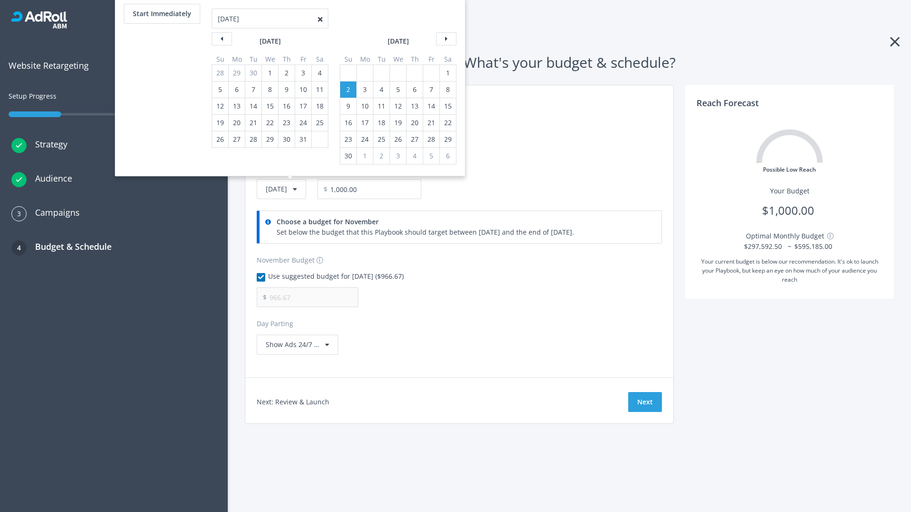
click at [447, 73] on div "1" at bounding box center [448, 73] width 12 height 16
click at [161, 14] on button "Start Immediately" at bounding box center [162, 14] width 76 height 20
type input "[DATE]"
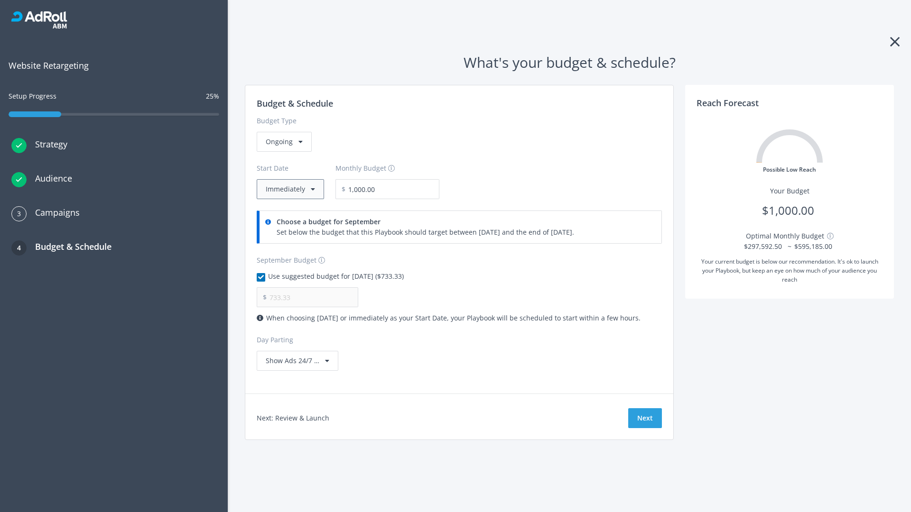
click at [289, 189] on button "Immediately" at bounding box center [290, 189] width 67 height 20
click at [645, 418] on button "Next" at bounding box center [645, 418] width 34 height 20
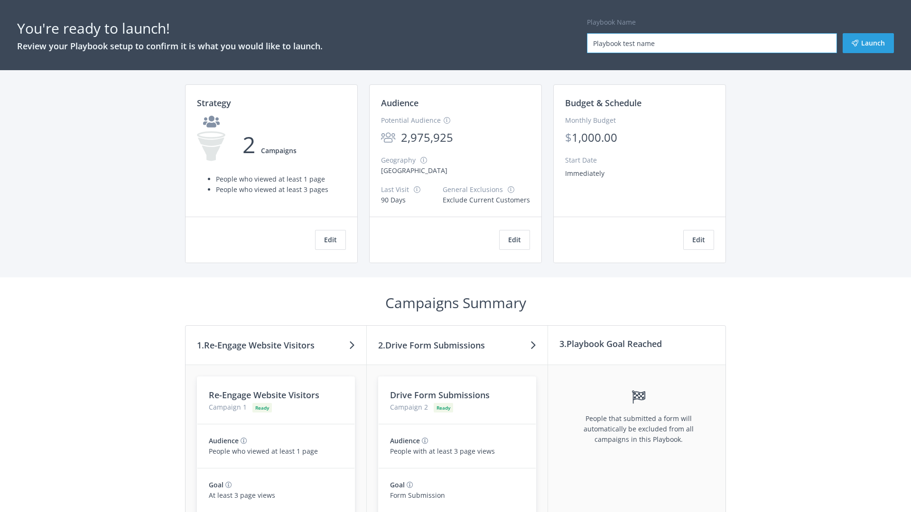
type input "Playbook test name"
click at [868, 43] on button "Launch" at bounding box center [868, 43] width 51 height 20
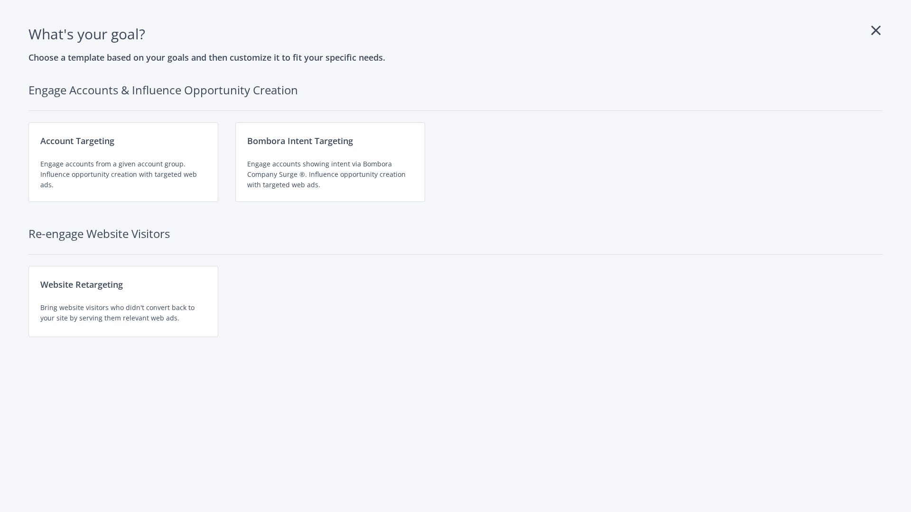
click at [123, 302] on div "Website Retargeting Bring website visitors who didn't convert back to your site…" at bounding box center [123, 301] width 190 height 71
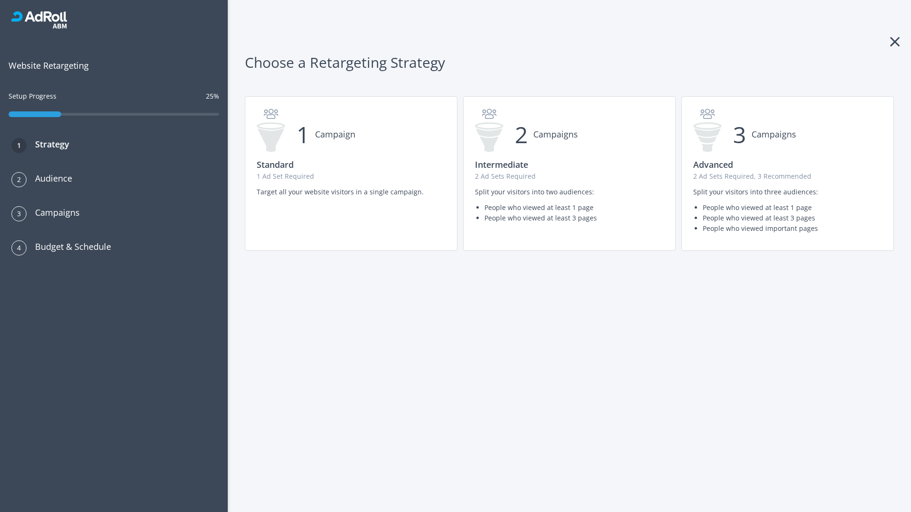
click at [351, 174] on p "1 Ad Set Required" at bounding box center [351, 176] width 189 height 10
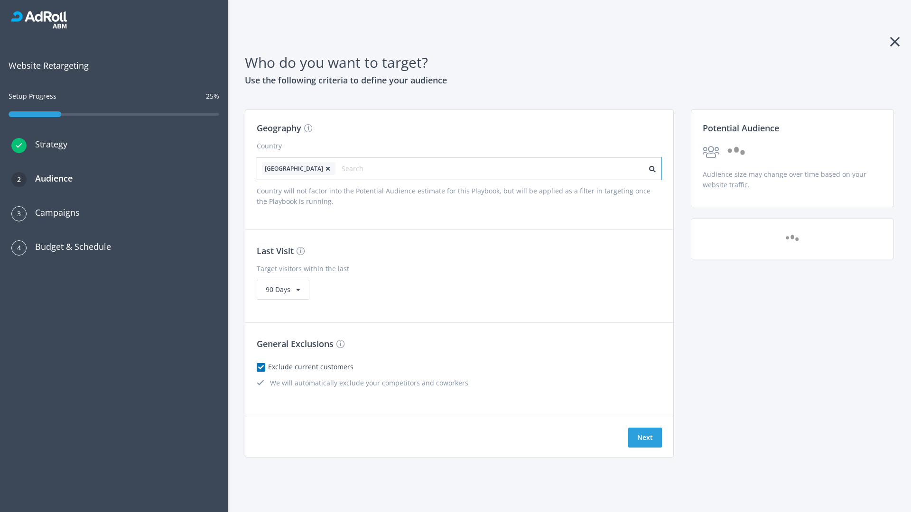
click at [357, 168] on input "text" at bounding box center [384, 168] width 85 height 13
type input "[GEOGRAPHIC_DATA]"
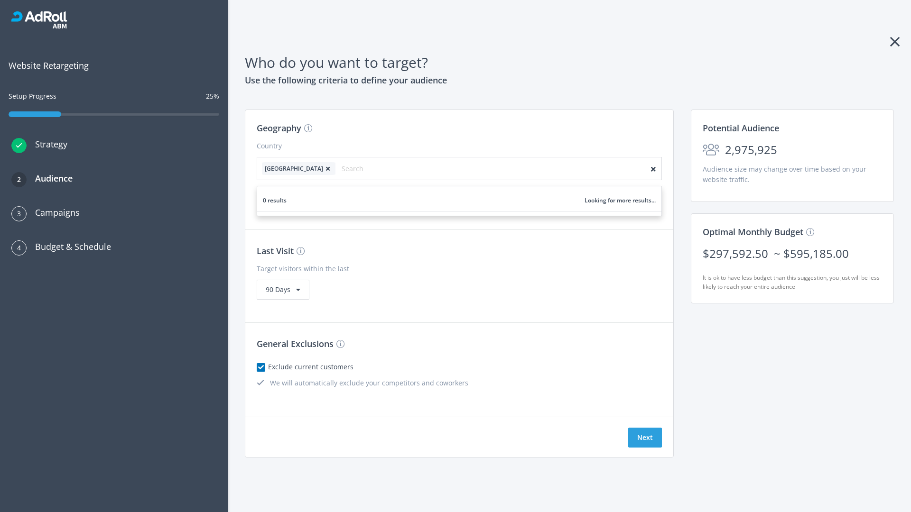
click at [323, 168] on icon at bounding box center [327, 169] width 9 height 6
click at [645, 438] on button "Next" at bounding box center [645, 438] width 34 height 20
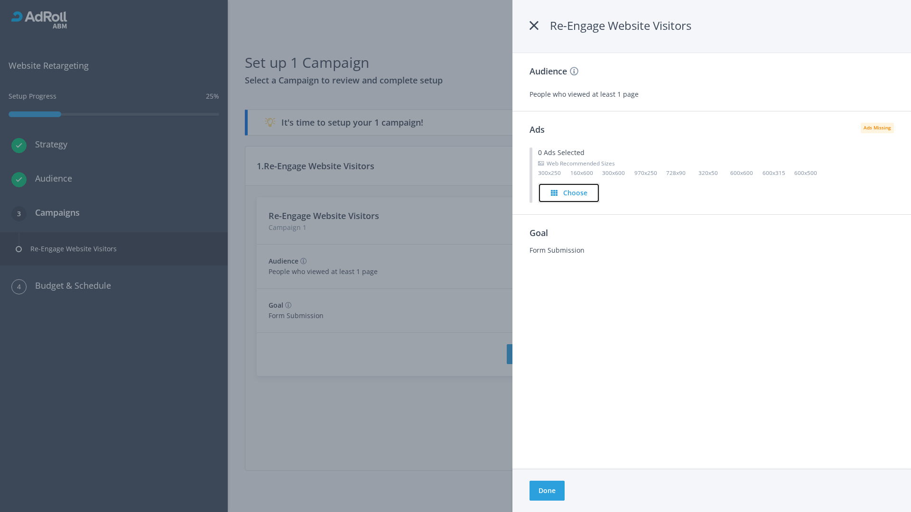
click at [569, 193] on h4 "Choose" at bounding box center [575, 193] width 24 height 10
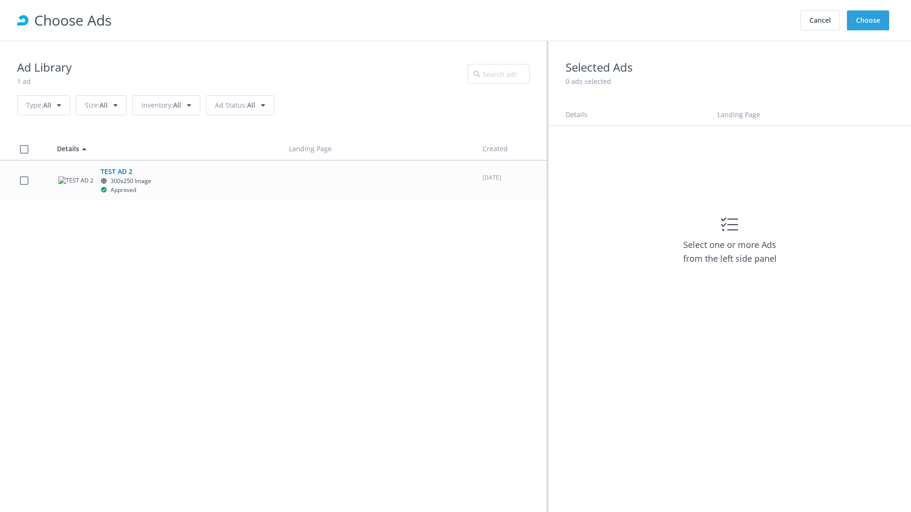
click at [24, 180] on label at bounding box center [24, 180] width 9 height 9
click at [868, 20] on button "Choose" at bounding box center [868, 20] width 42 height 20
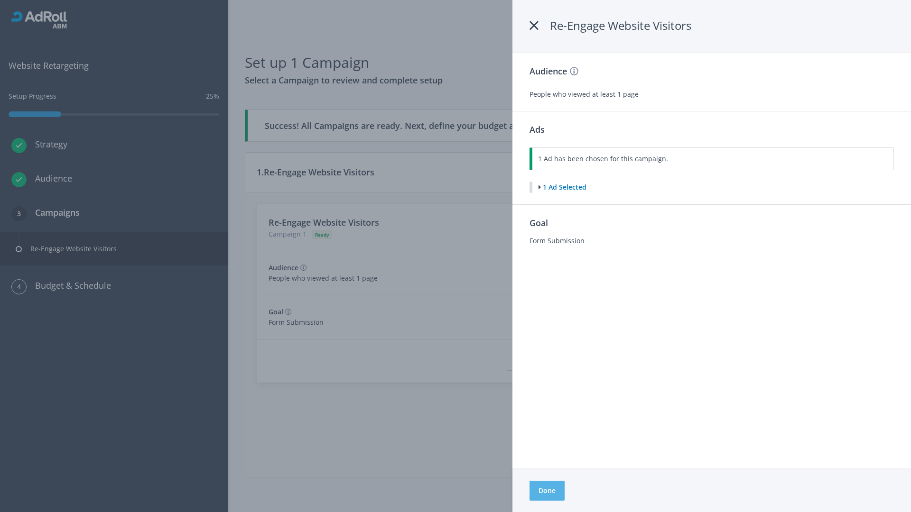
click at [547, 491] on button "Done" at bounding box center [546, 491] width 35 height 20
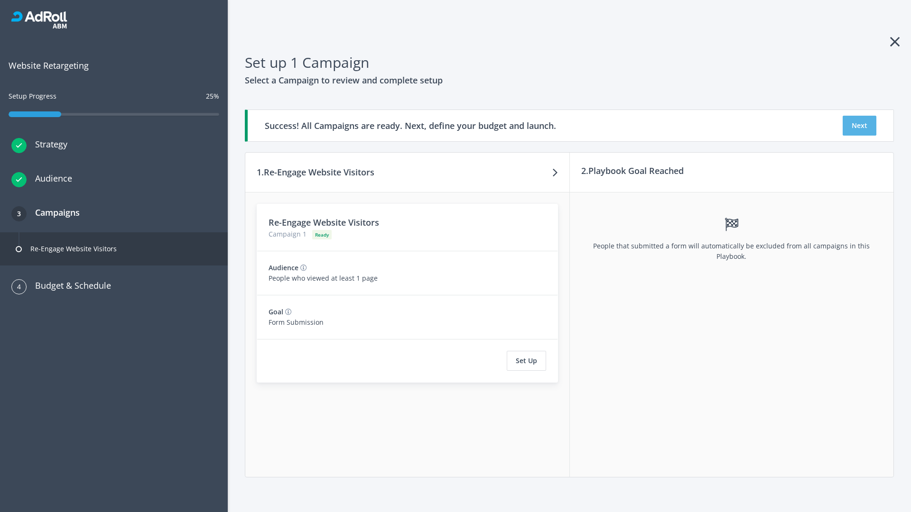
click at [859, 126] on button "Next" at bounding box center [860, 126] width 34 height 20
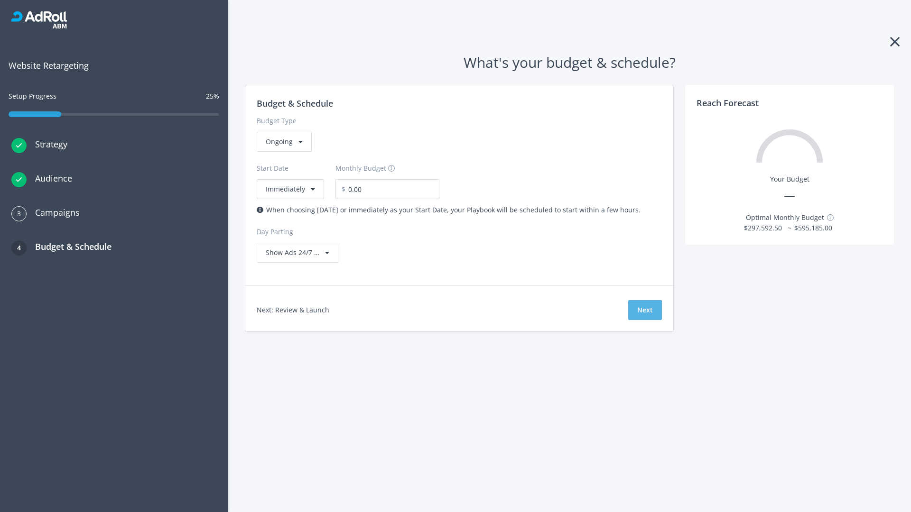
click at [645, 310] on button "Next" at bounding box center [645, 310] width 34 height 20
click at [283, 152] on div "Ongoing" at bounding box center [284, 142] width 55 height 20
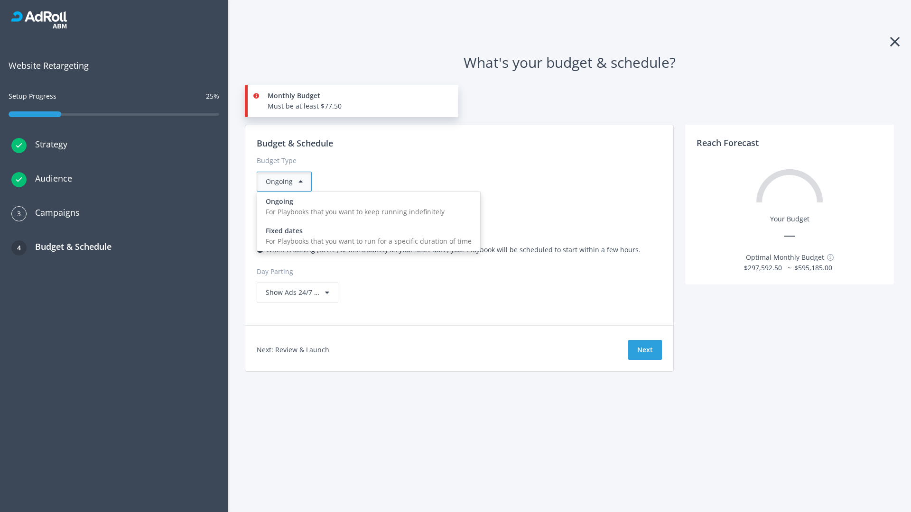
click at [366, 236] on div "For Playbooks that you want to run for a specific duration of time" at bounding box center [369, 241] width 206 height 10
click at [288, 182] on div "Ongoing" at bounding box center [284, 182] width 55 height 20
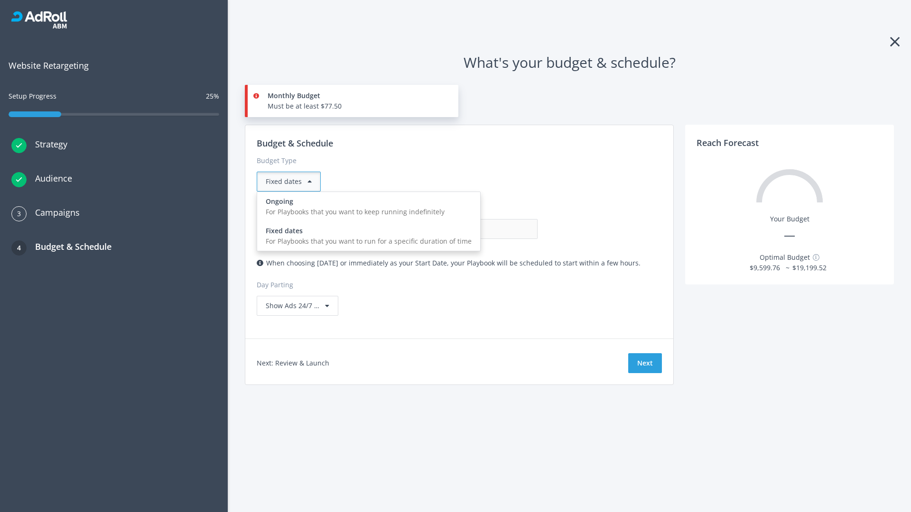
click at [366, 207] on div "For Playbooks that you want to keep running indefinitely" at bounding box center [369, 212] width 206 height 10
click at [444, 229] on input "0.00" at bounding box center [491, 229] width 94 height 20
click at [444, 229] on input "1.00" at bounding box center [491, 229] width 94 height 20
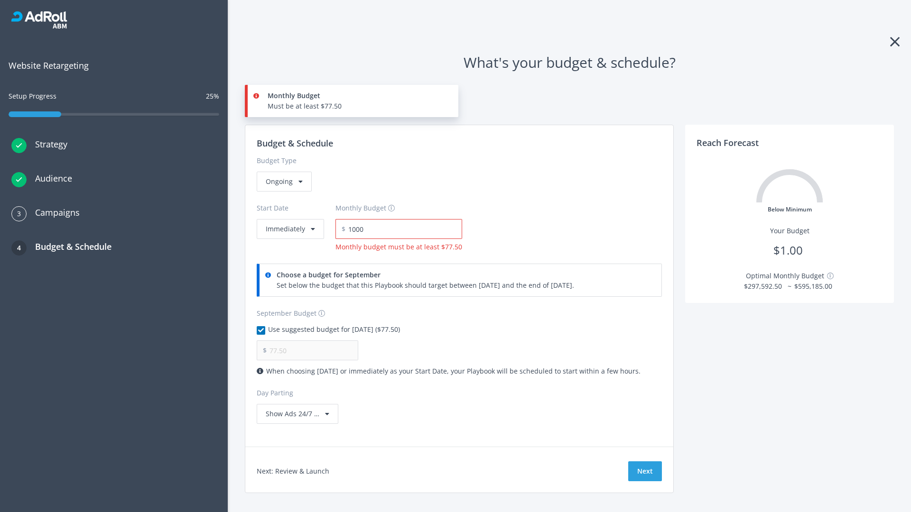
type input "1,000.00"
click at [289, 219] on button "Immediately" at bounding box center [290, 229] width 67 height 20
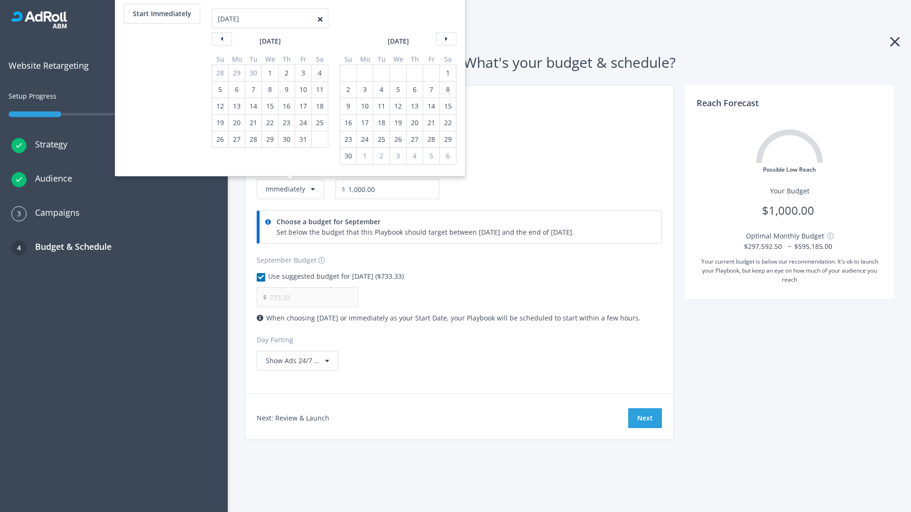
click at [347, 90] on div "2" at bounding box center [348, 90] width 12 height 16
type input "966.67"
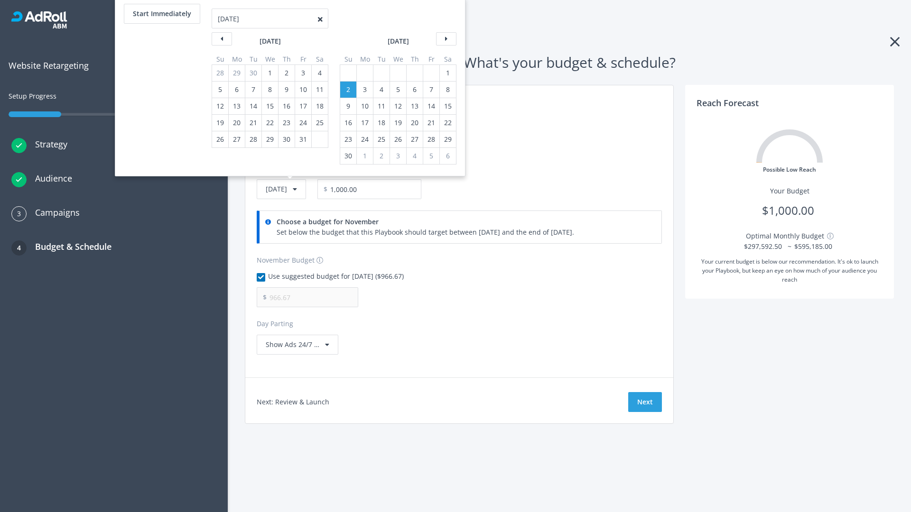
click at [447, 73] on div "1" at bounding box center [448, 73] width 12 height 16
click at [161, 14] on button "Start Immediately" at bounding box center [162, 14] width 76 height 20
type input "[DATE]"
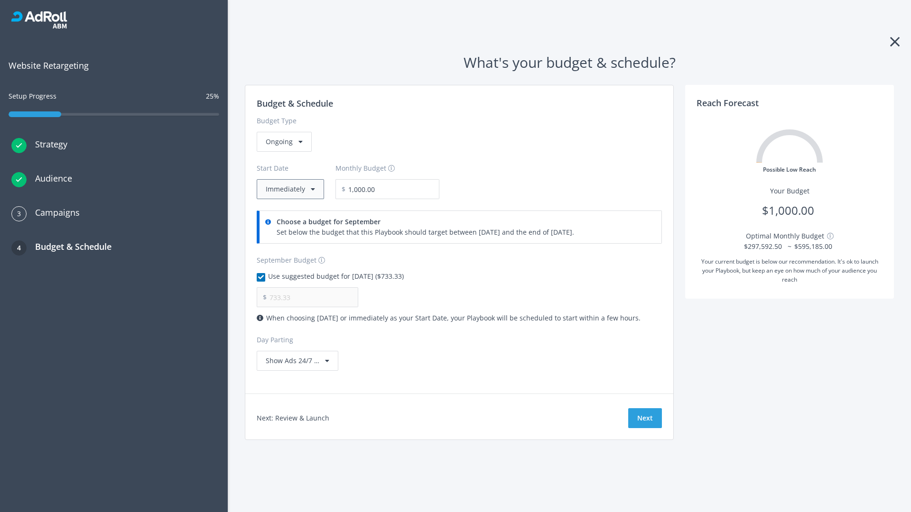
click at [289, 189] on button "Immediately" at bounding box center [290, 189] width 67 height 20
click at [645, 418] on button "Next" at bounding box center [645, 418] width 34 height 20
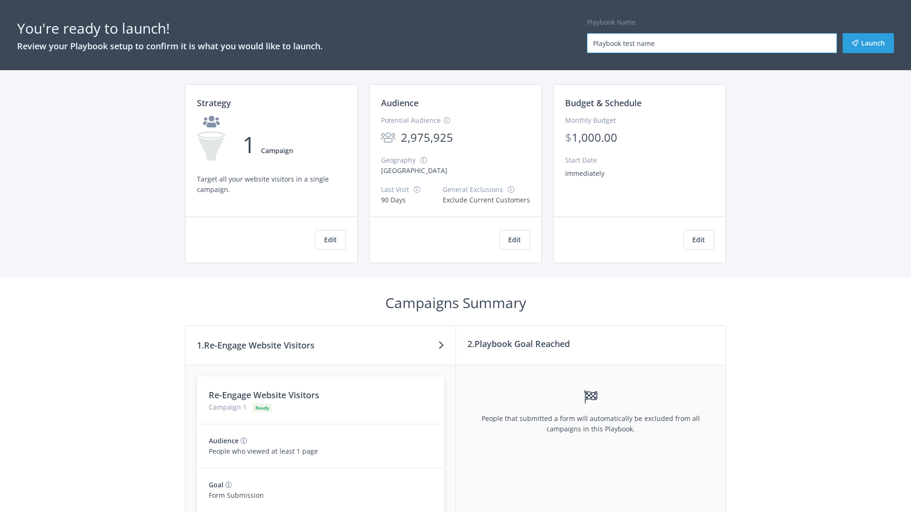
type input "Playbook test name"
click at [868, 43] on button "Launch" at bounding box center [868, 43] width 51 height 20
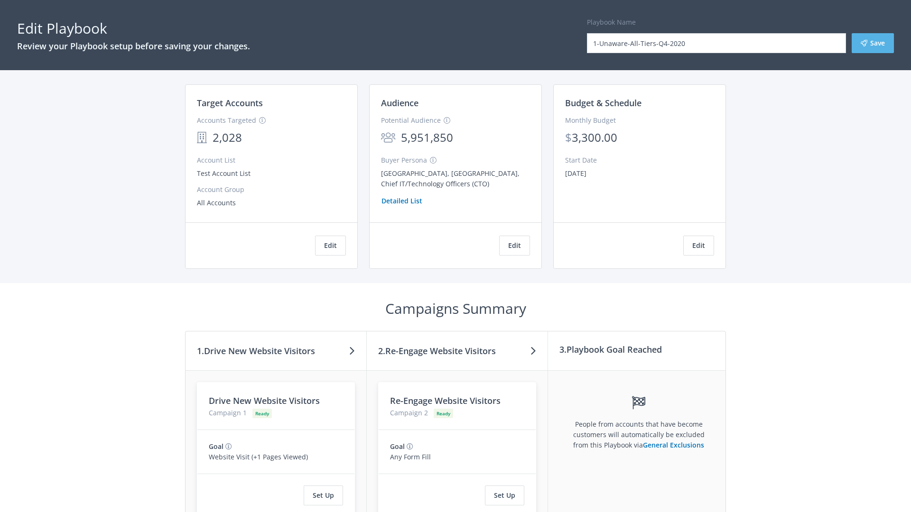
click at [872, 43] on button "Save" at bounding box center [873, 43] width 42 height 20
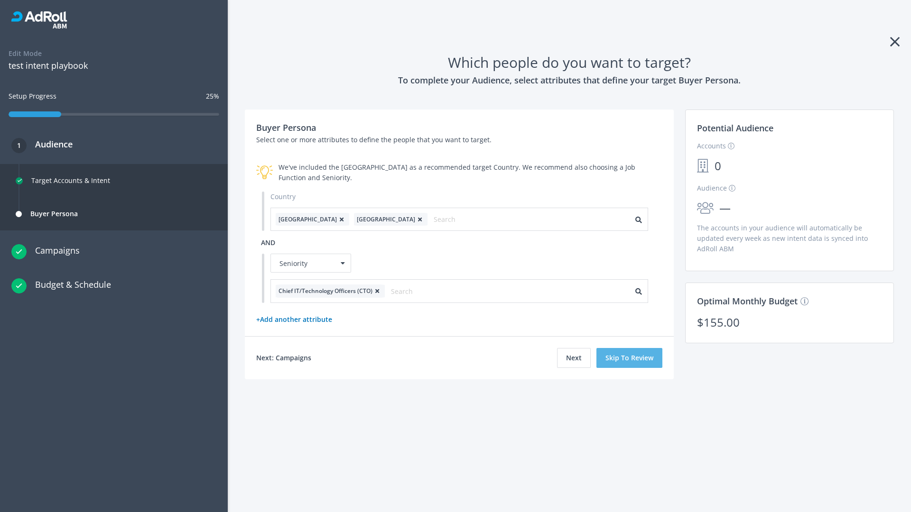
click at [630, 358] on button "Skip To Review" at bounding box center [629, 358] width 66 height 20
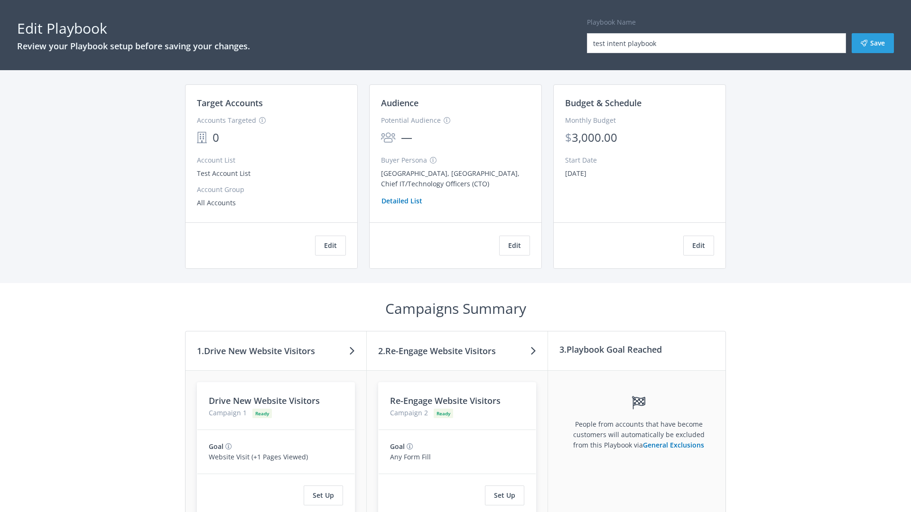
scroll to position [161, 0]
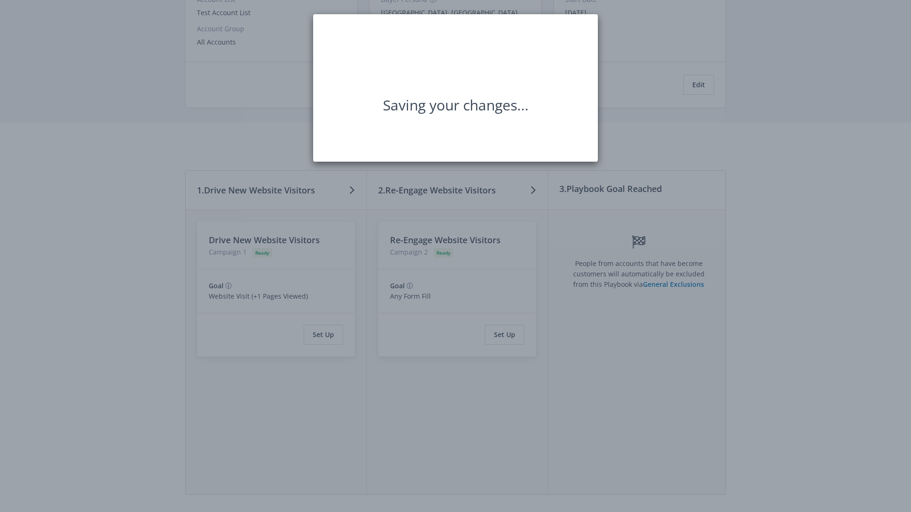
scroll to position [0, 0]
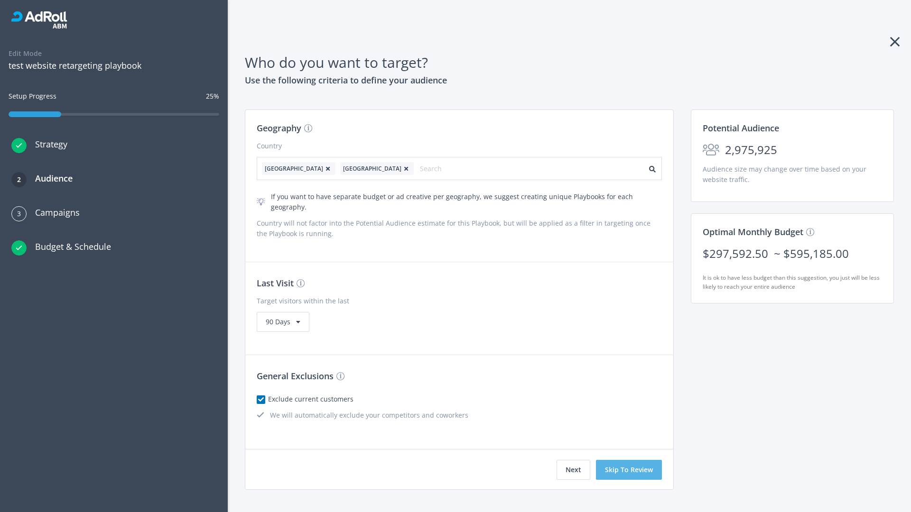
click at [629, 460] on button "Skip To Review" at bounding box center [629, 470] width 66 height 20
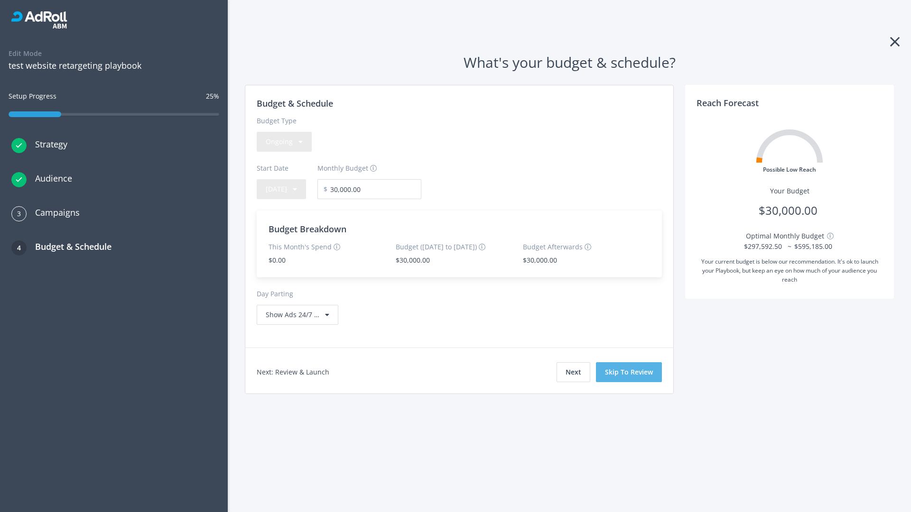
click at [629, 372] on button "Skip To Review" at bounding box center [629, 372] width 66 height 20
